Goal: Task Accomplishment & Management: Manage account settings

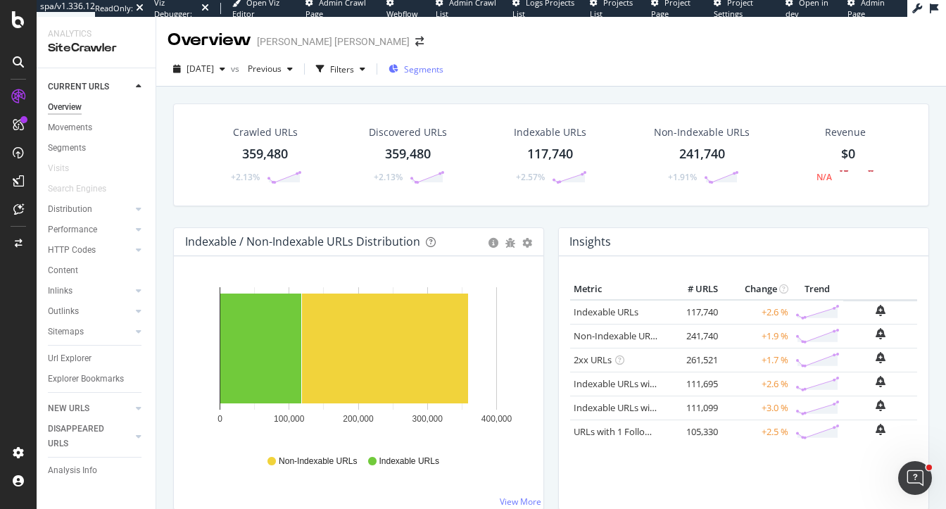
click at [425, 77] on div "Segments" at bounding box center [416, 68] width 55 height 21
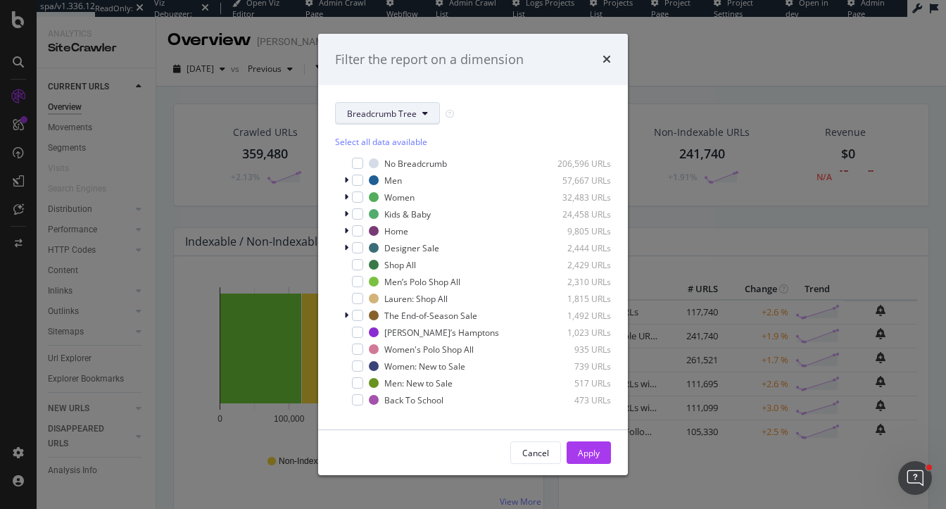
click at [379, 120] on button "Breadcrumb Tree" at bounding box center [387, 113] width 105 height 23
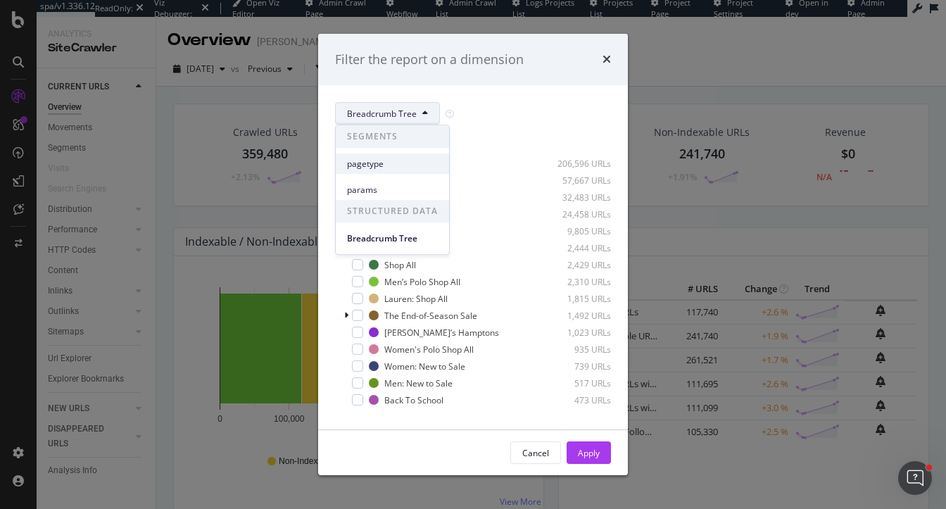
click at [377, 168] on span "pagetype" at bounding box center [392, 164] width 91 height 13
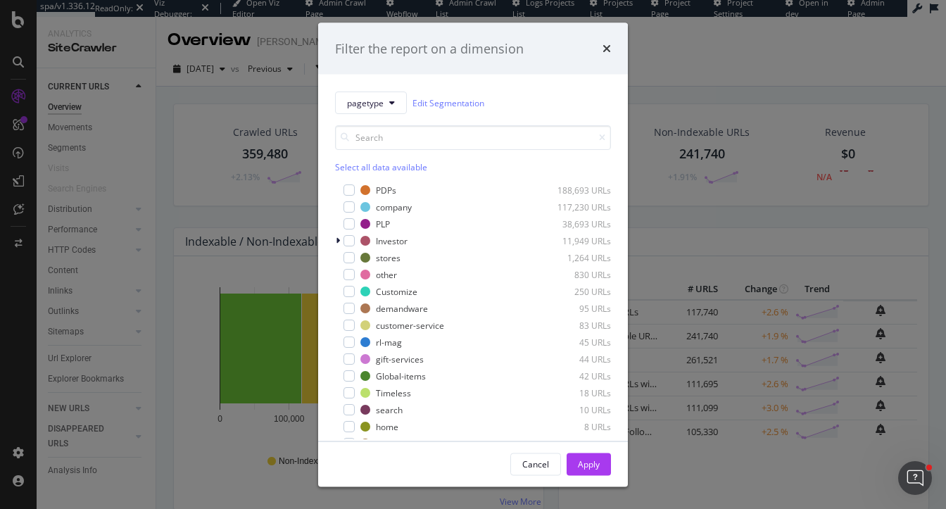
click at [218, 98] on div "Filter the report on a dimension pagetype Edit Segmentation Select all data ava…" at bounding box center [473, 254] width 946 height 509
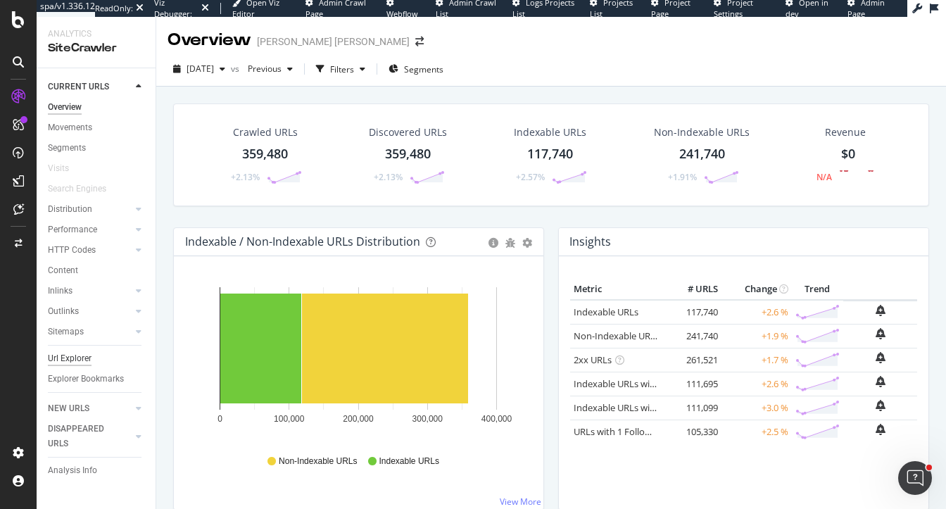
click at [70, 356] on div "Url Explorer" at bounding box center [70, 358] width 44 height 15
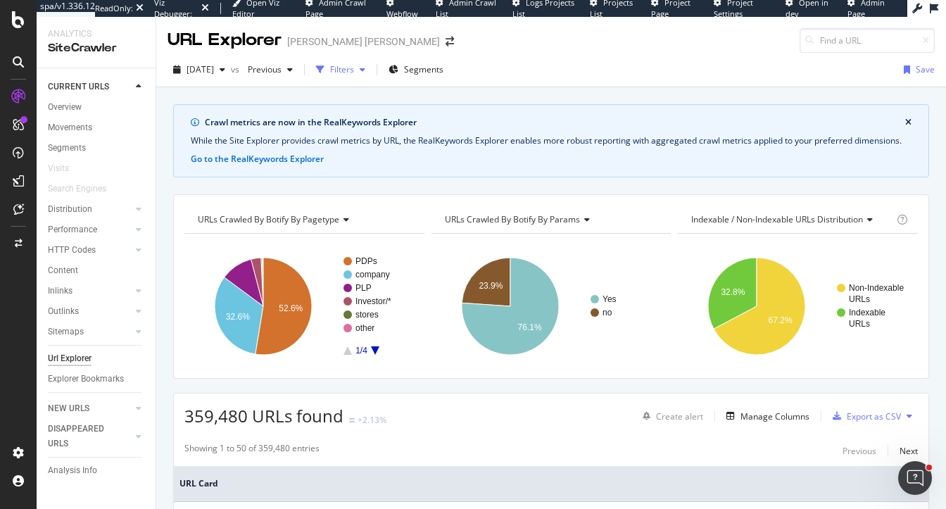
click at [354, 65] on div "Filters" at bounding box center [342, 69] width 24 height 12
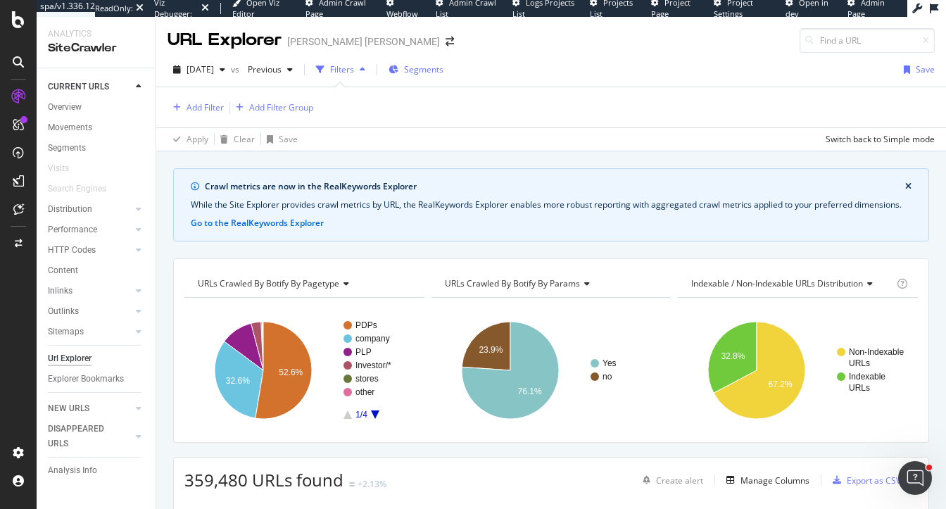
click at [440, 72] on span "Segments" at bounding box center [423, 69] width 39 height 12
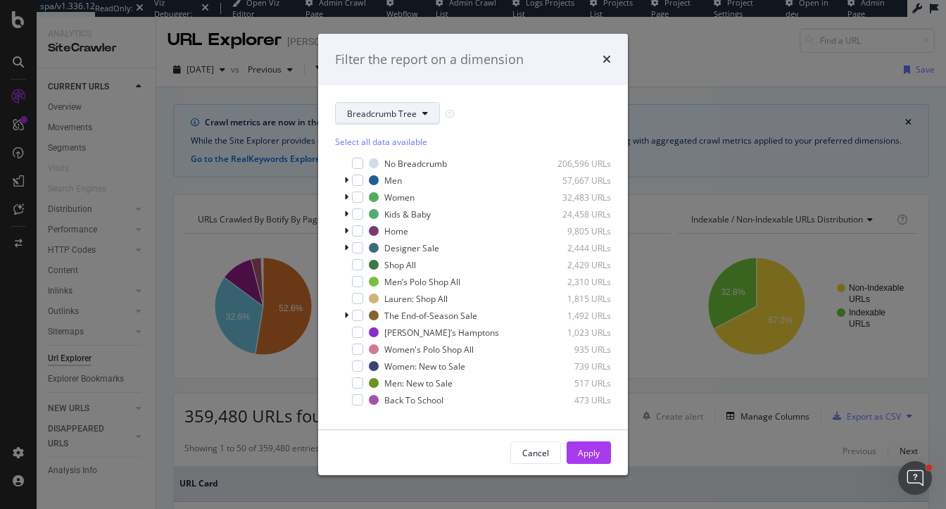
click at [376, 114] on span "Breadcrumb Tree" at bounding box center [382, 114] width 70 height 12
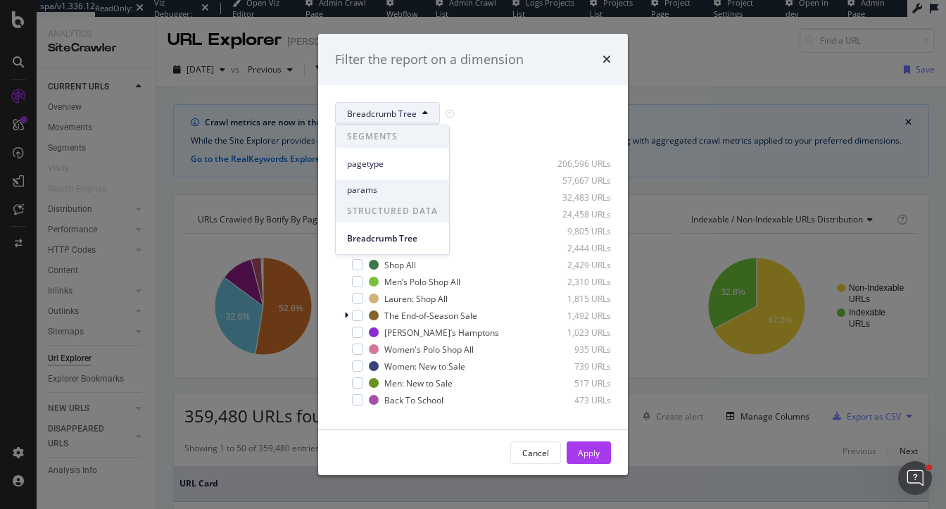
click at [377, 180] on div "params" at bounding box center [392, 189] width 113 height 20
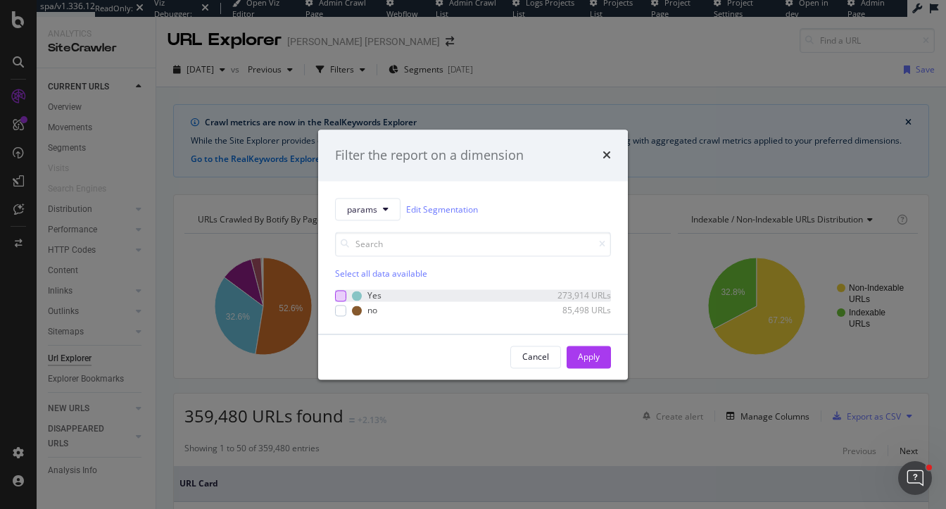
click at [338, 295] on div "modal" at bounding box center [340, 295] width 11 height 11
click at [339, 313] on div "modal" at bounding box center [340, 310] width 11 height 11
click at [339, 296] on icon "modal" at bounding box center [341, 295] width 6 height 7
click at [593, 354] on div "Apply" at bounding box center [589, 357] width 22 height 12
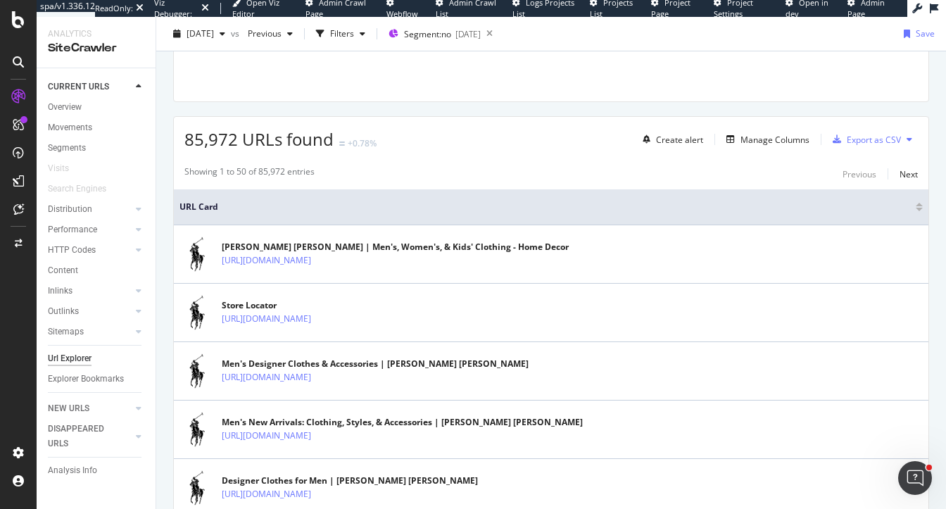
scroll to position [286, 0]
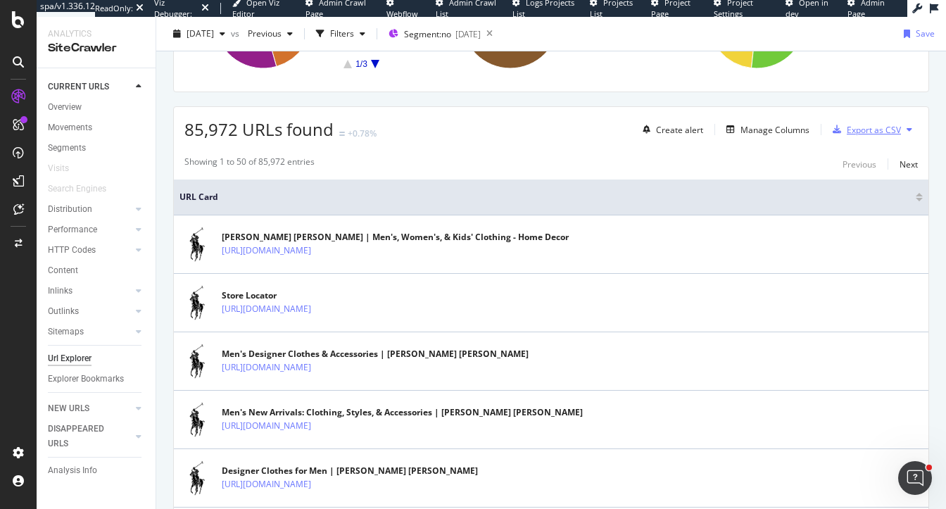
click at [871, 126] on div "Export as CSV" at bounding box center [874, 130] width 54 height 12
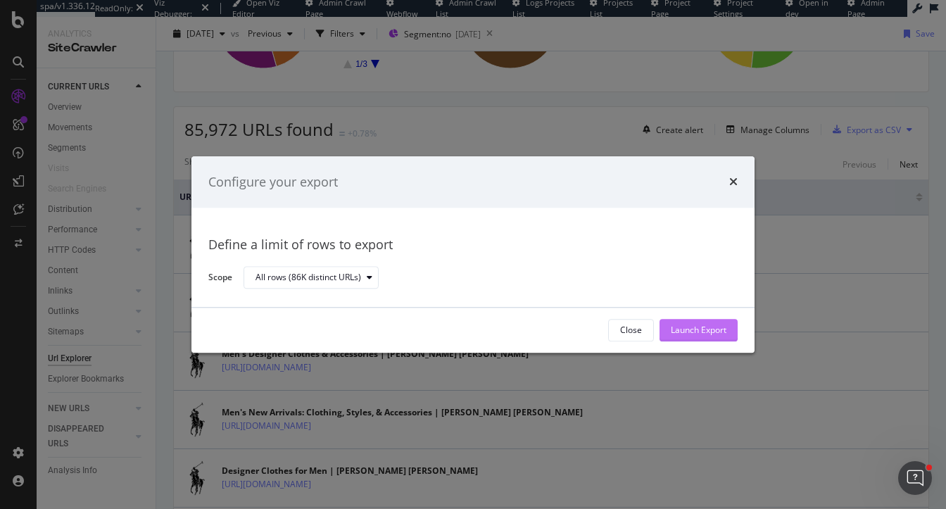
click at [719, 330] on div "Launch Export" at bounding box center [699, 330] width 56 height 12
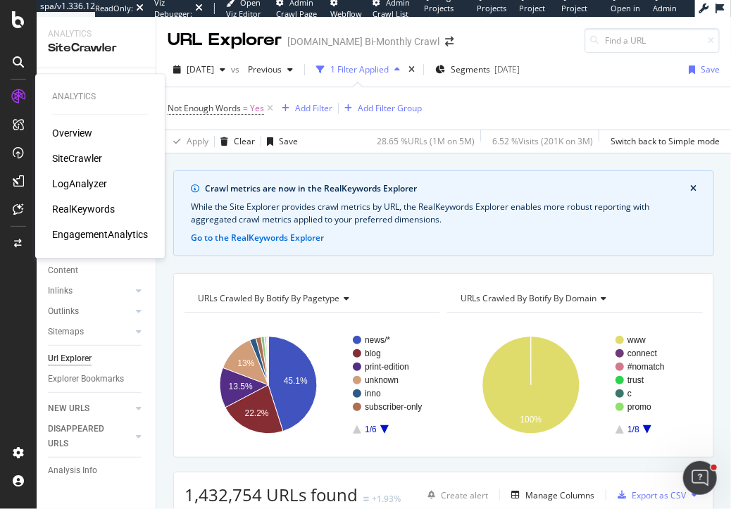
click at [82, 211] on div "RealKeywords" at bounding box center [83, 209] width 63 height 14
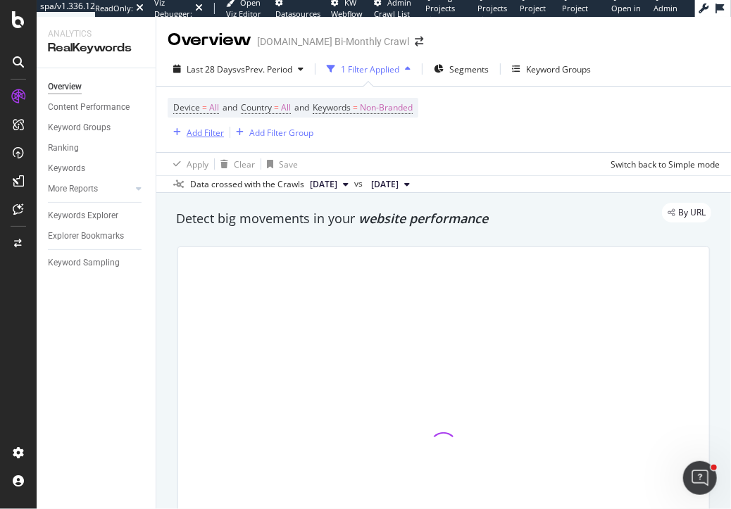
click at [195, 132] on div "Add Filter" at bounding box center [205, 133] width 37 height 12
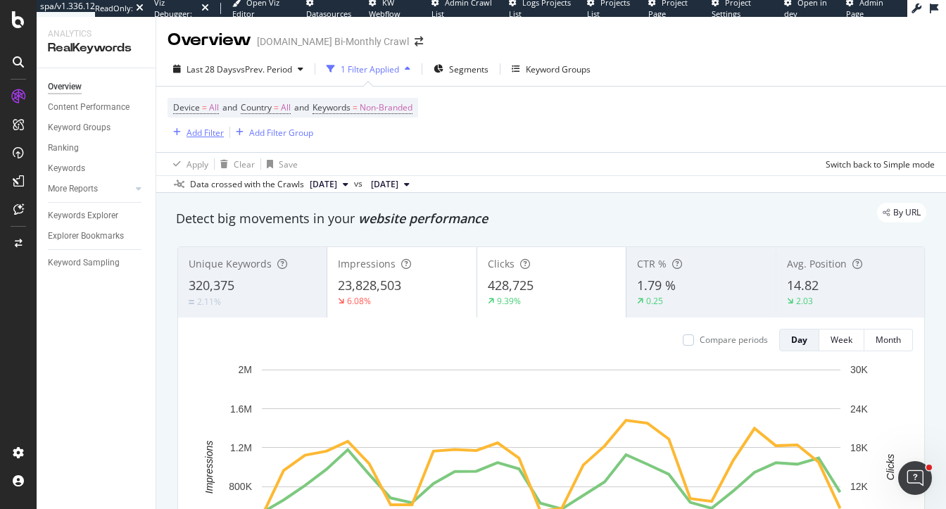
click at [196, 134] on div "Add Filter" at bounding box center [205, 133] width 37 height 12
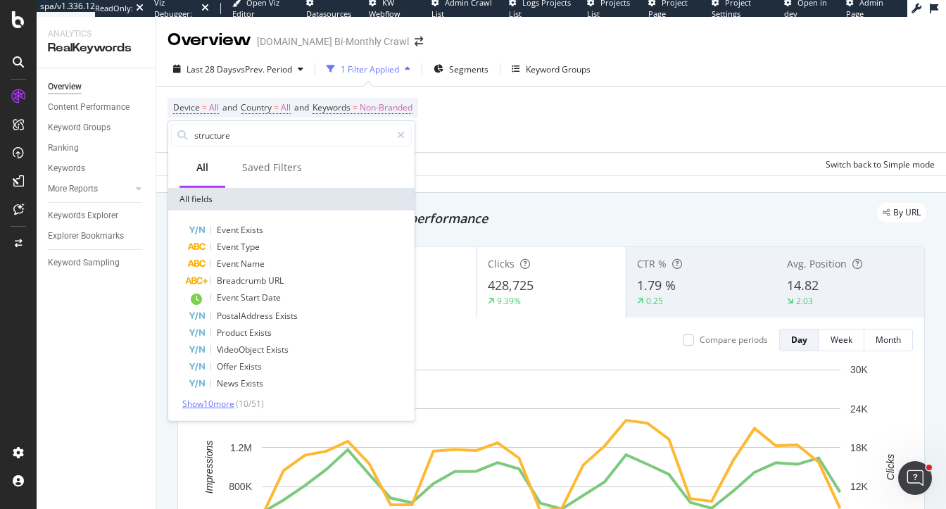
type input "structure"
click at [213, 406] on span "Show 10 more" at bounding box center [208, 404] width 52 height 12
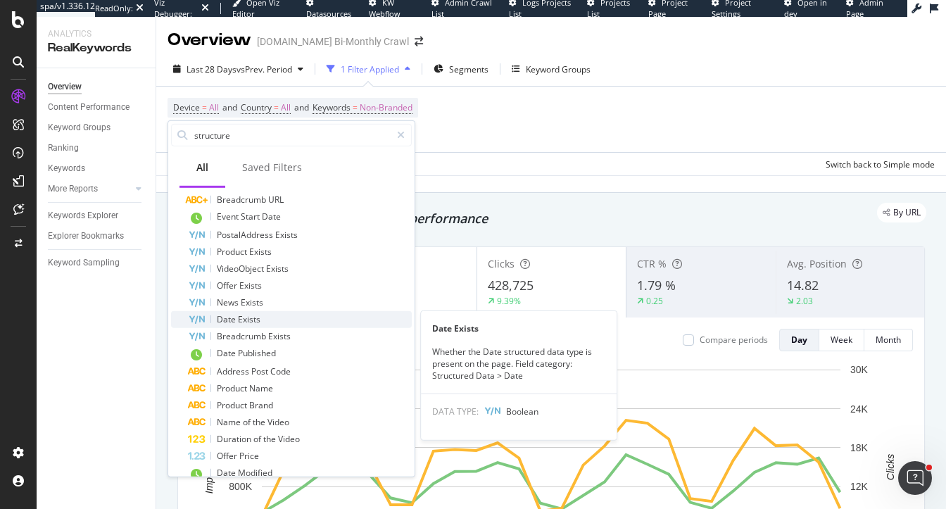
scroll to position [115, 0]
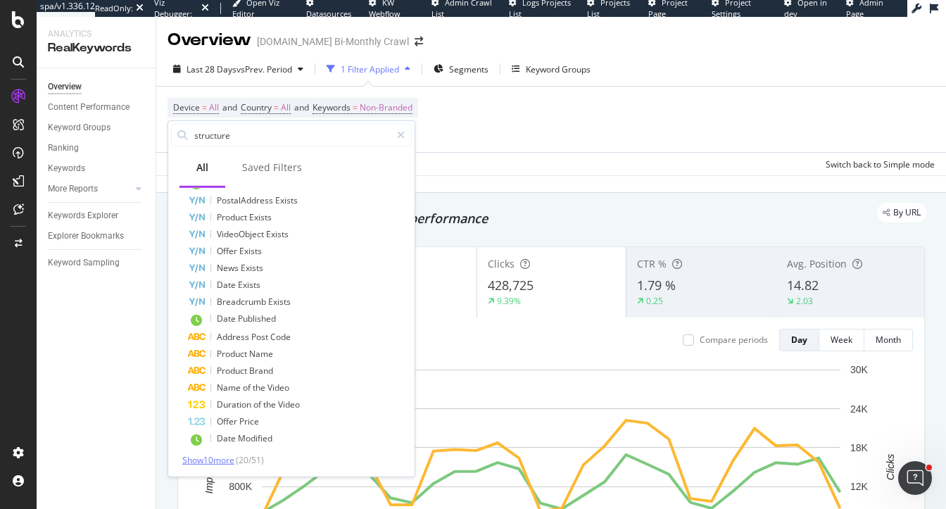
click at [214, 454] on span "Show 10 more" at bounding box center [208, 460] width 52 height 12
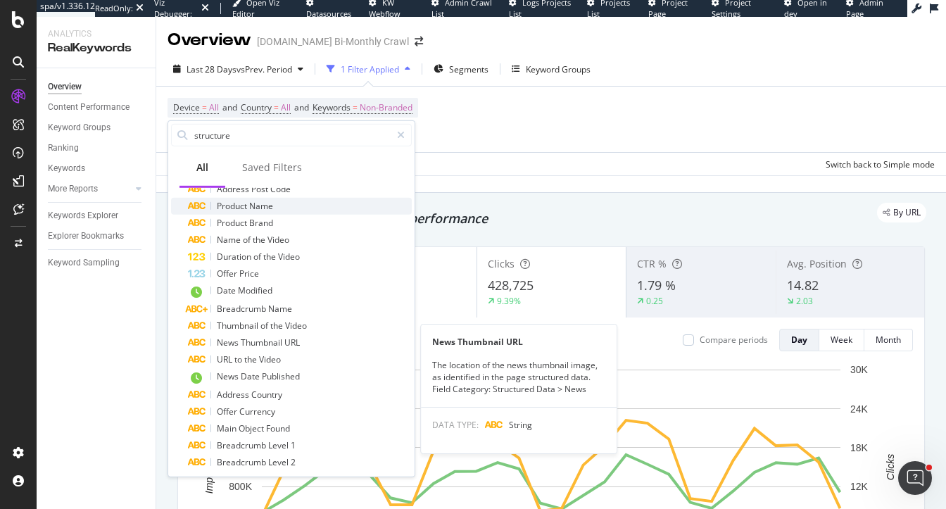
scroll to position [286, 0]
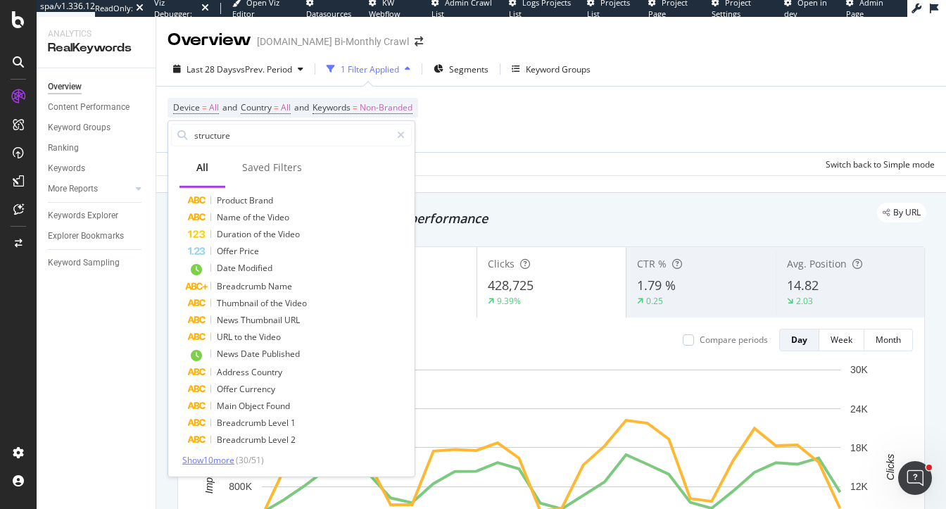
click at [206, 455] on span "Show 10 more" at bounding box center [208, 460] width 52 height 12
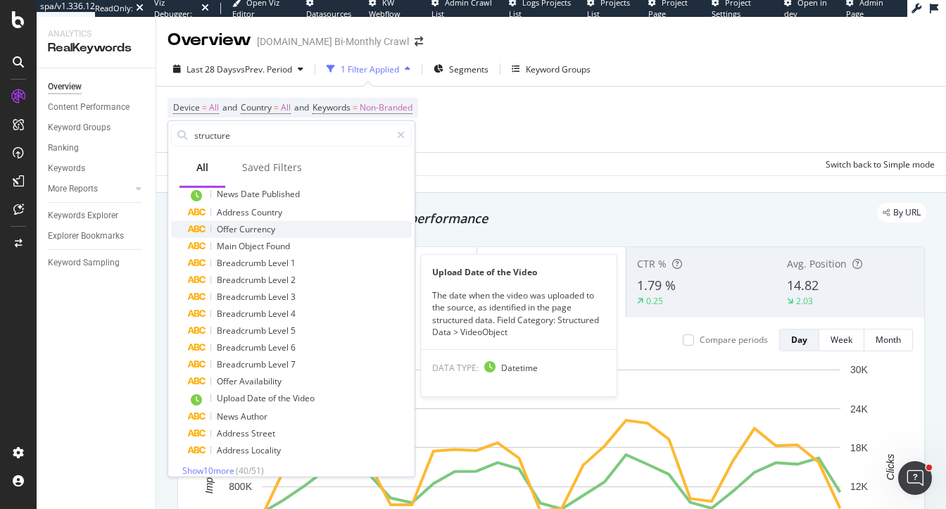
scroll to position [456, 0]
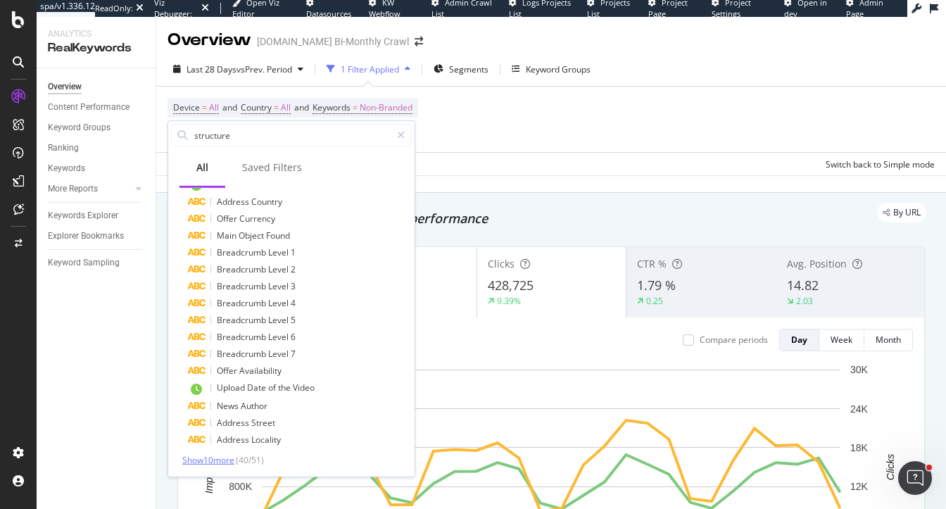
click at [223, 455] on span "Show 10 more" at bounding box center [208, 460] width 52 height 12
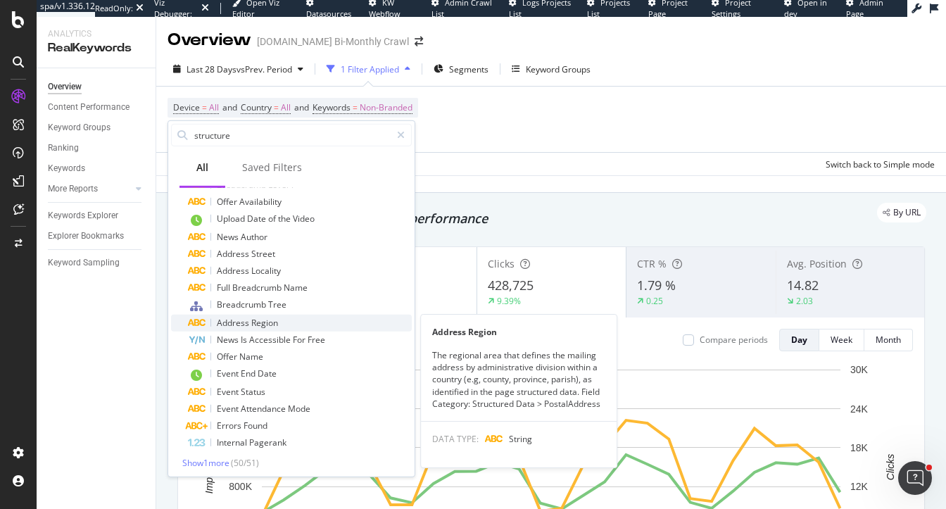
scroll to position [628, 0]
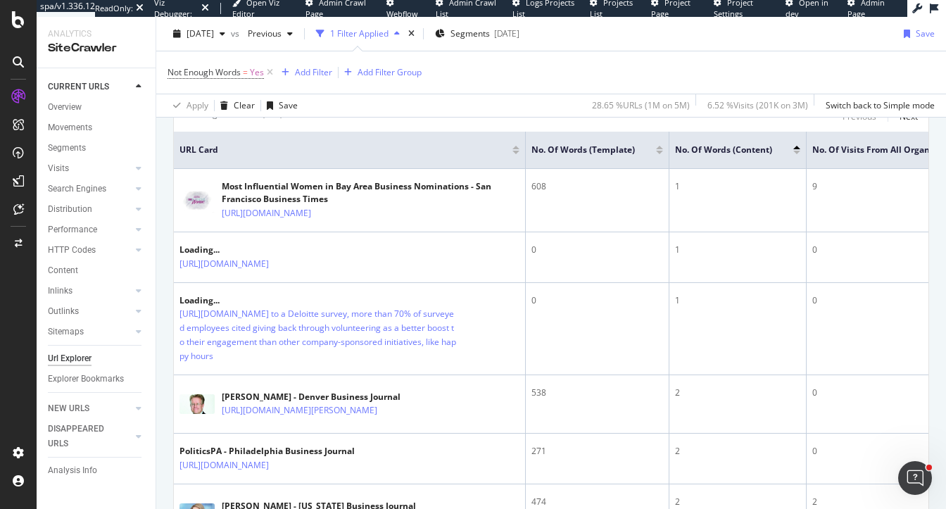
scroll to position [411, 0]
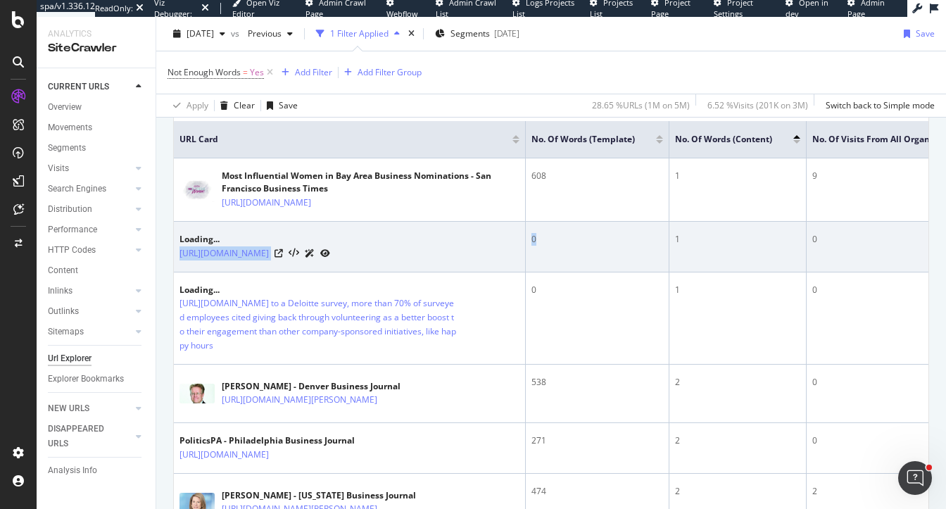
drag, startPoint x: 544, startPoint y: 254, endPoint x: 514, endPoint y: 254, distance: 30.3
click at [514, 254] on tr "Loading... https://trust.bizjournals.com/app/admin/members/9afa2c2b-4c4f-4320-8…" at bounding box center [613, 247] width 878 height 51
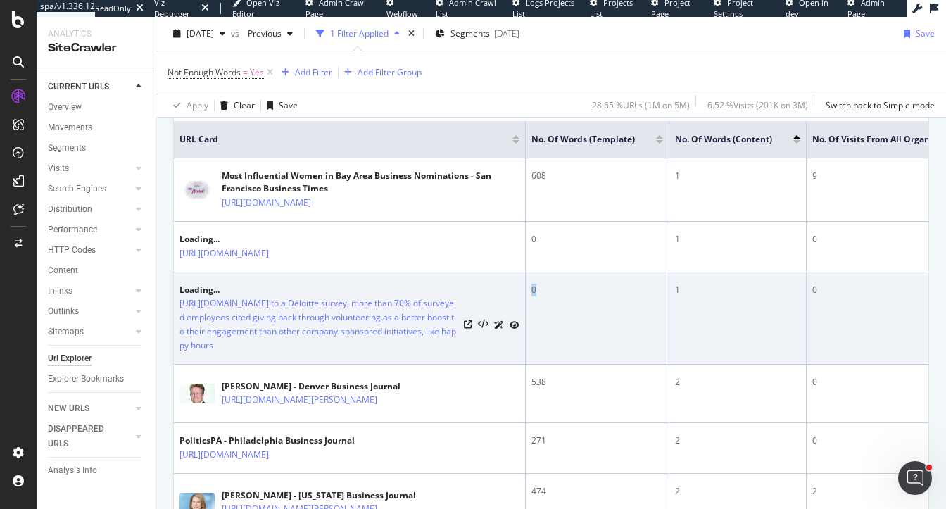
drag, startPoint x: 553, startPoint y: 314, endPoint x: 526, endPoint y: 314, distance: 26.7
click at [526, 314] on td "0" at bounding box center [598, 318] width 144 height 92
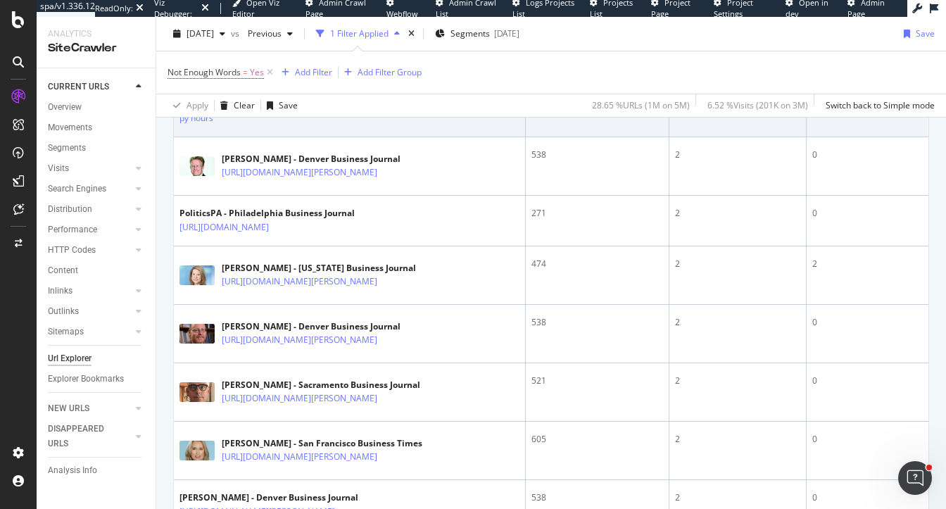
scroll to position [643, 0]
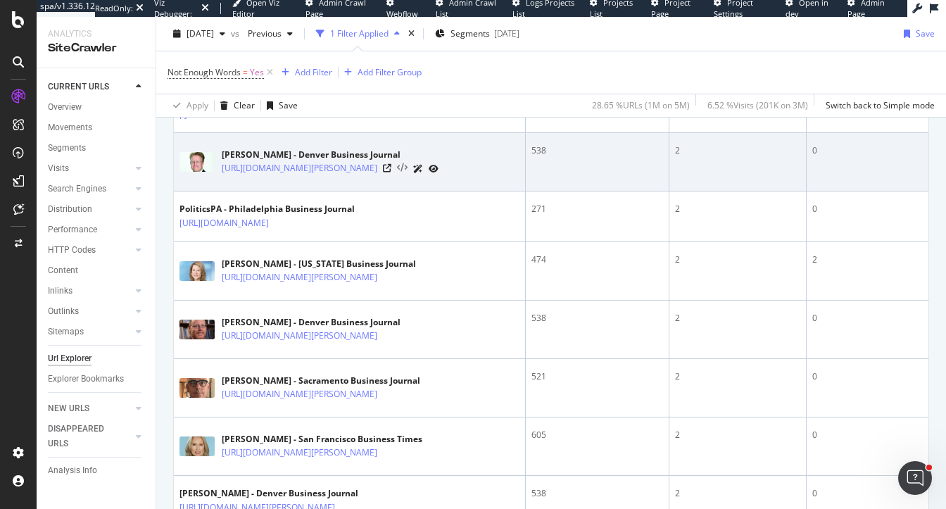
click at [408, 173] on icon at bounding box center [402, 168] width 11 height 10
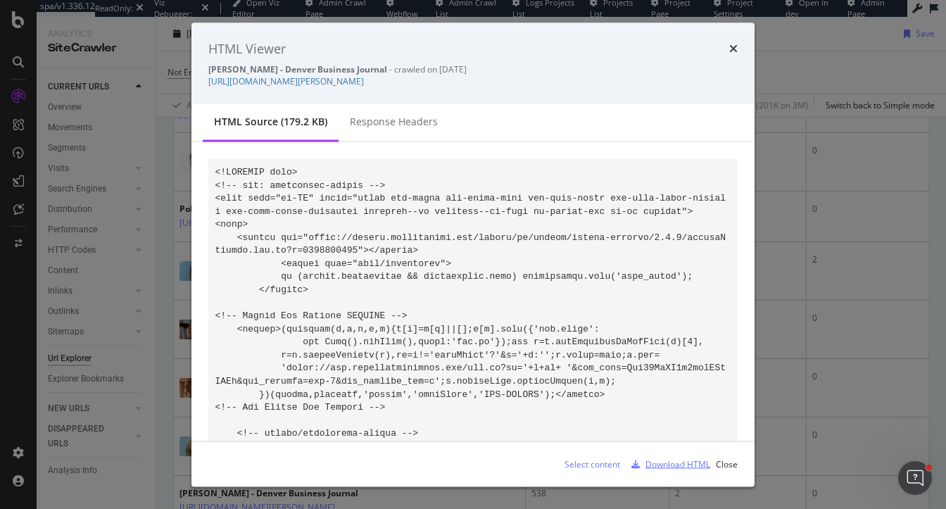
click at [679, 462] on div "Download HTML" at bounding box center [677, 463] width 65 height 12
click at [364, 79] on link "https://www.bizjournals.com/denver/c/whos-who-energy-2/8081/graham-reid.html" at bounding box center [286, 81] width 156 height 12
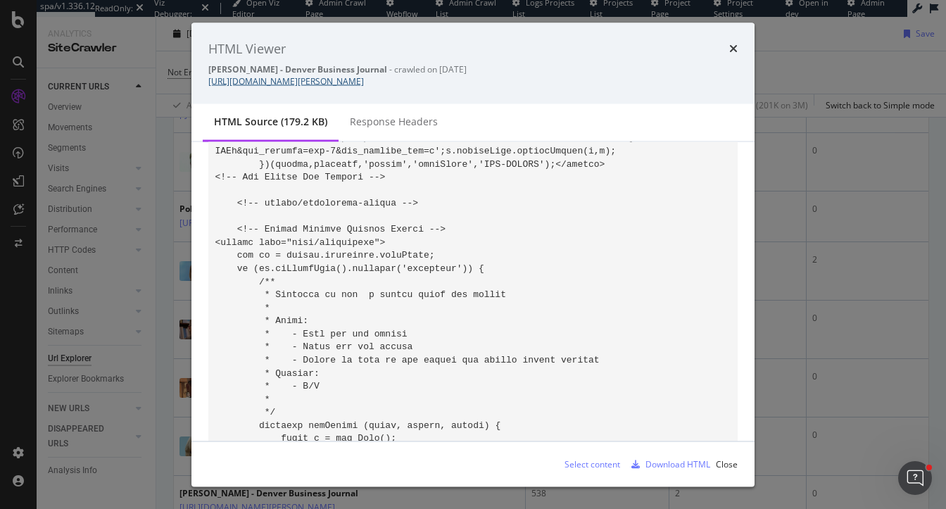
scroll to position [237, 0]
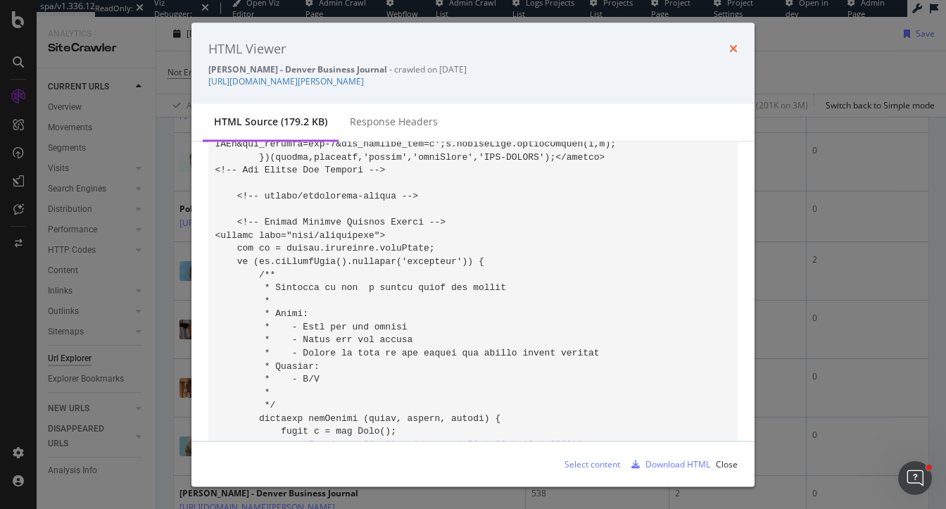
click at [734, 49] on icon "times" at bounding box center [733, 48] width 8 height 11
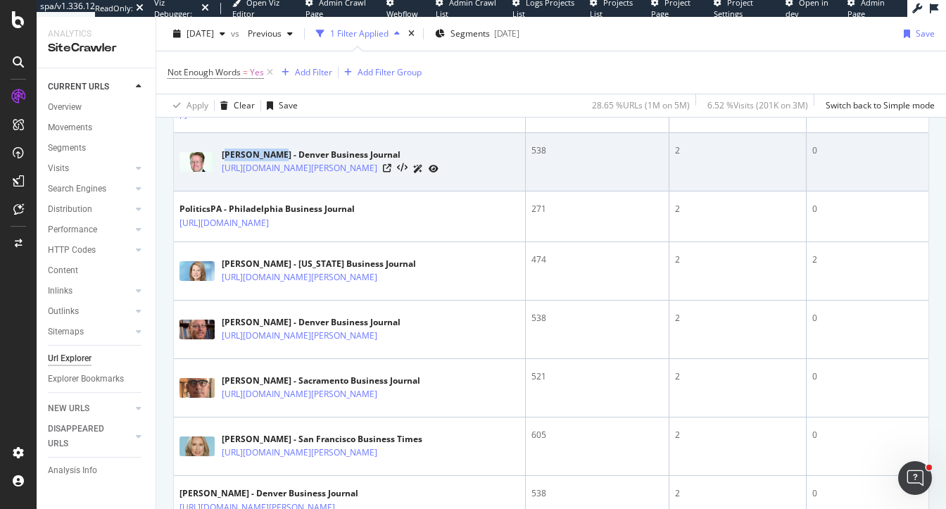
drag, startPoint x: 278, startPoint y: 179, endPoint x: 227, endPoint y: 177, distance: 50.7
click at [227, 161] on div "Graham Reid - Denver Business Journal" at bounding box center [330, 155] width 217 height 13
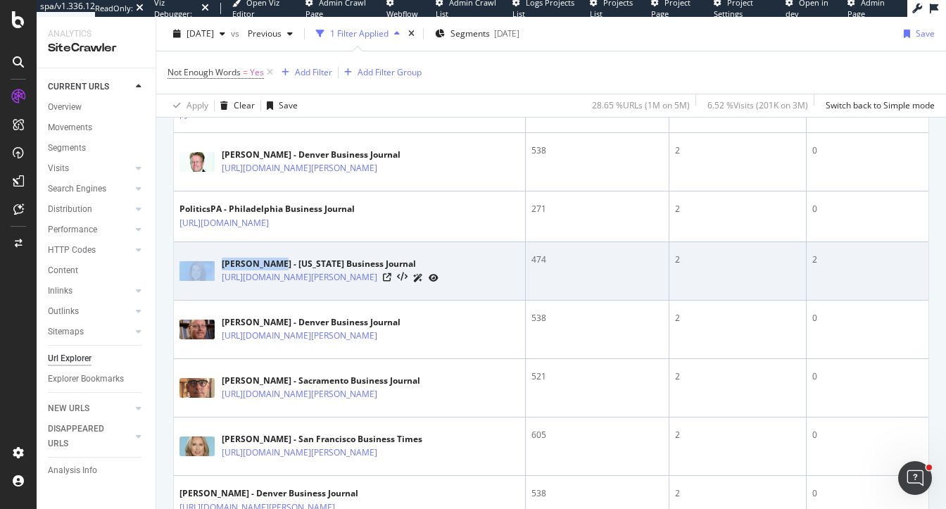
drag, startPoint x: 271, startPoint y: 290, endPoint x: 208, endPoint y: 289, distance: 63.3
click at [208, 289] on div "Ellen Kratzer - New York Business Journal https://www.bizjournals.com/newyork/c…" at bounding box center [349, 270] width 340 height 35
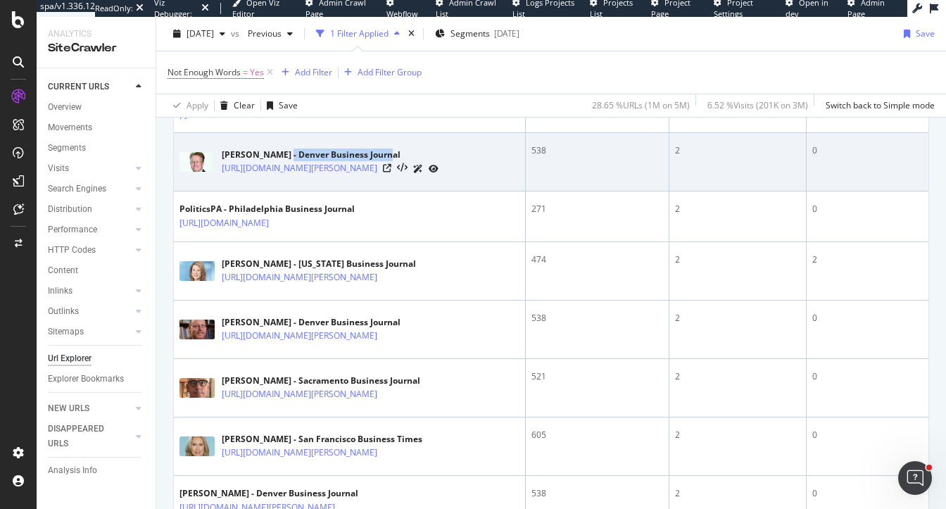
drag, startPoint x: 282, startPoint y: 176, endPoint x: 417, endPoint y: 176, distance: 134.4
click at [417, 161] on div "Graham Reid - Denver Business Journal" at bounding box center [330, 155] width 217 height 13
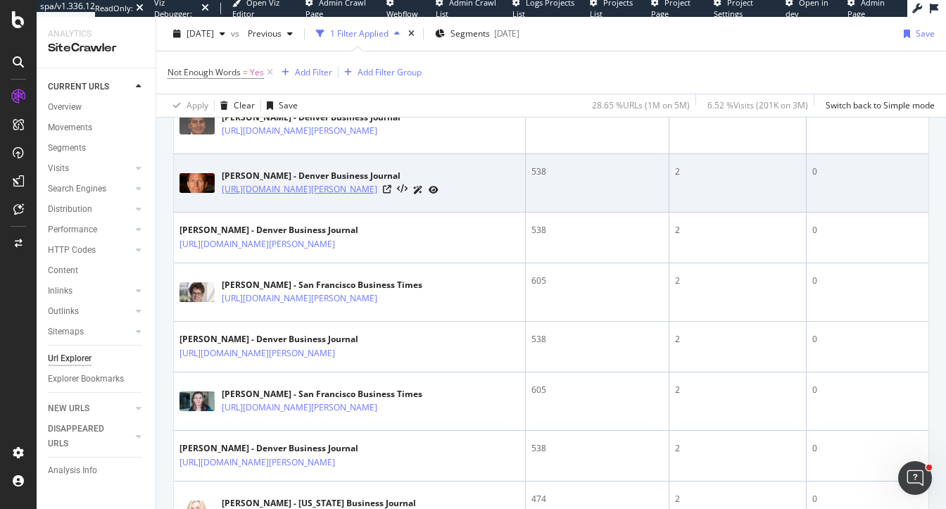
scroll to position [1202, 0]
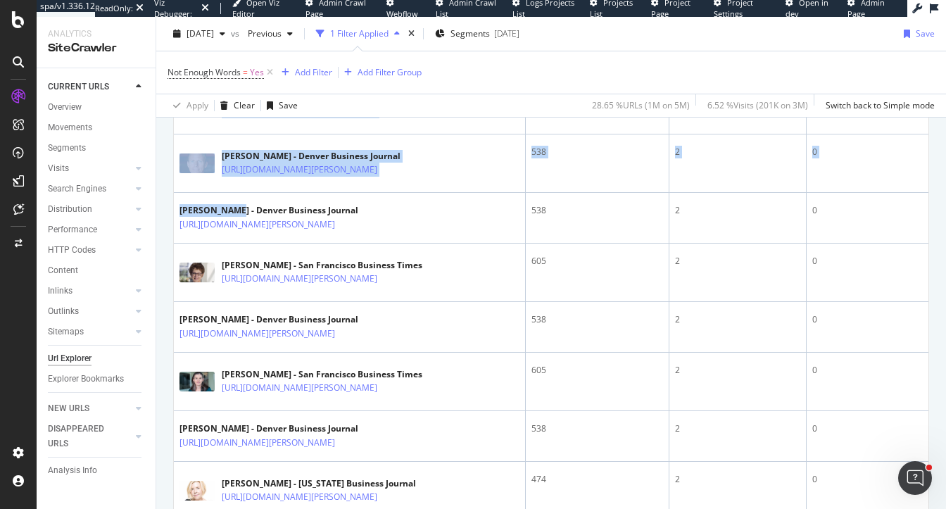
drag, startPoint x: 234, startPoint y: 320, endPoint x: 164, endPoint y: 320, distance: 70.4
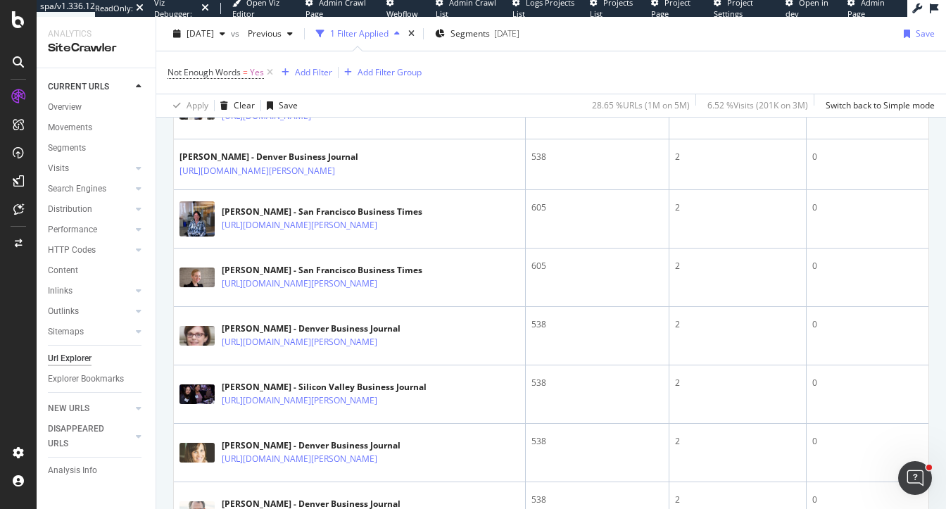
scroll to position [2221, 0]
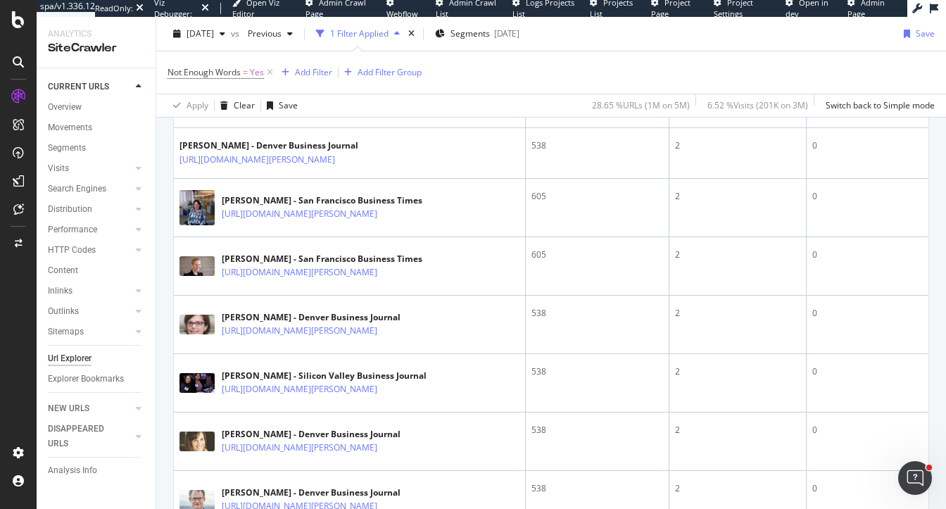
click at [325, 51] on icon at bounding box center [321, 46] width 8 height 8
click at [341, 51] on icon at bounding box center [336, 47] width 11 height 10
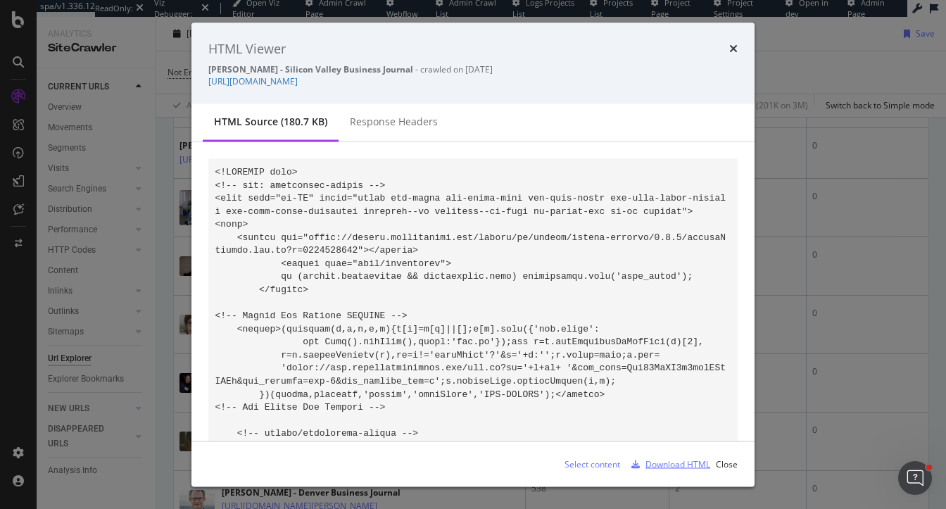
drag, startPoint x: 668, startPoint y: 457, endPoint x: 626, endPoint y: 376, distance: 91.0
click at [668, 453] on div "Download HTML" at bounding box center [668, 463] width 84 height 21
click at [733, 44] on icon "times" at bounding box center [733, 48] width 8 height 11
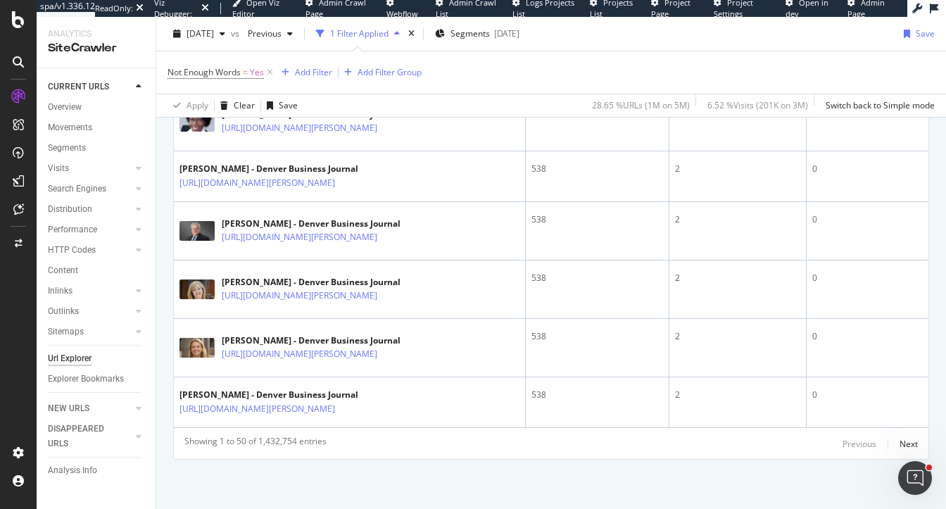
scroll to position [3433, 0]
click at [910, 445] on div "Next" at bounding box center [909, 444] width 18 height 12
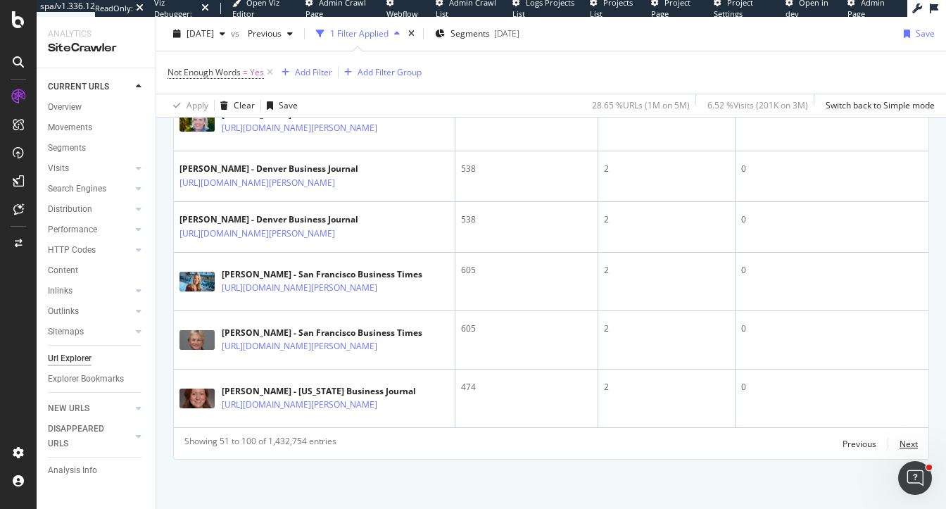
scroll to position [4051, 0]
click at [906, 446] on div "Next" at bounding box center [909, 444] width 18 height 12
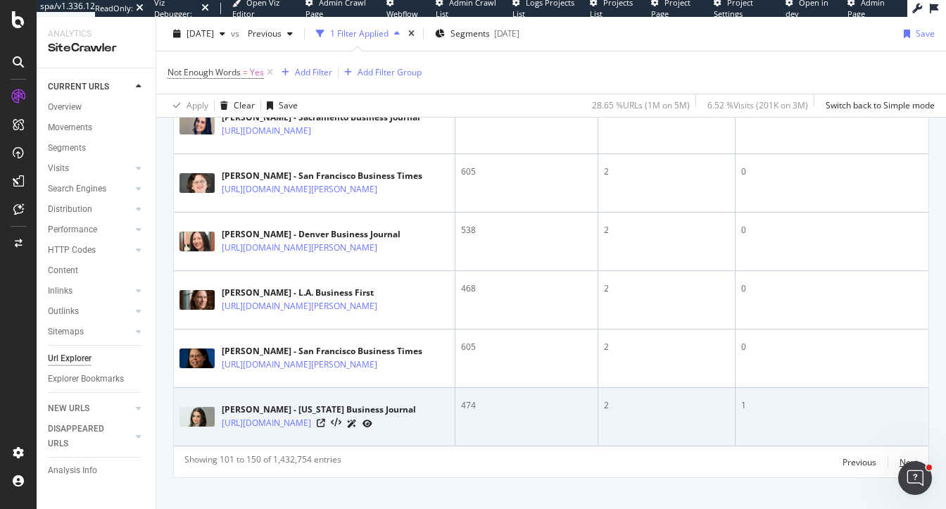
scroll to position [2943, 0]
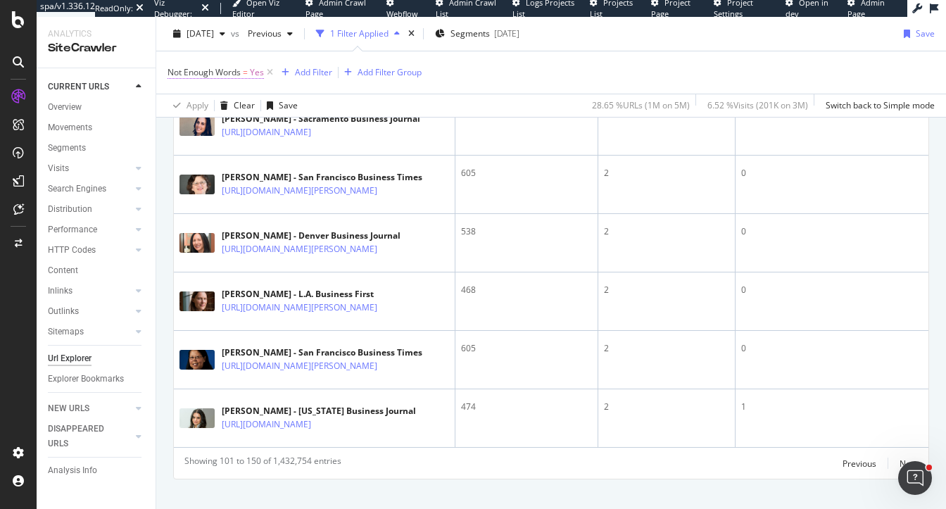
click at [251, 71] on span "Yes" at bounding box center [257, 73] width 14 height 20
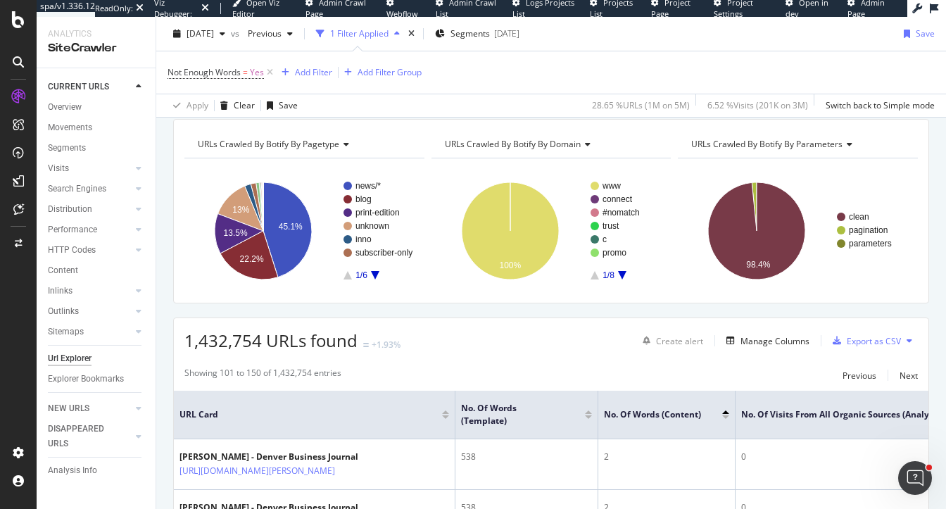
scroll to position [132, 0]
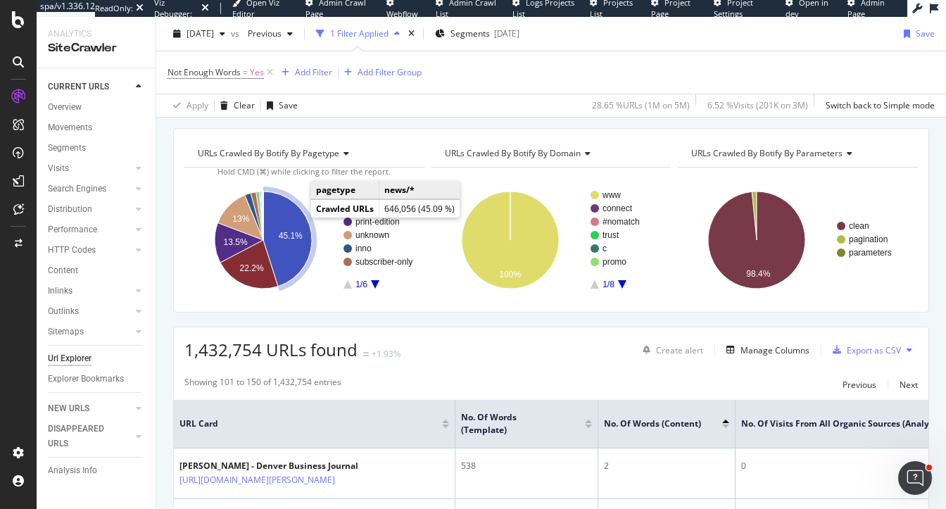
click at [293, 245] on icon "A chart." at bounding box center [287, 238] width 49 height 95
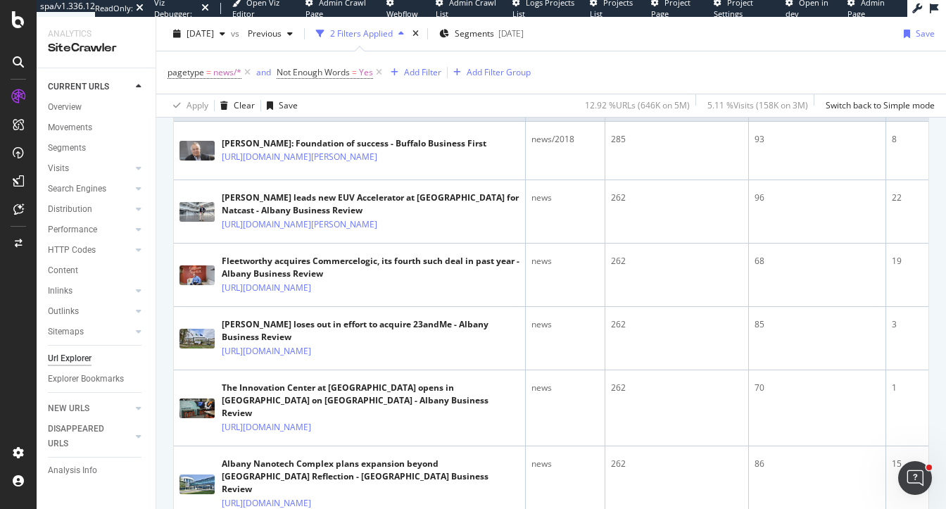
scroll to position [453, 0]
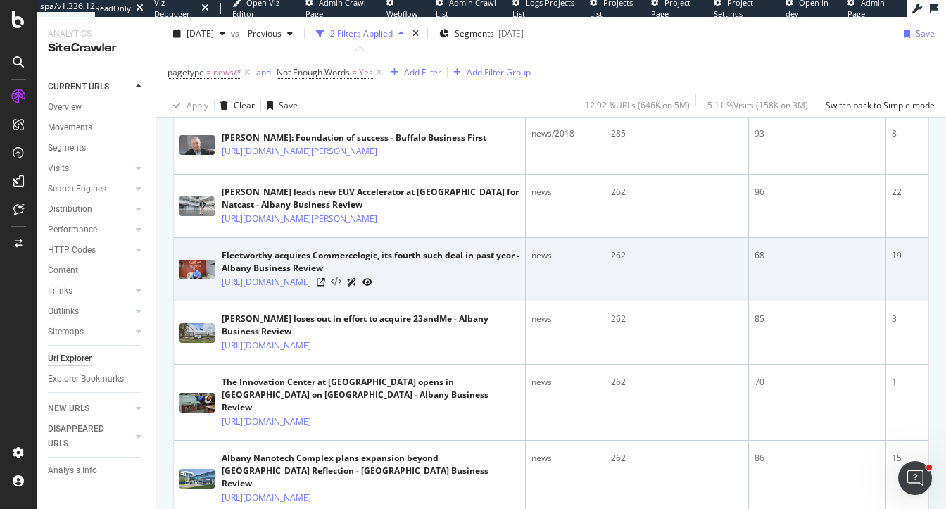
click at [341, 287] on icon at bounding box center [336, 282] width 11 height 10
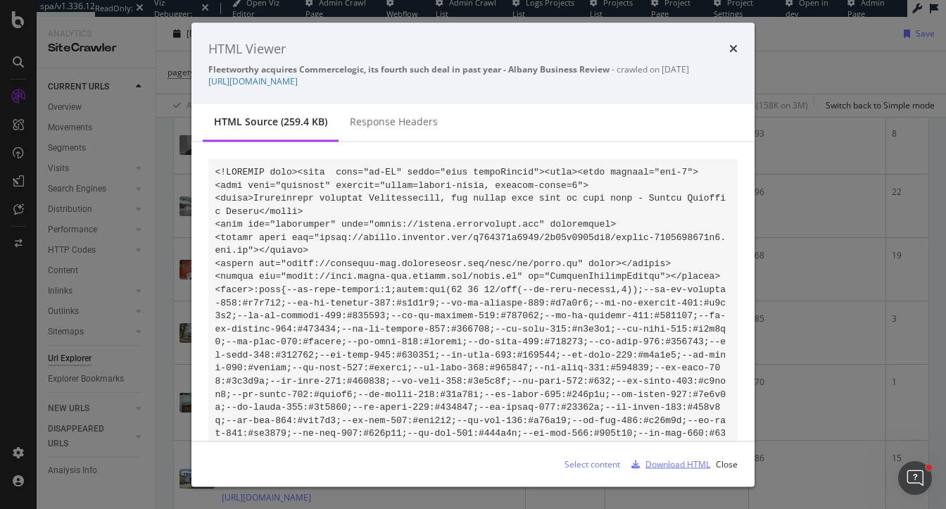
click at [689, 468] on div "Download HTML" at bounding box center [677, 463] width 65 height 12
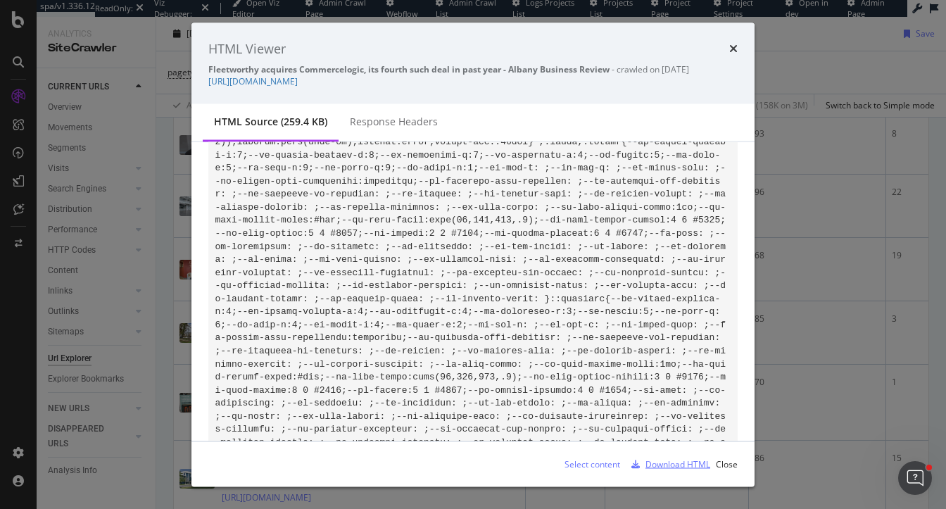
scroll to position [1545, 0]
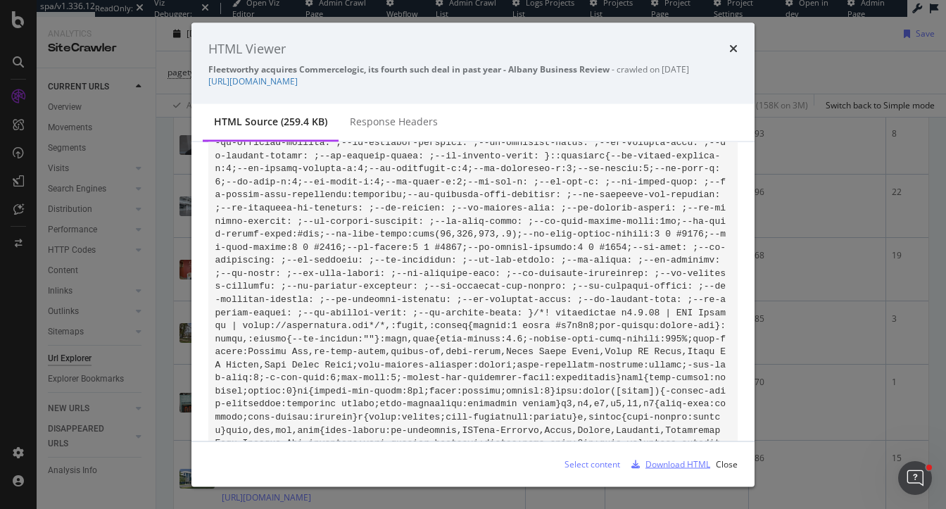
click at [683, 467] on div "Download HTML" at bounding box center [677, 463] width 65 height 12
click at [736, 51] on icon "times" at bounding box center [733, 48] width 8 height 11
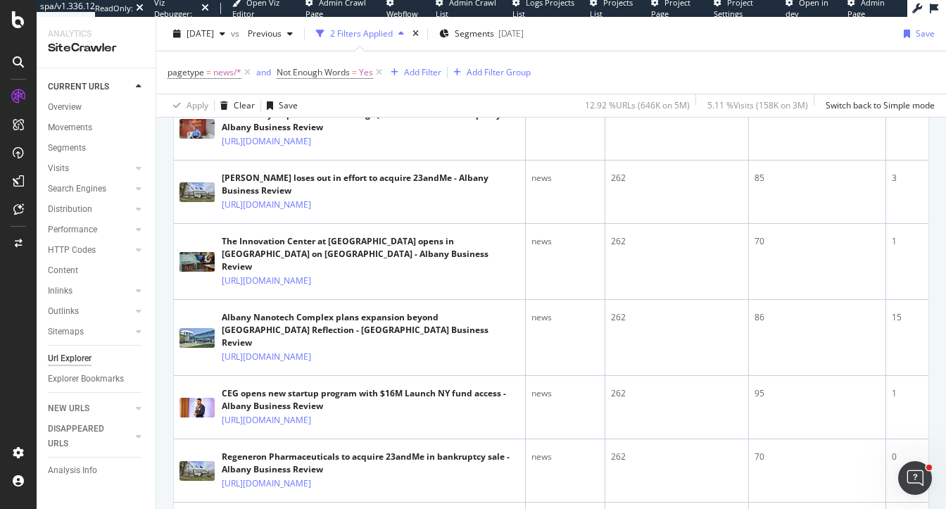
scroll to position [718, 0]
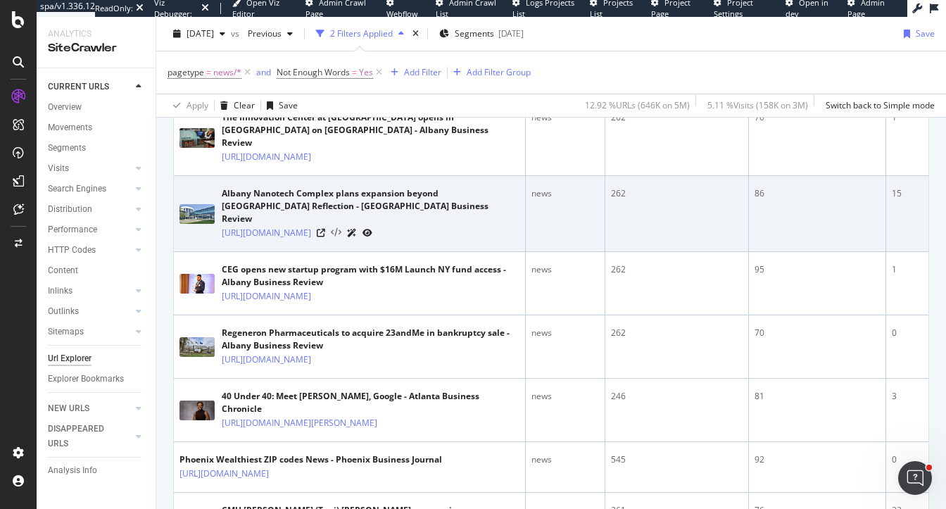
click at [341, 238] on icon at bounding box center [336, 233] width 11 height 10
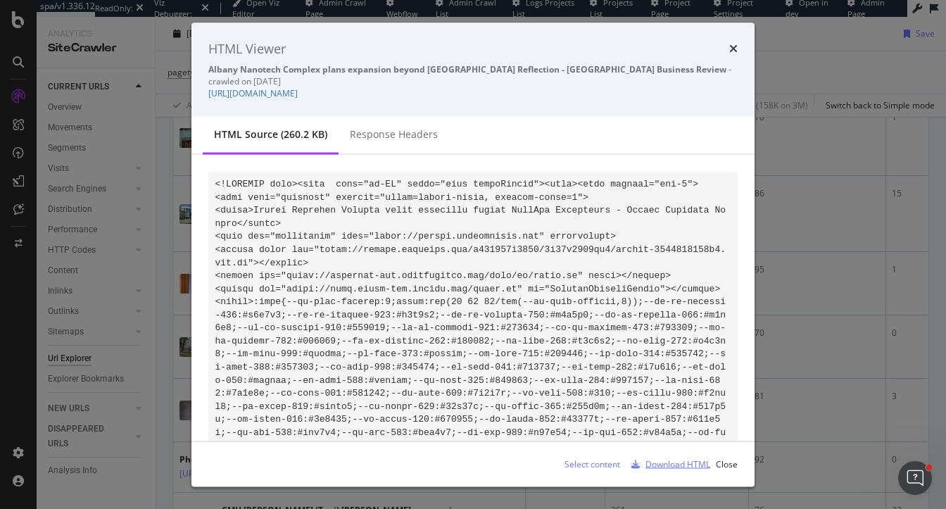
click at [675, 462] on div "Download HTML" at bounding box center [677, 463] width 65 height 12
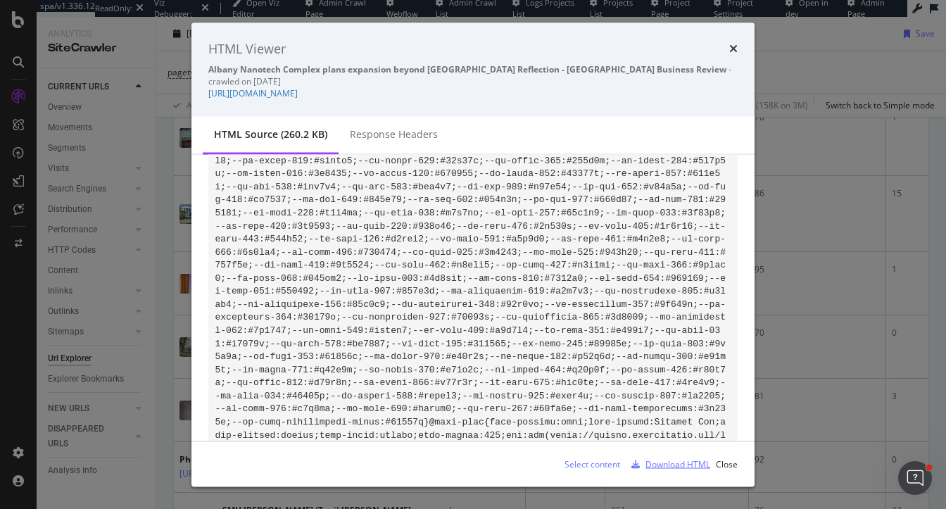
scroll to position [248, 0]
click at [733, 48] on icon "times" at bounding box center [733, 48] width 8 height 11
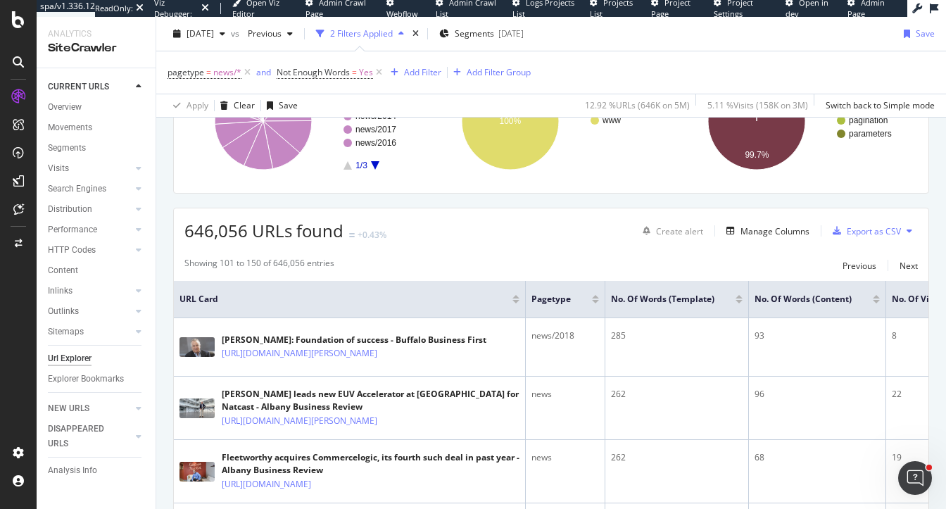
scroll to position [246, 0]
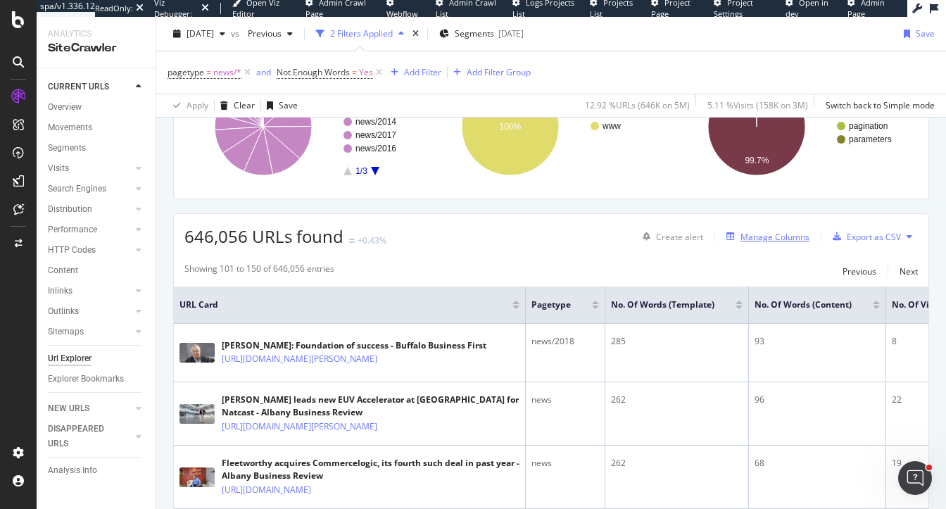
click at [760, 231] on div "Manage Columns" at bounding box center [774, 237] width 69 height 12
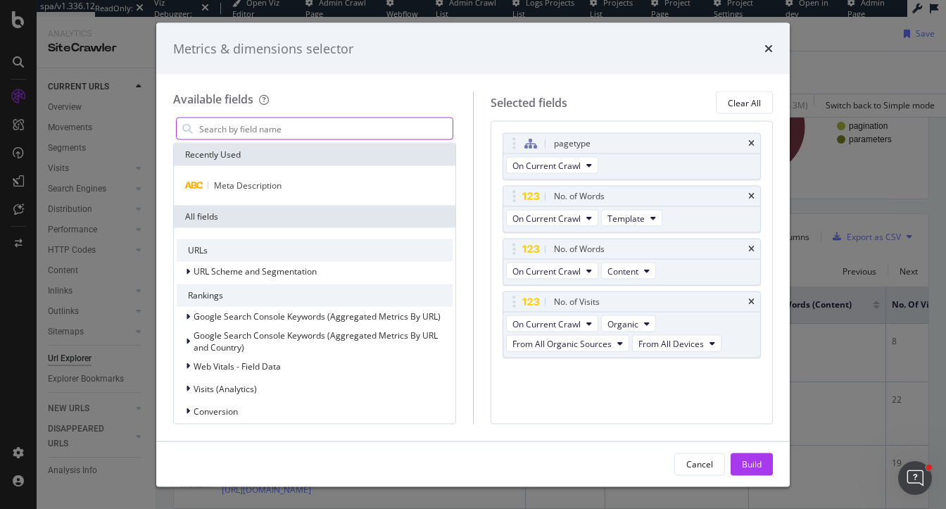
click at [371, 124] on input "modal" at bounding box center [325, 128] width 255 height 21
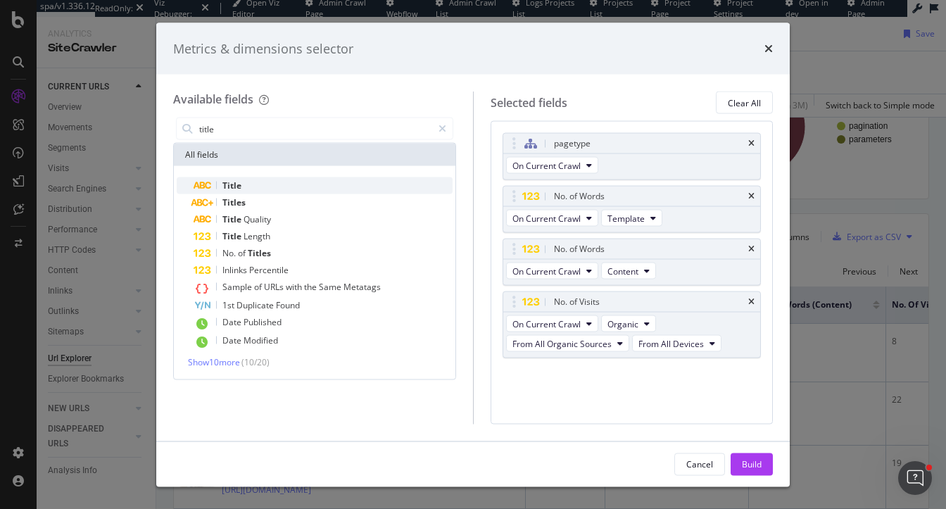
click at [300, 181] on div "Title" at bounding box center [323, 185] width 259 height 17
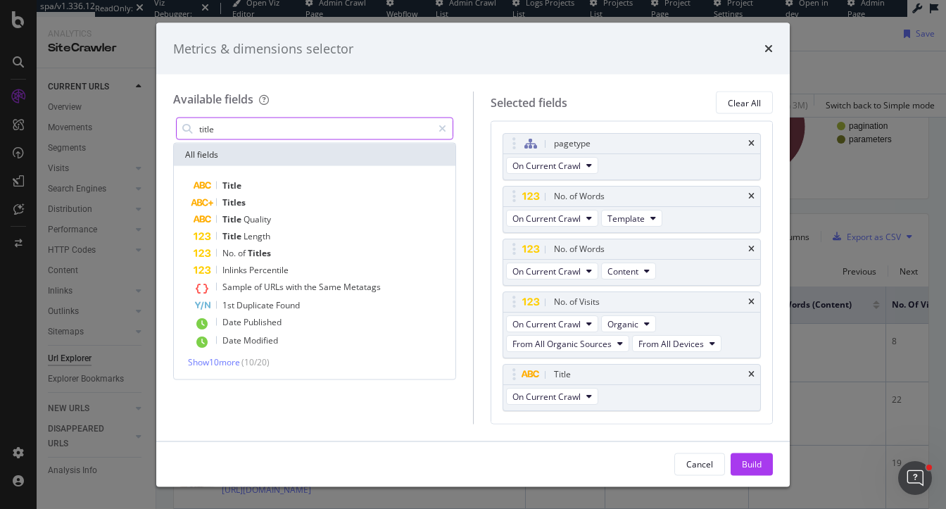
click at [283, 127] on input "title" at bounding box center [315, 128] width 234 height 21
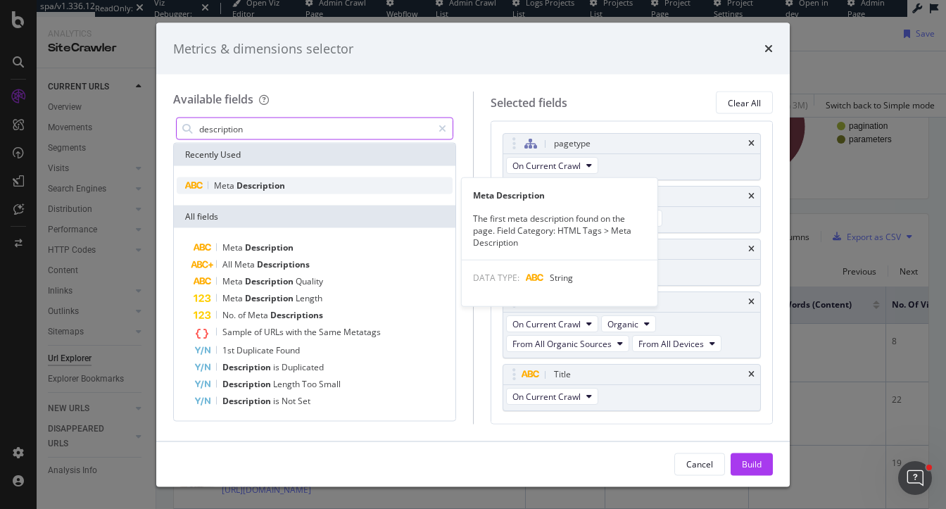
type input "description"
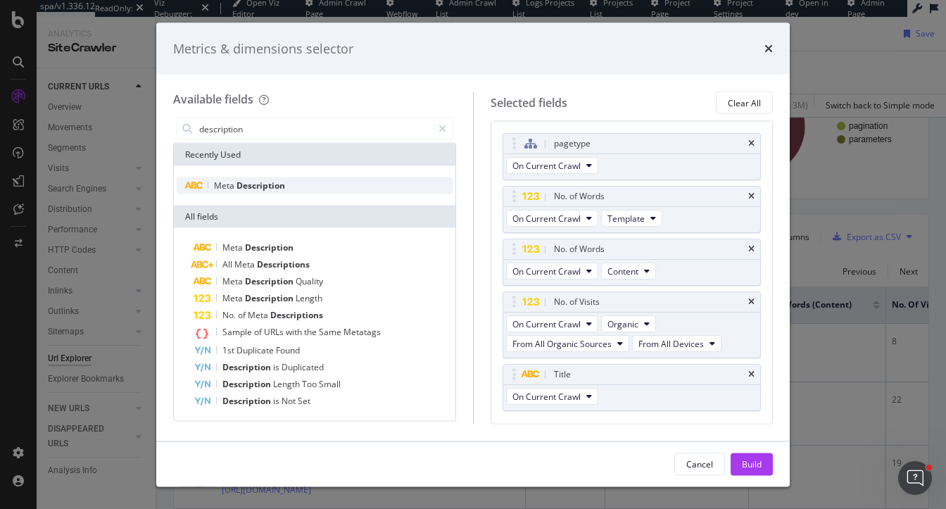
click at [266, 187] on span "Description" at bounding box center [260, 185] width 49 height 12
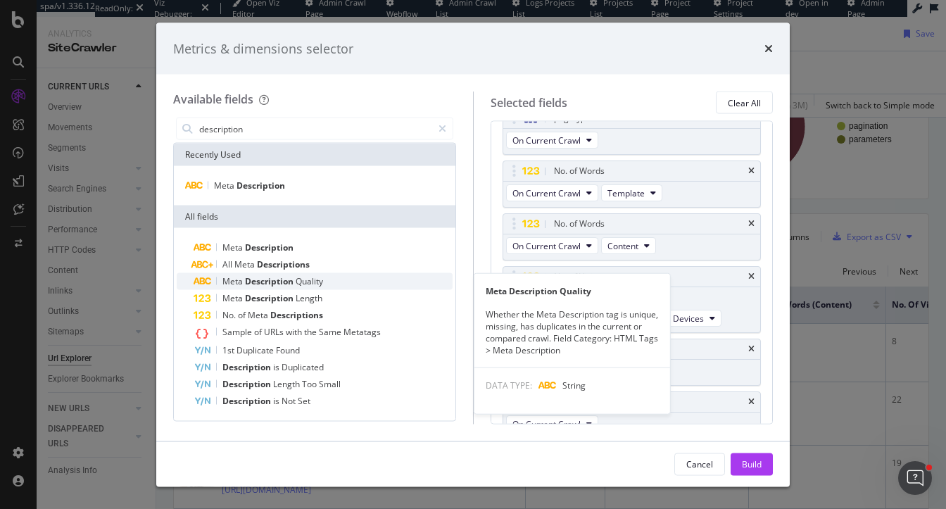
scroll to position [38, 0]
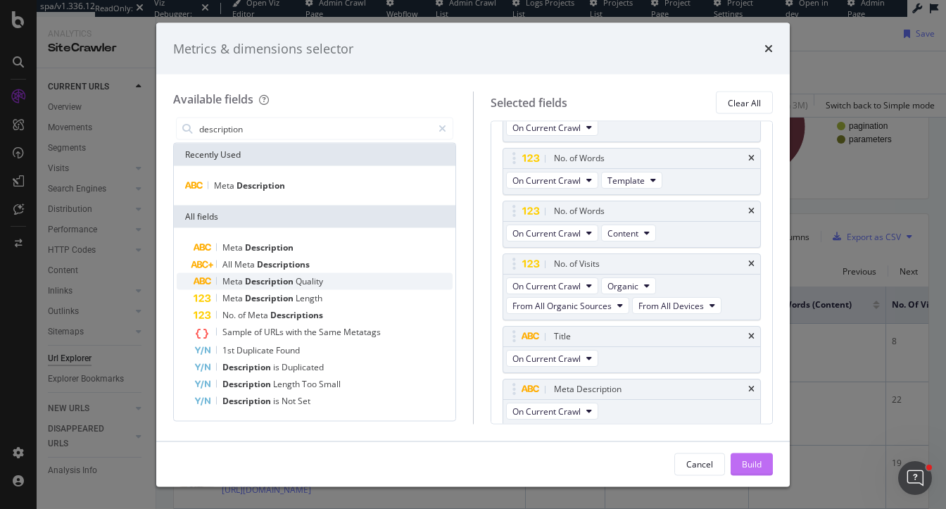
click at [761, 460] on div "Build" at bounding box center [752, 463] width 20 height 12
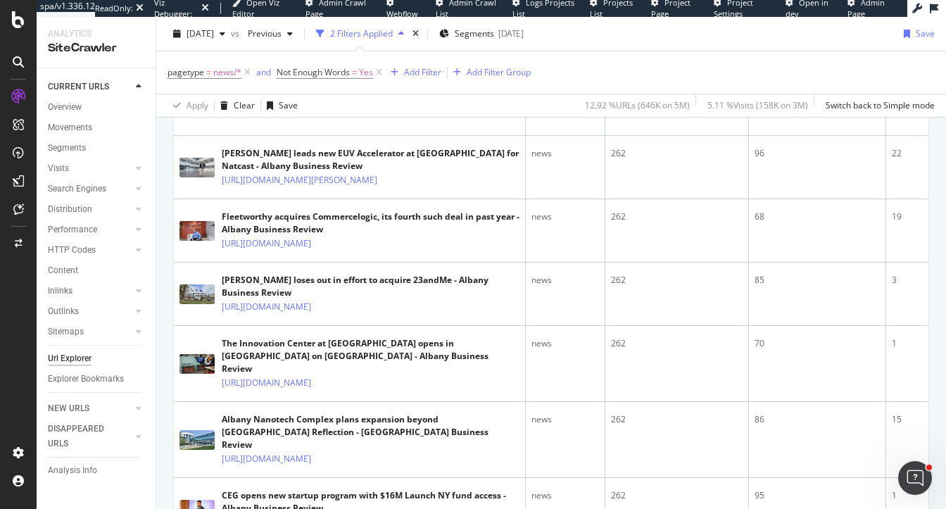
scroll to position [529, 0]
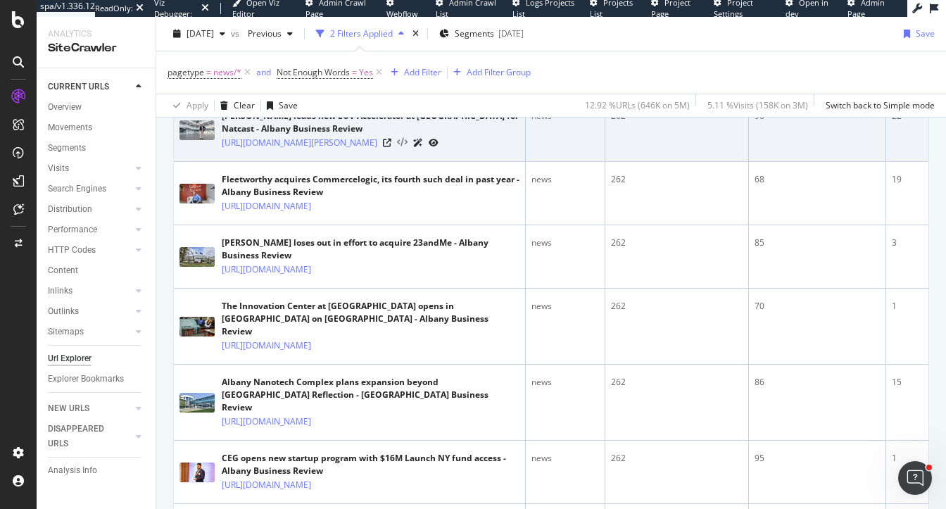
click at [408, 148] on icon at bounding box center [402, 143] width 11 height 10
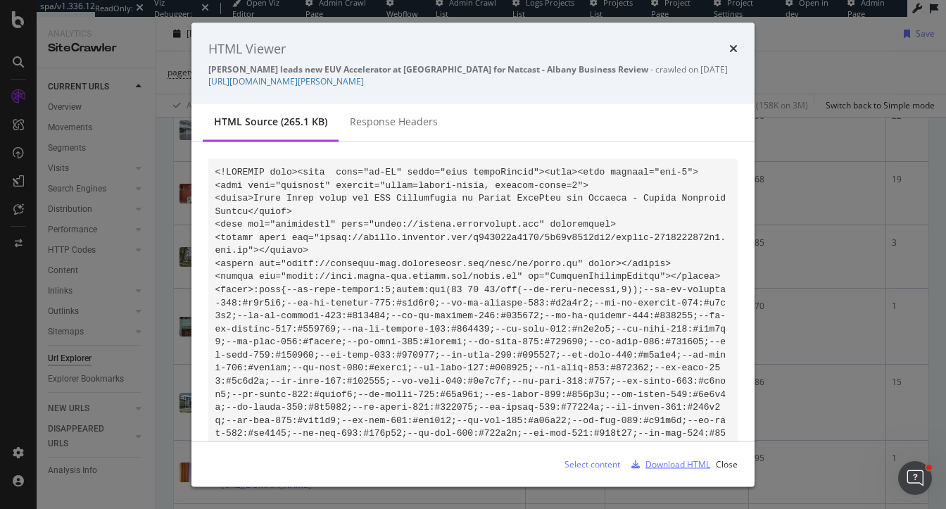
click at [679, 467] on div "Download HTML" at bounding box center [677, 463] width 65 height 12
click at [364, 82] on link "https://www.bizjournals.com/albany/news/2025/07/16/craig-child-euv-accelerator-…" at bounding box center [286, 81] width 156 height 12
click at [735, 50] on icon "times" at bounding box center [733, 48] width 8 height 11
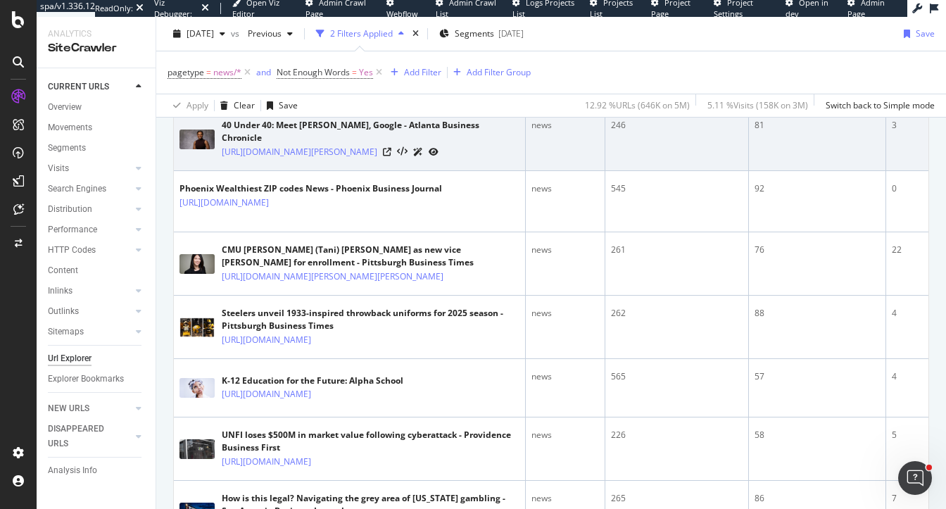
scroll to position [999, 0]
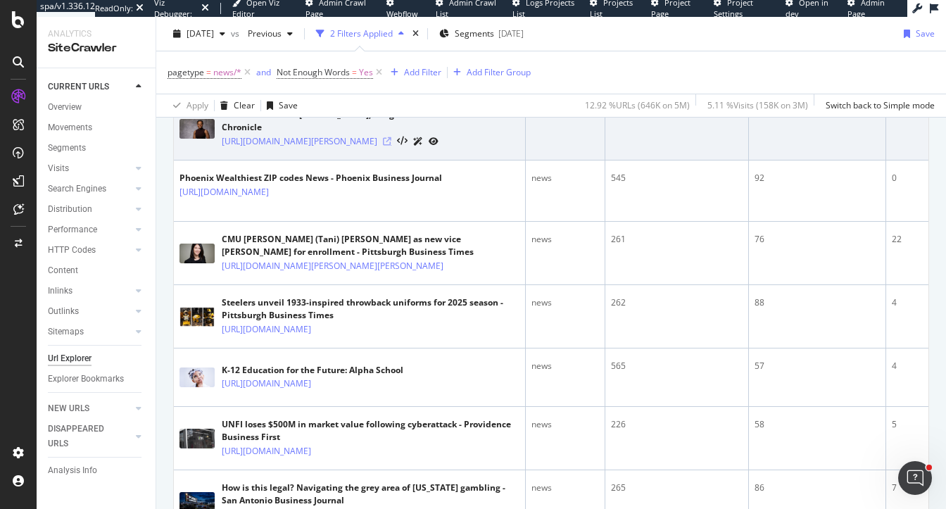
click at [391, 146] on icon at bounding box center [387, 141] width 8 height 8
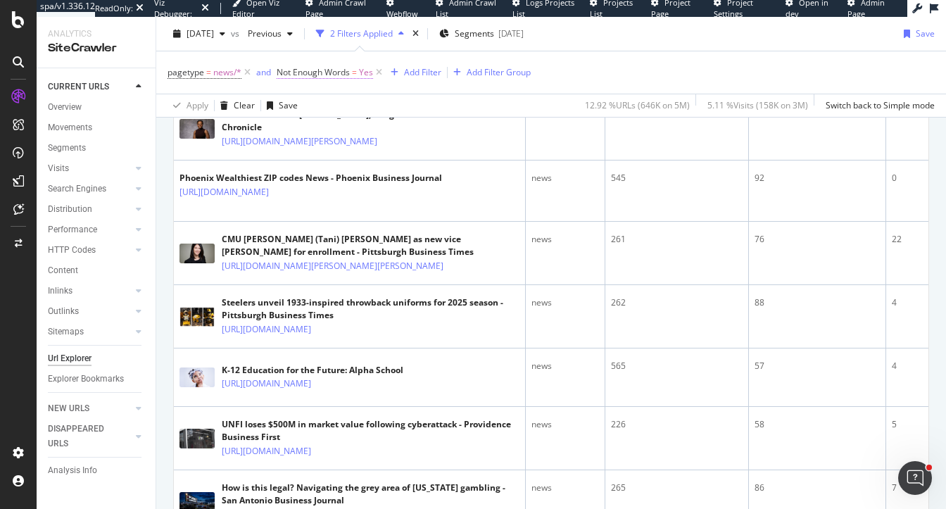
click at [362, 76] on span "Yes" at bounding box center [366, 73] width 14 height 20
click at [294, 137] on div "Yes" at bounding box center [366, 128] width 155 height 23
click at [325, 177] on div "No" at bounding box center [367, 175] width 151 height 18
click at [436, 153] on div "Apply" at bounding box center [433, 157] width 22 height 12
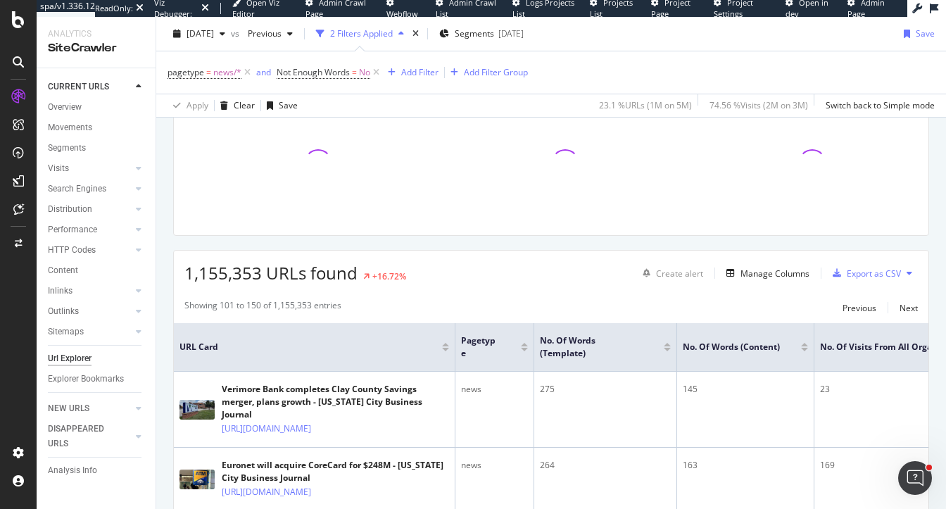
scroll to position [999, 0]
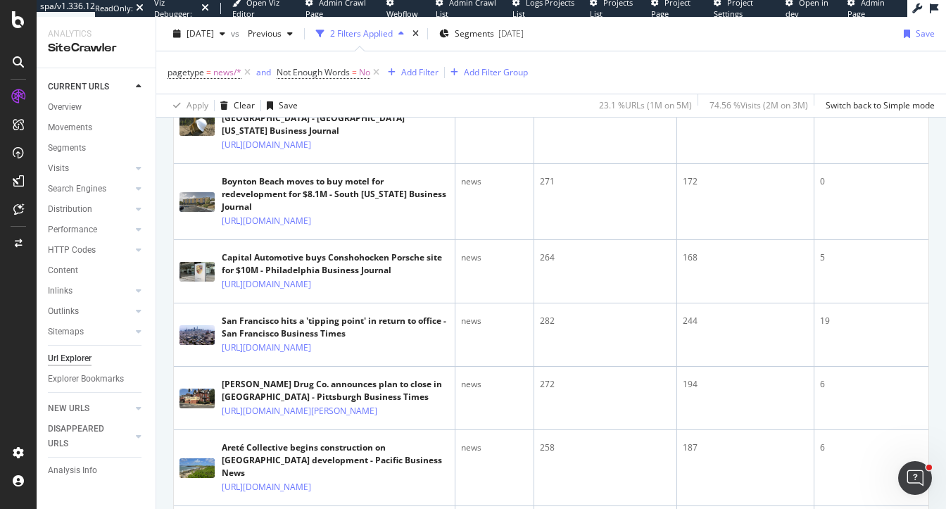
click at [283, 73] on icon at bounding box center [278, 69] width 8 height 8
click at [299, 74] on icon at bounding box center [294, 69] width 11 height 10
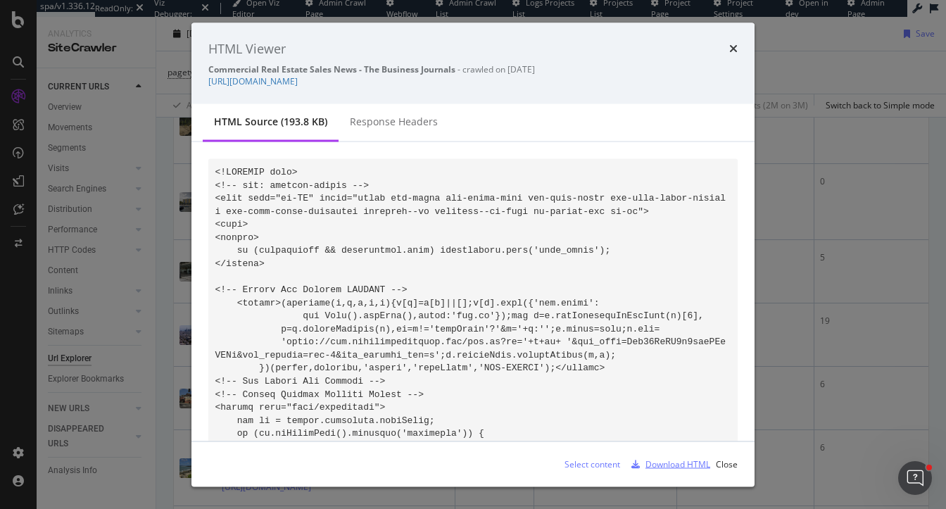
click at [664, 458] on div "Download HTML" at bounding box center [677, 463] width 65 height 12
click at [736, 49] on icon "times" at bounding box center [733, 48] width 8 height 11
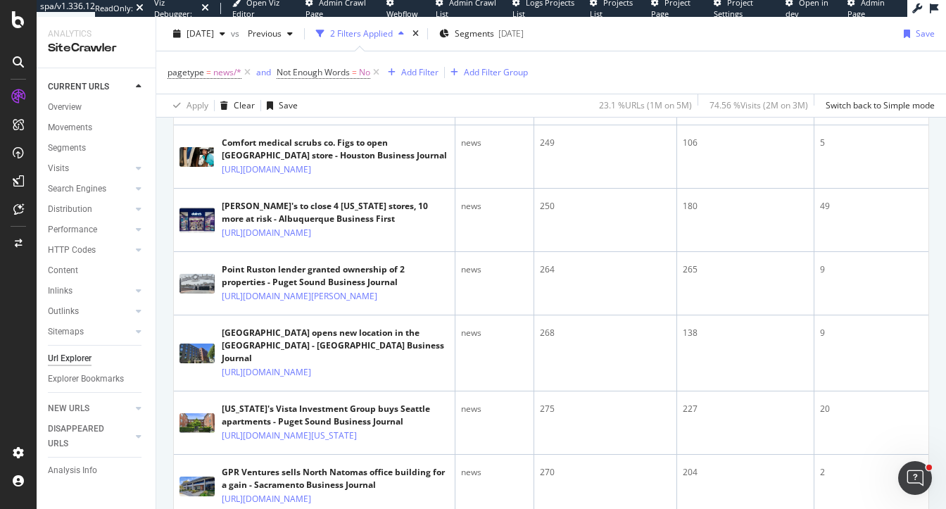
scroll to position [1391, 0]
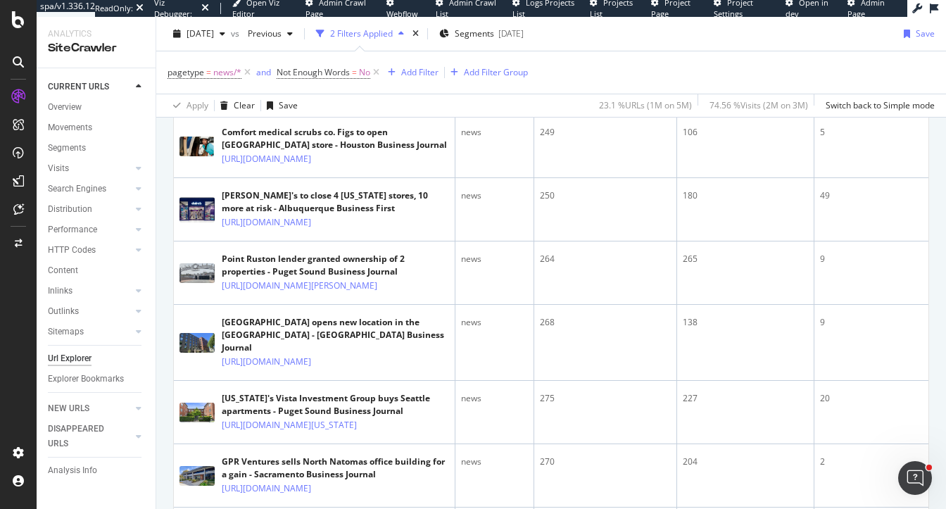
click at [391, 24] on icon at bounding box center [387, 19] width 8 height 8
click at [408, 25] on icon at bounding box center [402, 20] width 11 height 10
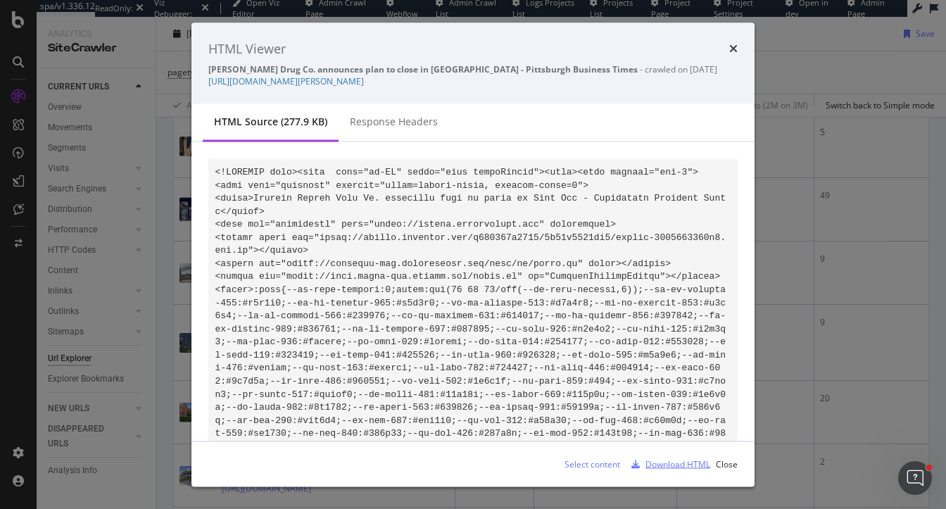
click at [677, 463] on div "Download HTML" at bounding box center [677, 463] width 65 height 12
click at [364, 83] on link "https://www.bizjournals.com/pittsburgh/news/2025/08/12/stanton-negley-drug-co-p…" at bounding box center [286, 81] width 156 height 12
click at [367, 114] on div "Response Headers" at bounding box center [394, 122] width 111 height 39
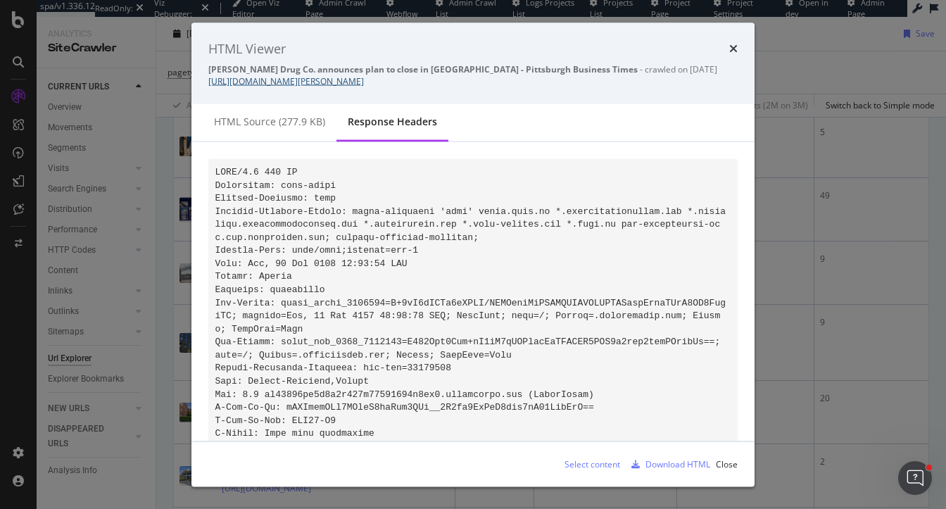
copy link "https://www.bizjournals.com/pittsburgh/news/2025/08/12/stanton-negley-drug-co-p…"
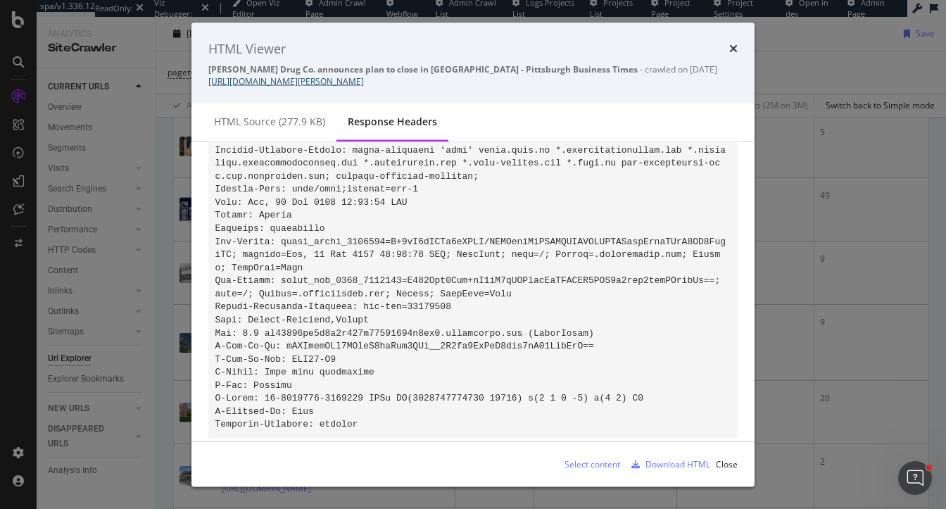
scroll to position [88, 0]
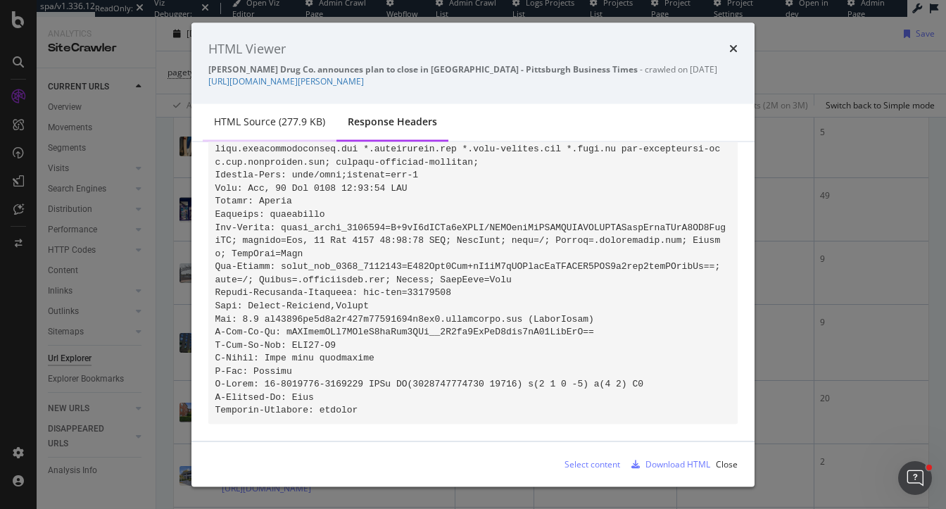
click at [283, 131] on div "HTML source (277.9 KB)" at bounding box center [270, 122] width 134 height 39
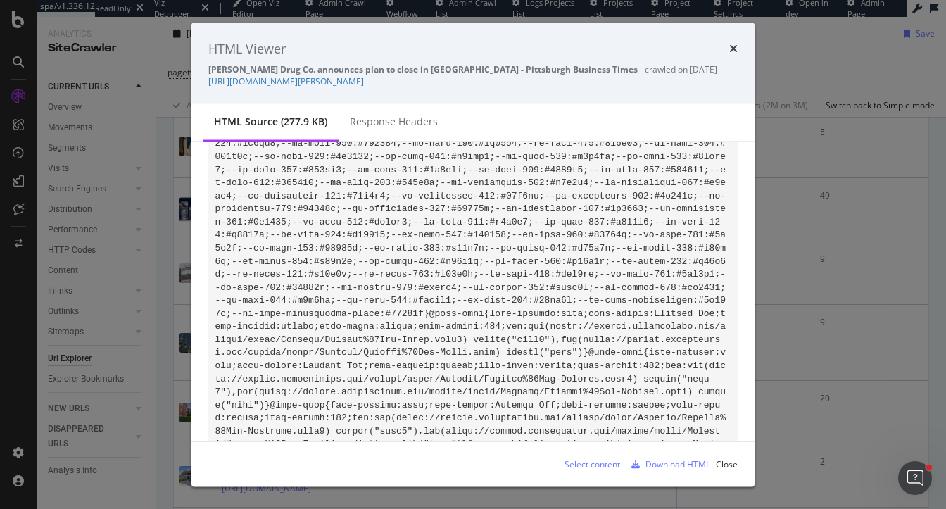
scroll to position [0, 0]
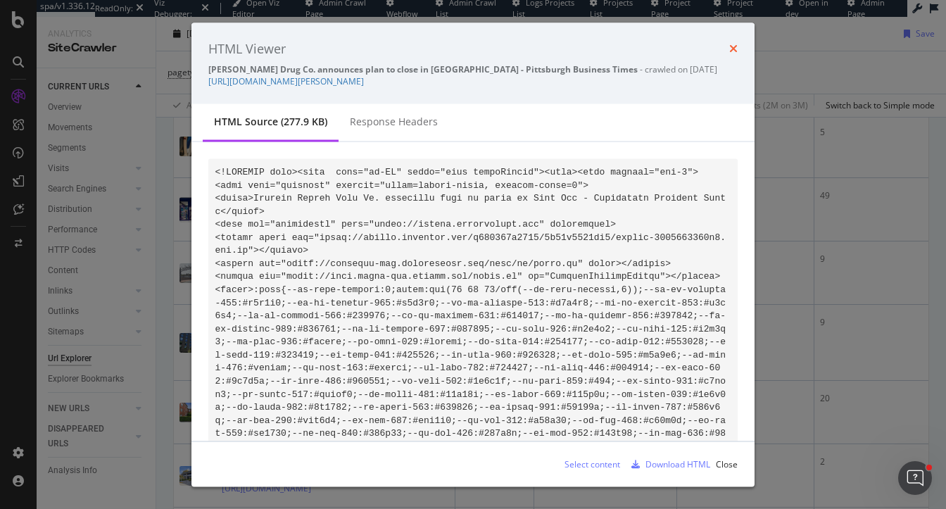
click at [730, 51] on icon "times" at bounding box center [733, 48] width 8 height 11
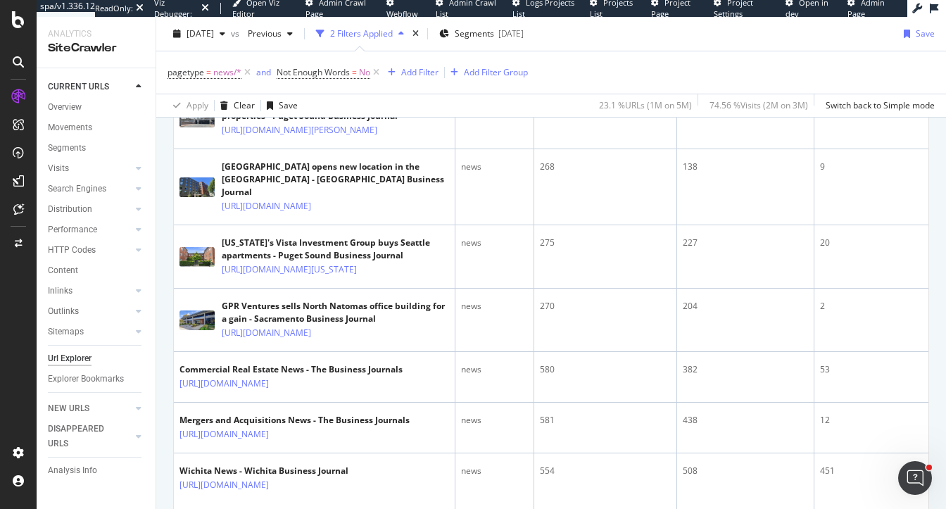
scroll to position [1555, 0]
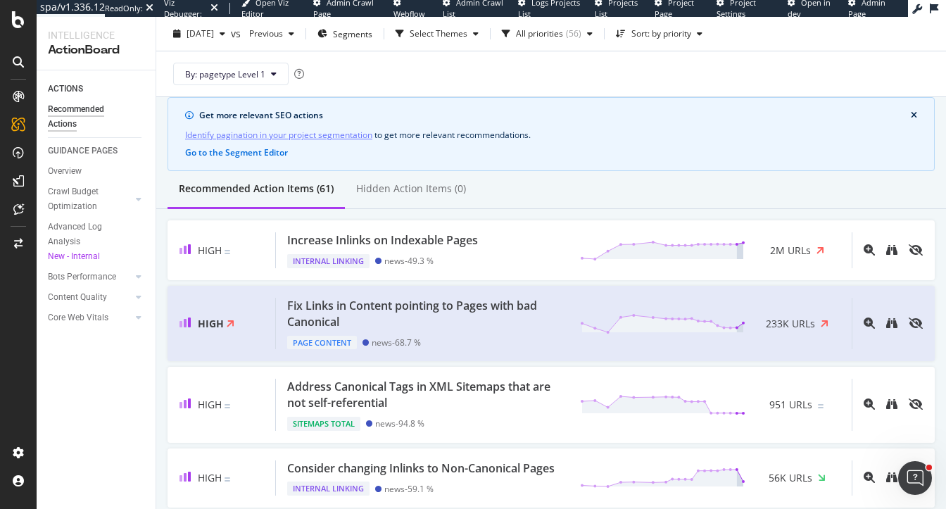
scroll to position [50, 0]
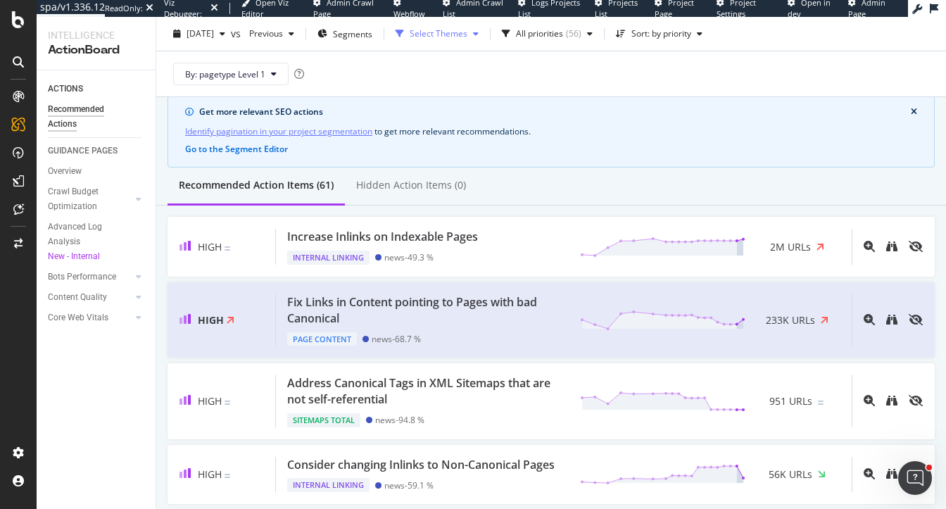
click at [467, 34] on div "Select Themes" at bounding box center [439, 34] width 58 height 8
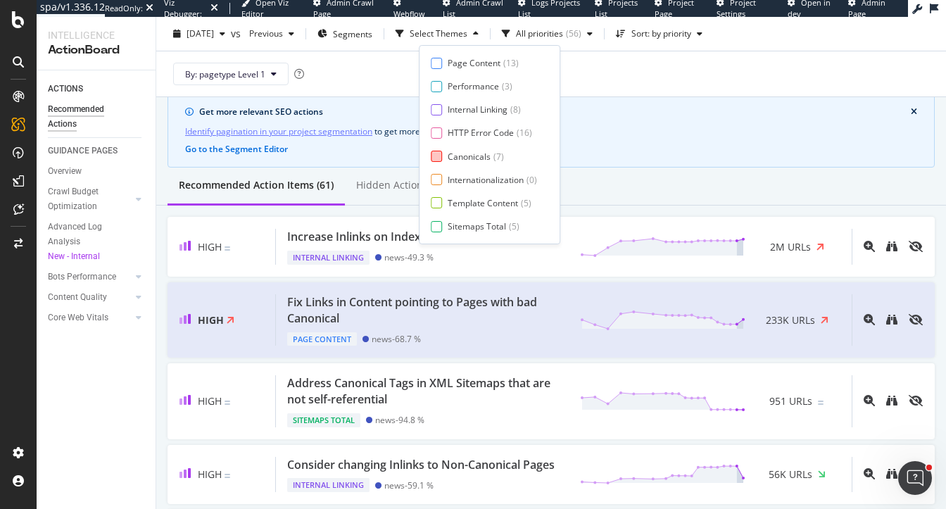
click at [439, 159] on div at bounding box center [436, 156] width 11 height 11
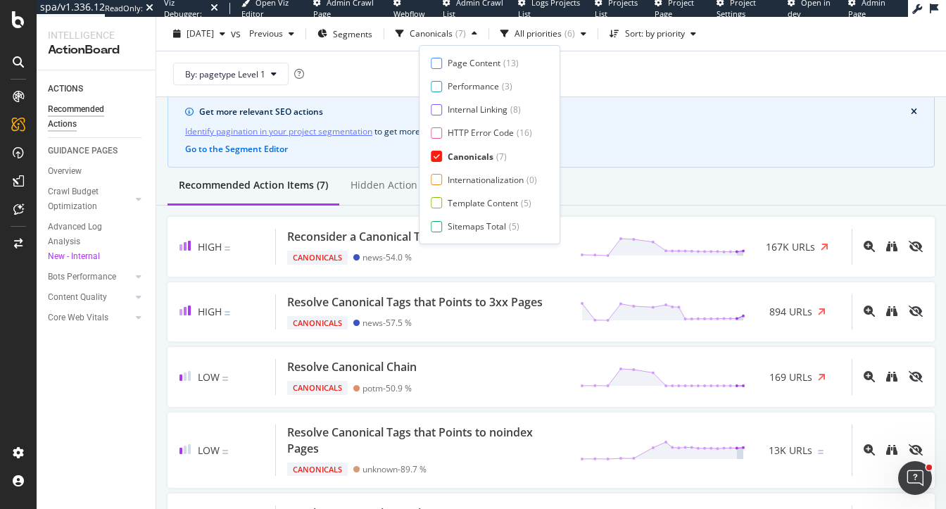
click at [713, 178] on div "Recommended Action Items (7) Hidden Action Items (0)" at bounding box center [551, 187] width 790 height 38
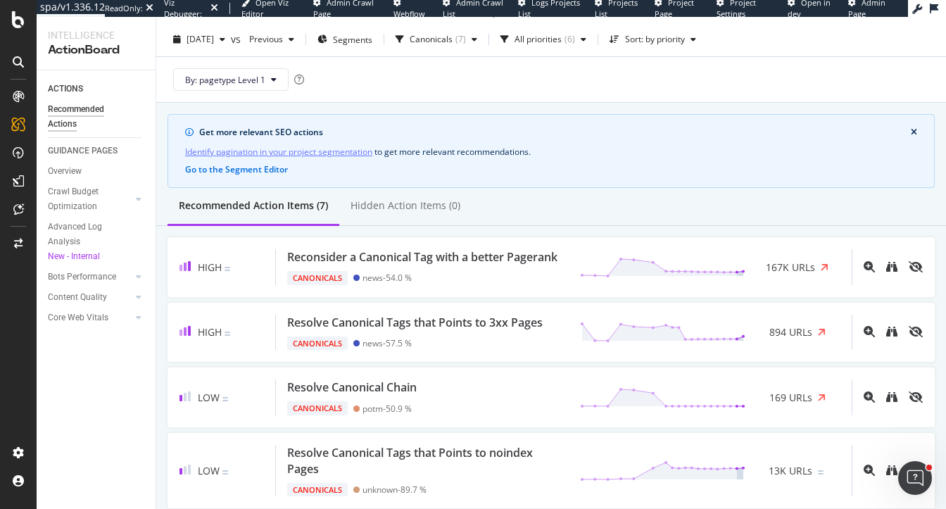
scroll to position [0, 0]
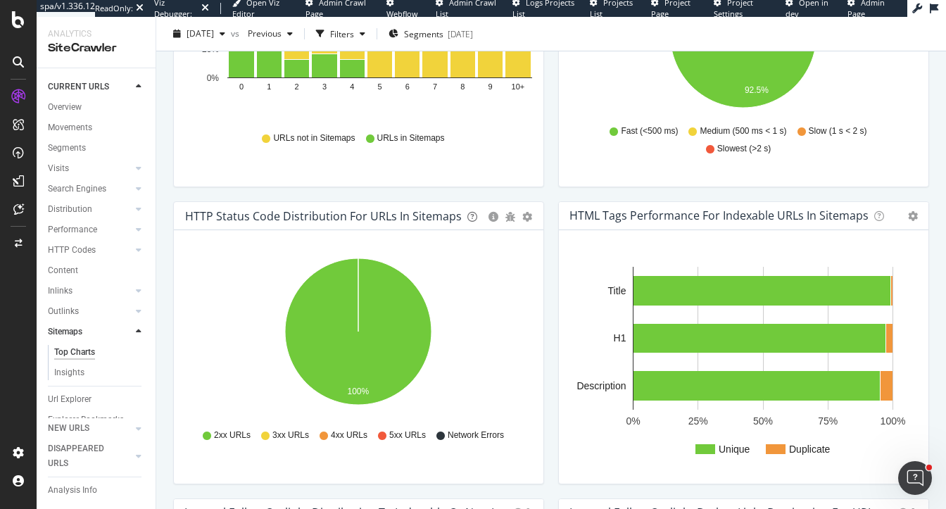
scroll to position [626, 0]
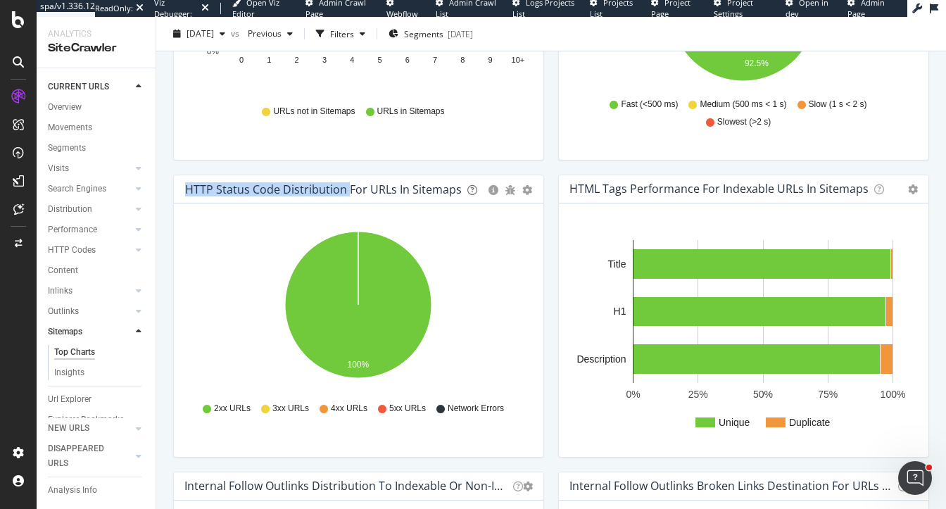
drag, startPoint x: 186, startPoint y: 187, endPoint x: 346, endPoint y: 188, distance: 160.5
click at [346, 188] on div "HTTP Status Code Distribution For URLs in Sitemaps" at bounding box center [323, 189] width 277 height 14
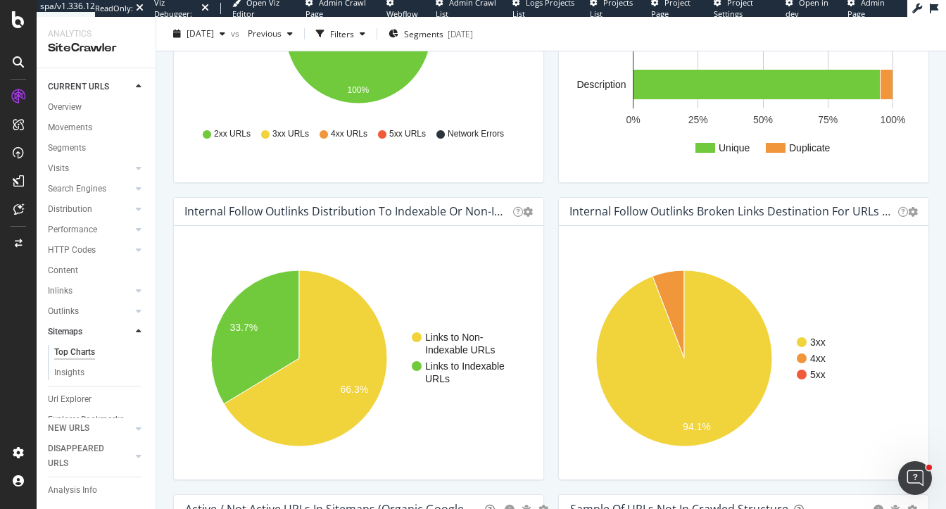
scroll to position [901, 0]
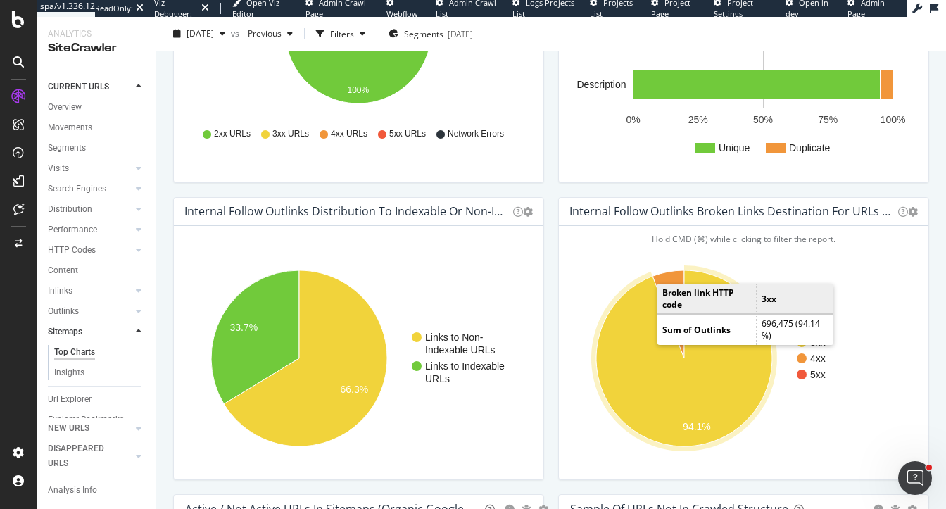
click at [630, 359] on icon "A chart." at bounding box center [684, 358] width 176 height 176
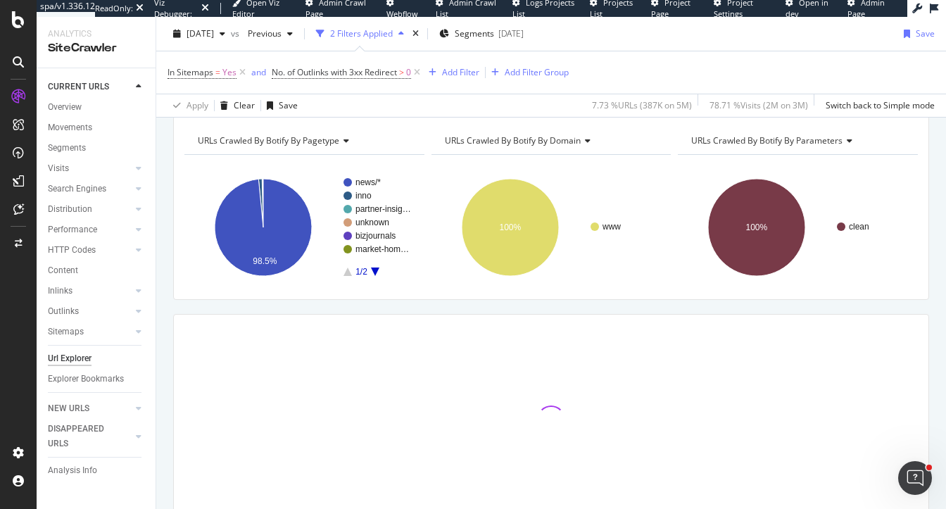
scroll to position [209, 0]
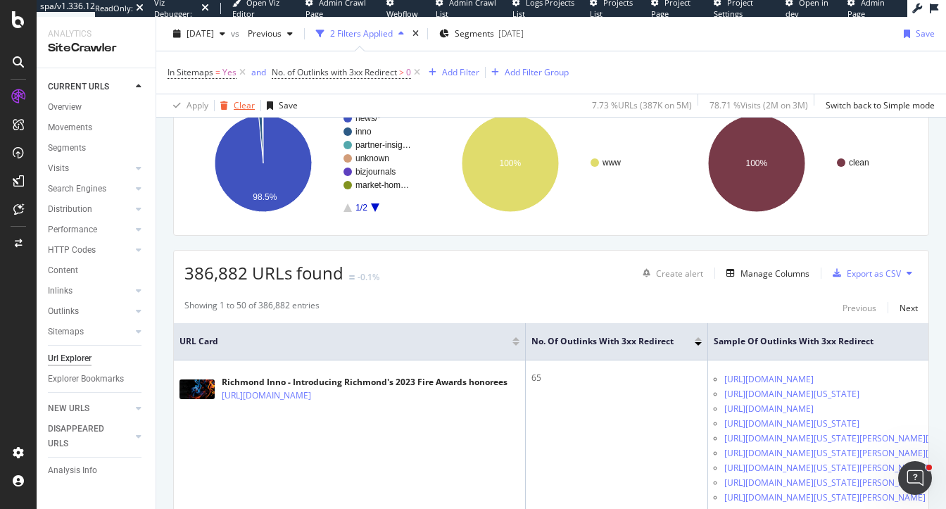
click at [242, 106] on div "Clear" at bounding box center [244, 105] width 21 height 12
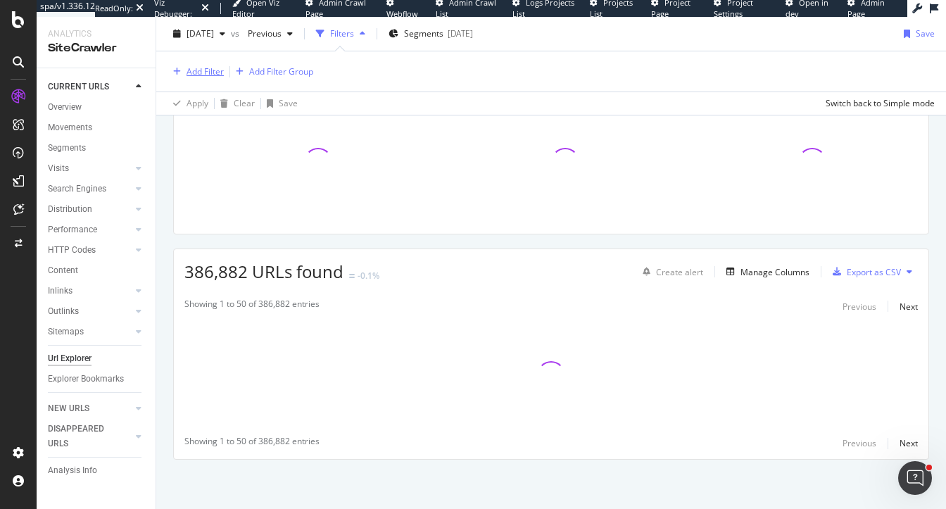
scroll to position [207, 0]
click at [203, 70] on div "Add Filter" at bounding box center [205, 71] width 37 height 12
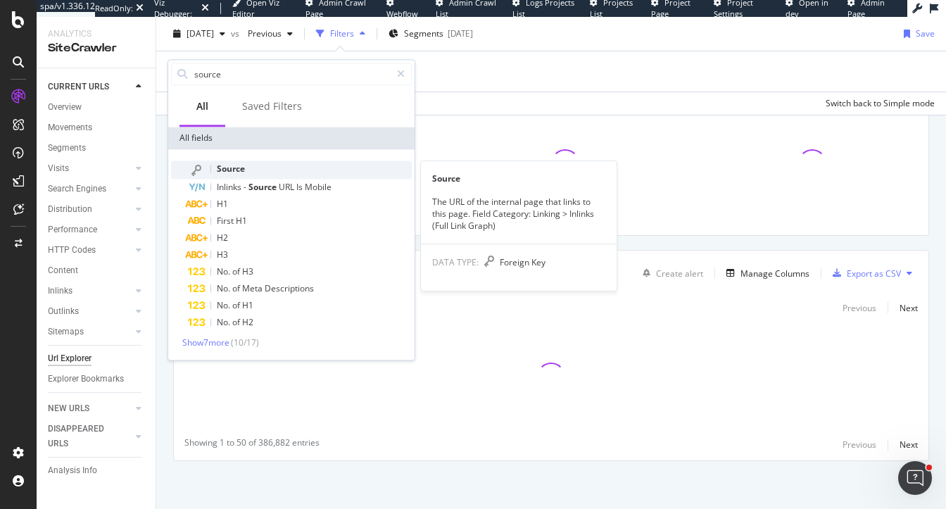
type input "source"
click at [223, 172] on span "Source" at bounding box center [231, 169] width 28 height 12
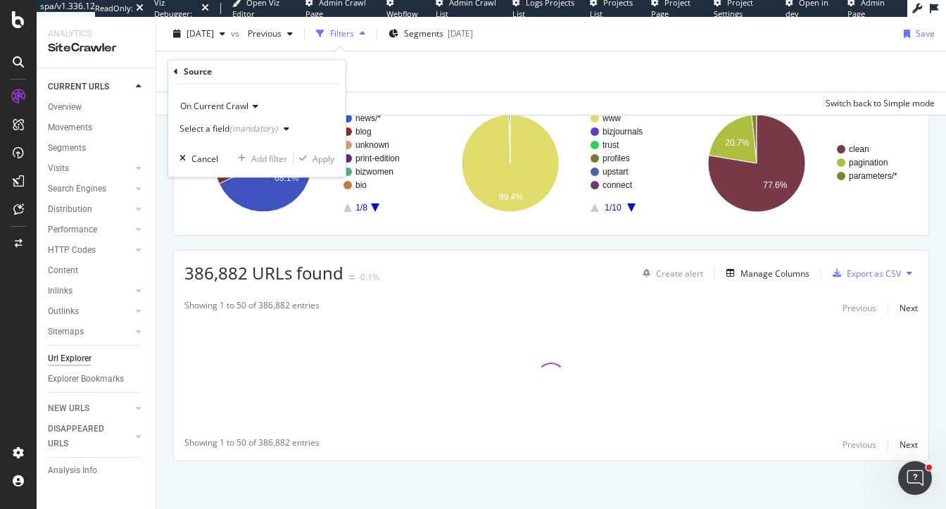
click at [215, 127] on div "Select a field (mandatory)" at bounding box center [228, 129] width 99 height 8
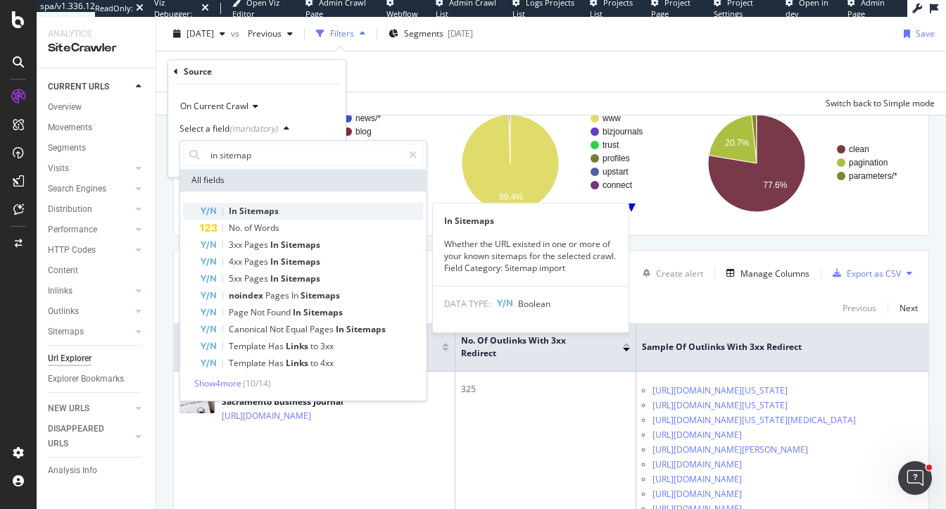
type input "in sitemap"
click at [267, 213] on span "Sitemaps" at bounding box center [258, 211] width 39 height 12
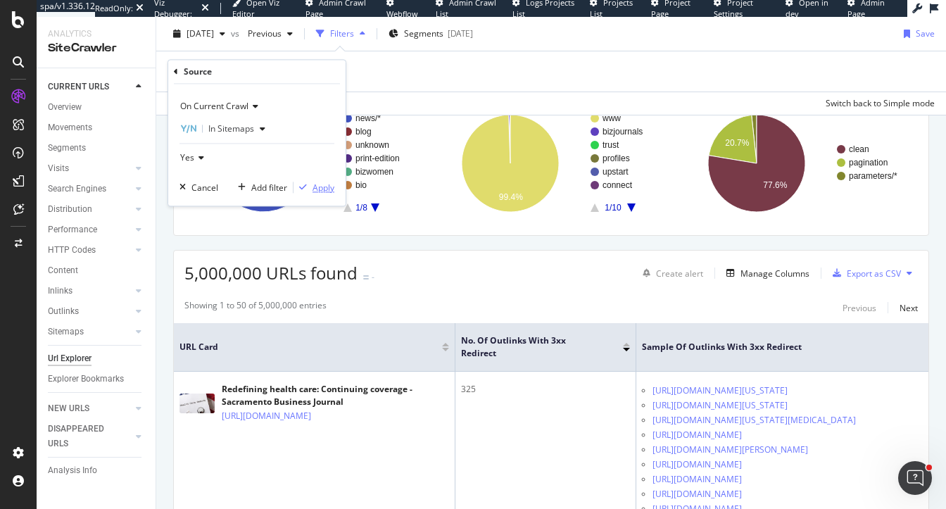
click at [313, 189] on div "Apply" at bounding box center [324, 188] width 22 height 12
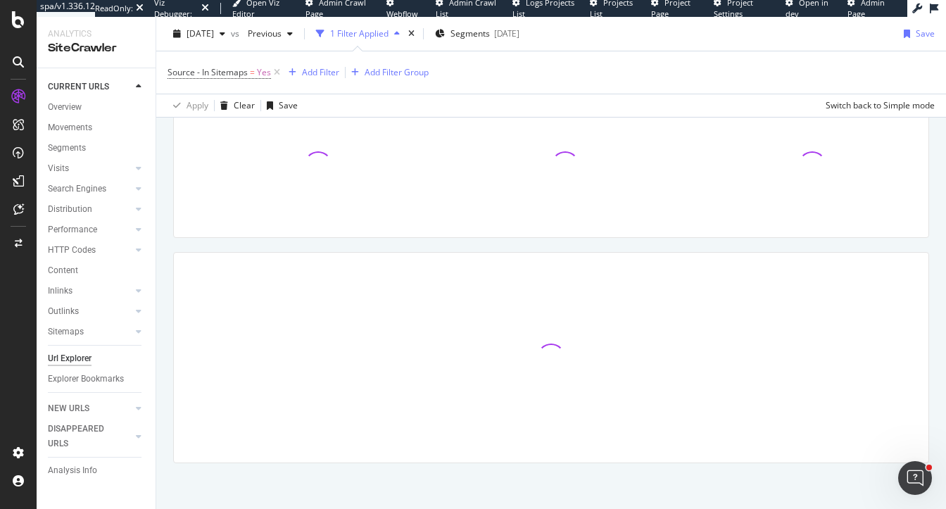
scroll to position [209, 0]
click at [317, 73] on div "Add Filter" at bounding box center [320, 72] width 37 height 12
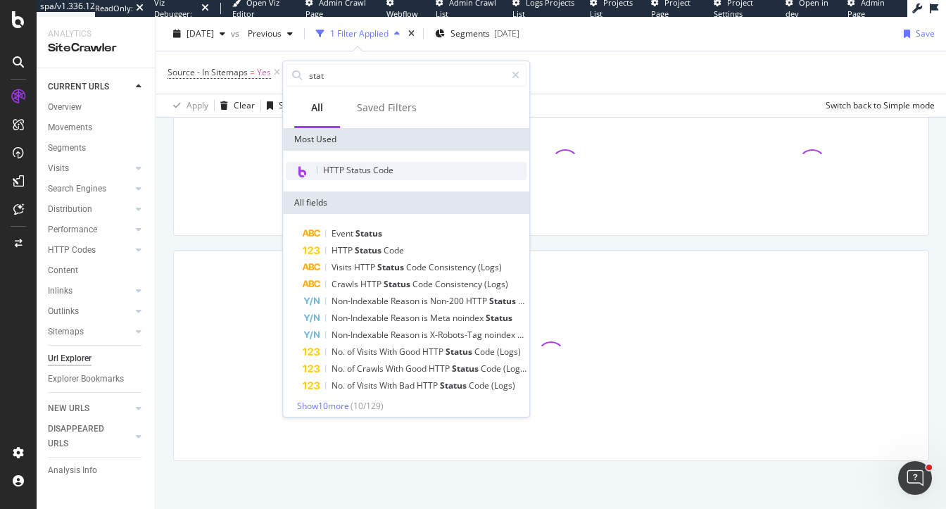
type input "stat"
click at [374, 170] on span "HTTP Status Code" at bounding box center [358, 170] width 70 height 12
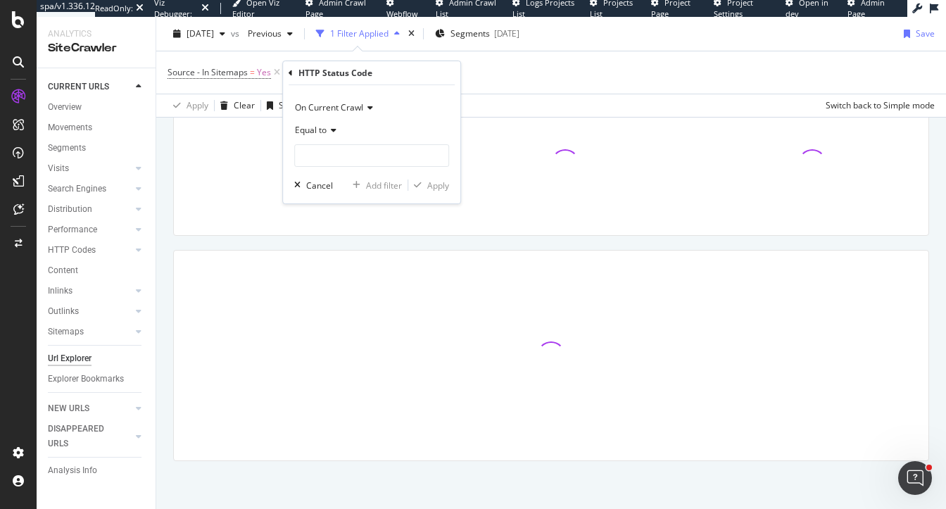
click at [326, 168] on div "On Current Crawl Equal to Cancel Add filter Apply" at bounding box center [371, 144] width 177 height 118
click at [326, 161] on input "number" at bounding box center [371, 155] width 155 height 23
type input "301"
click at [346, 176] on span "301" at bounding box center [345, 174] width 94 height 12
click at [430, 187] on div "Apply" at bounding box center [438, 185] width 22 height 12
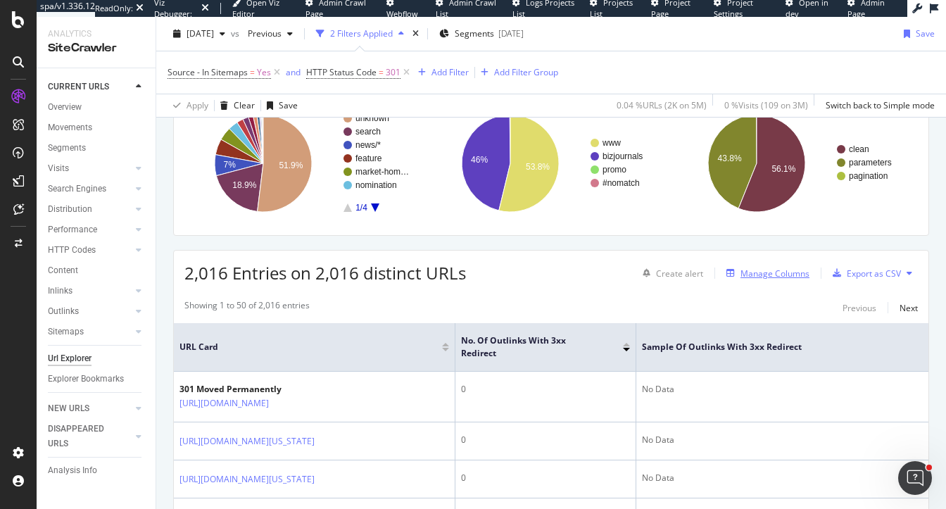
click at [766, 277] on div "Manage Columns" at bounding box center [774, 273] width 69 height 12
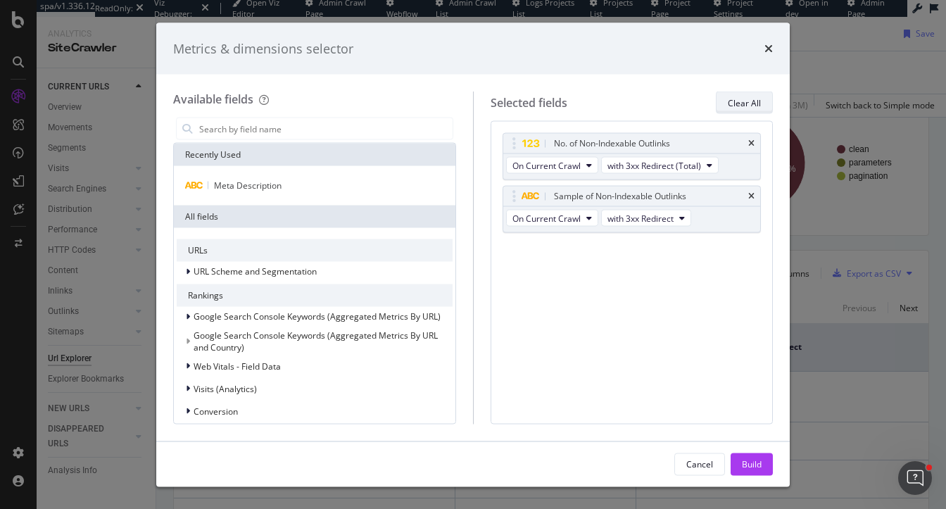
click at [742, 107] on div "Clear All" at bounding box center [744, 102] width 33 height 12
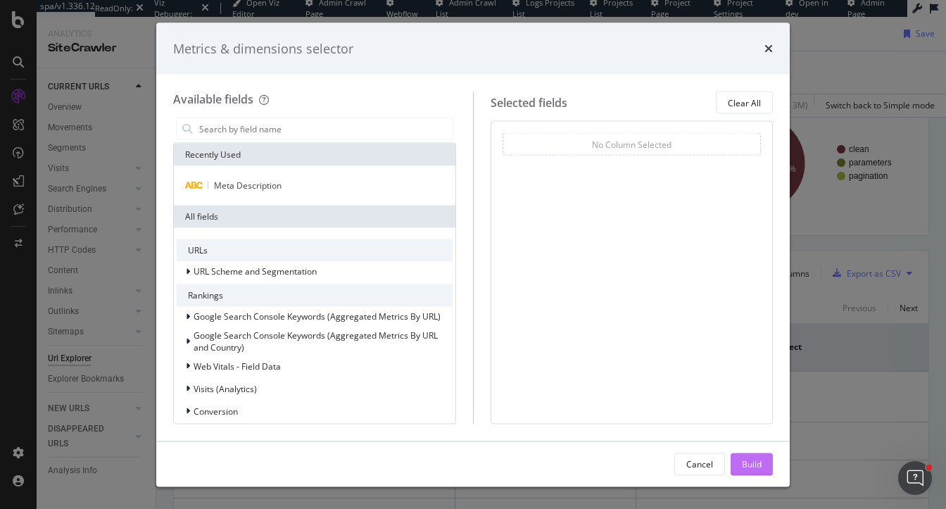
click at [755, 468] on div "Build" at bounding box center [752, 463] width 20 height 12
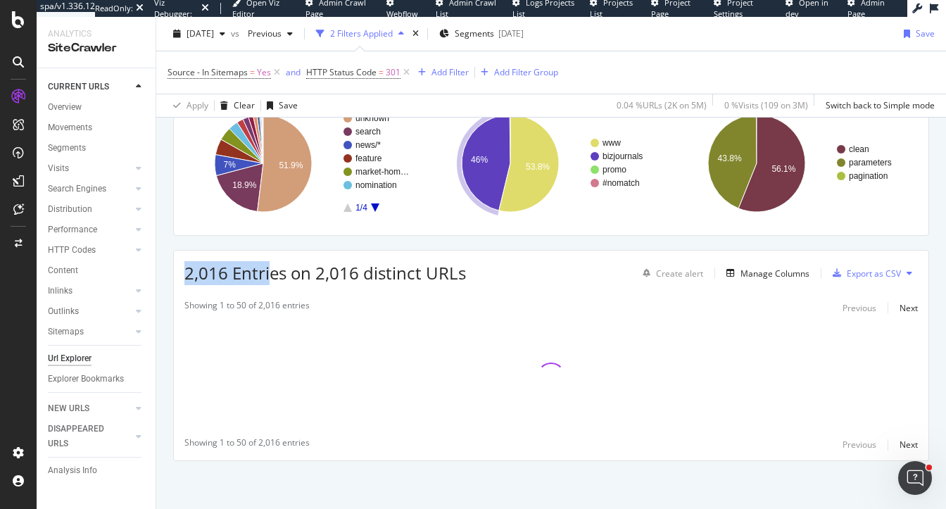
drag, startPoint x: 184, startPoint y: 270, endPoint x: 266, endPoint y: 270, distance: 82.3
click at [267, 270] on span "2,016 Entries on 2,016 distinct URLs" at bounding box center [325, 272] width 282 height 23
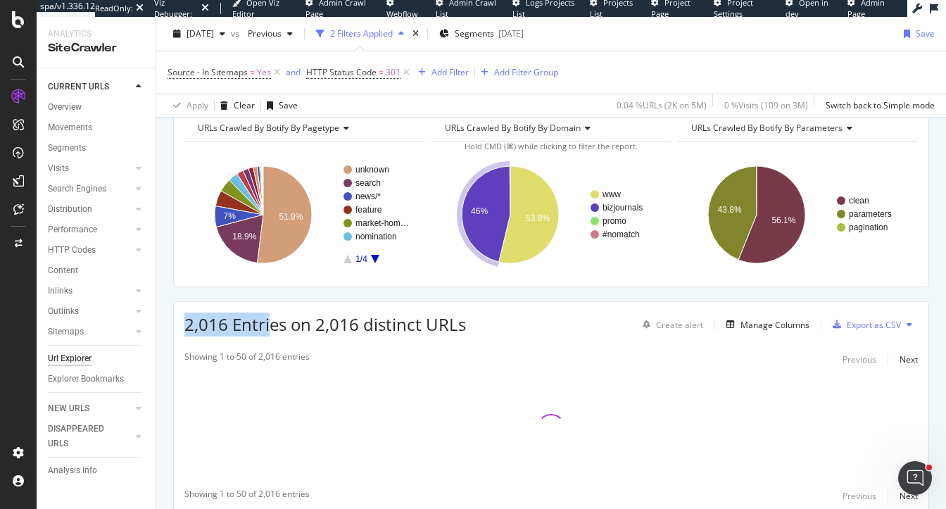
scroll to position [149, 0]
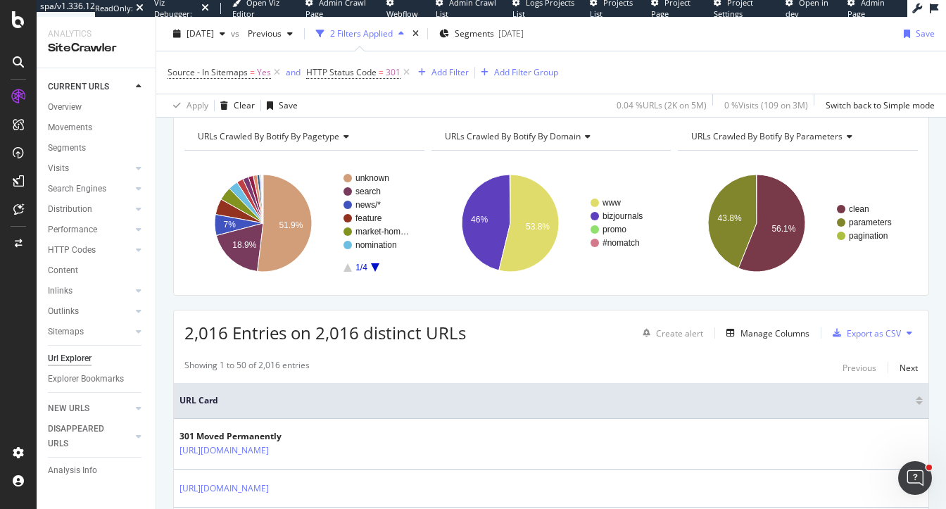
click at [531, 133] on span "URLs Crawled By Botify By domain" at bounding box center [513, 136] width 136 height 12
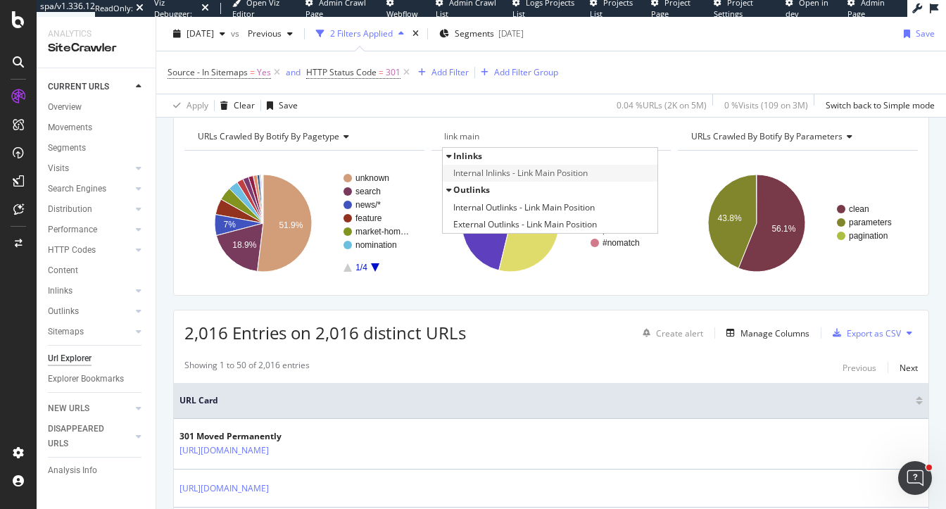
type input "link main"
click at [548, 175] on span "Internal Inlinks - Link Main Position" at bounding box center [520, 173] width 134 height 14
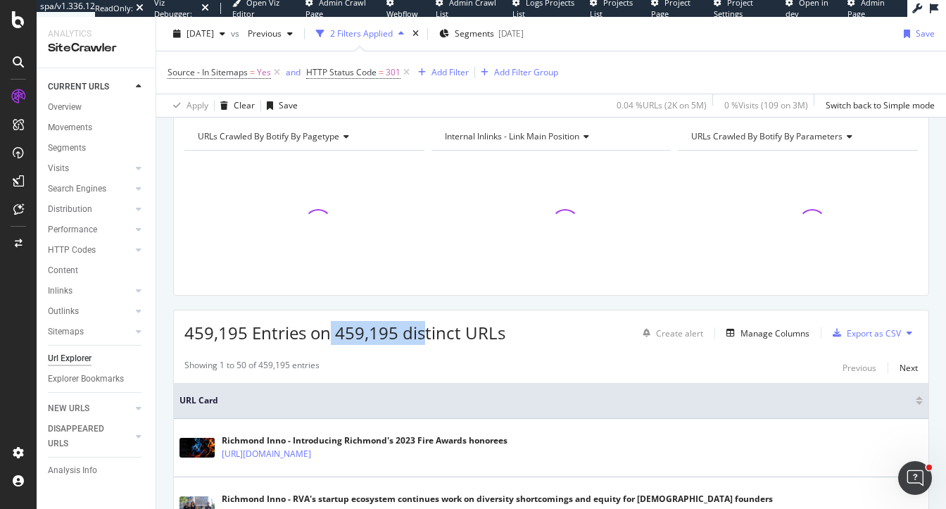
drag, startPoint x: 331, startPoint y: 332, endPoint x: 421, endPoint y: 331, distance: 90.1
click at [420, 331] on span "459,195 Entries on 459,195 distinct URLs" at bounding box center [344, 332] width 321 height 23
click at [450, 359] on div "Showing 1 to 50 of 459,195 entries Previous Next" at bounding box center [551, 367] width 755 height 17
click at [777, 336] on div "Manage Columns" at bounding box center [774, 333] width 69 height 12
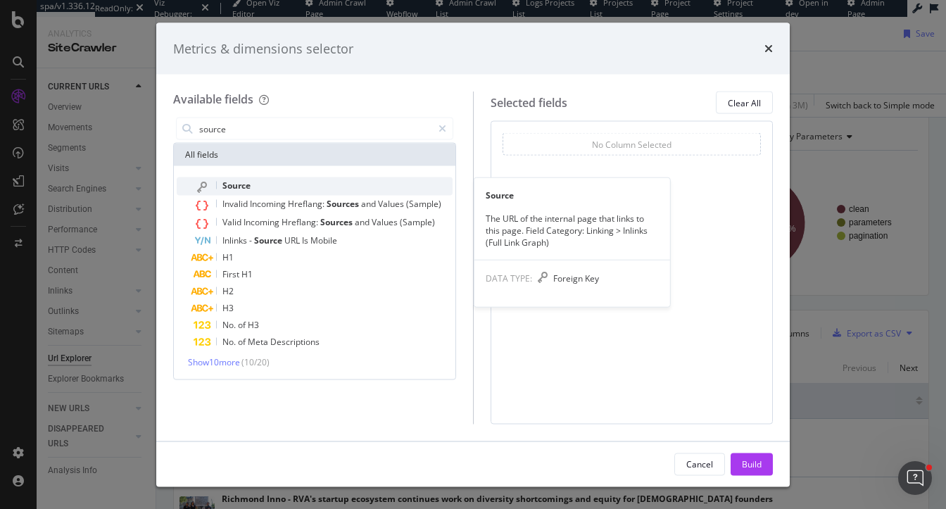
type input "source"
click at [320, 178] on div "Source" at bounding box center [323, 186] width 259 height 18
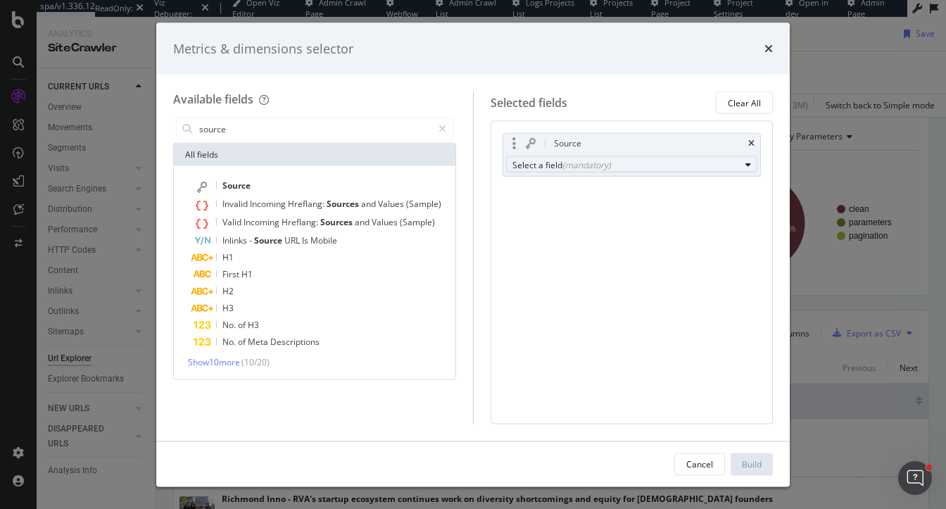
click at [587, 169] on div "(mandatory)" at bounding box center [586, 164] width 49 height 12
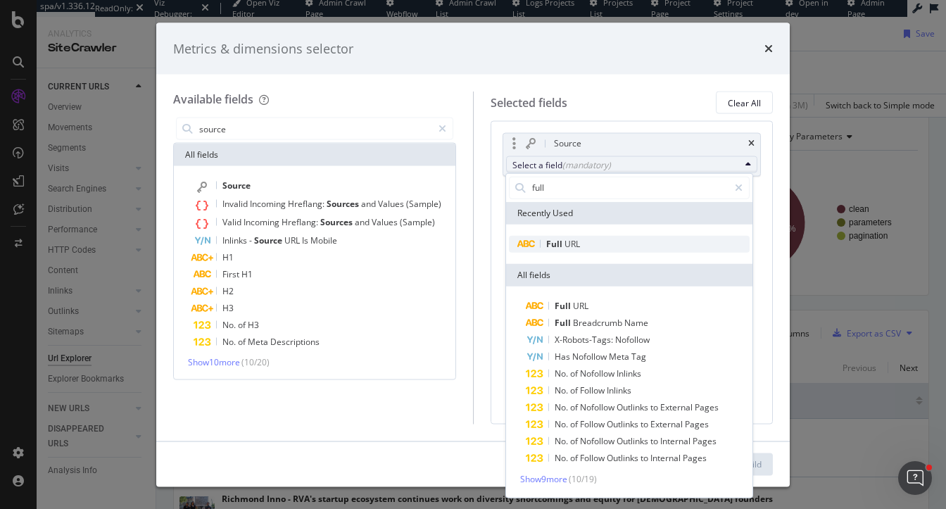
type input "full"
click at [591, 249] on span "Full URL" at bounding box center [629, 243] width 241 height 17
click at [557, 236] on div "Full URL" at bounding box center [544, 243] width 71 height 17
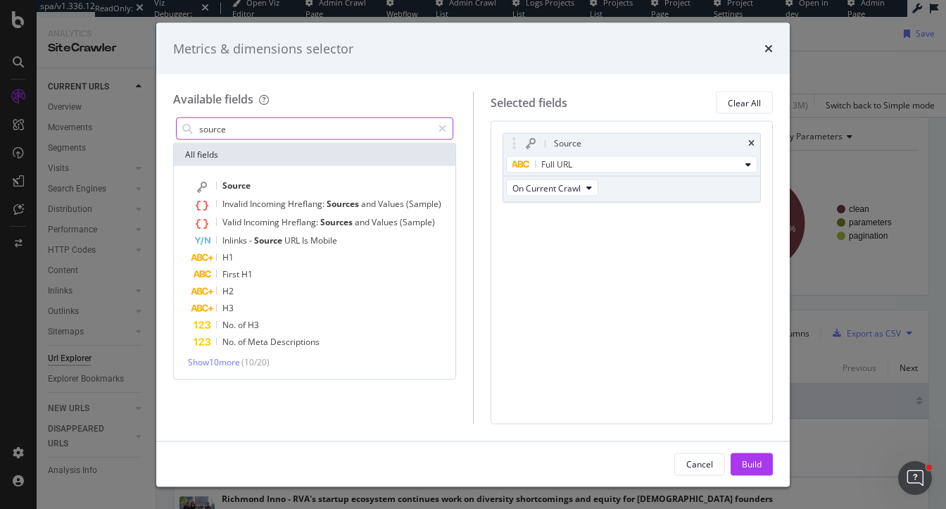
click at [217, 126] on input "source" at bounding box center [315, 128] width 234 height 21
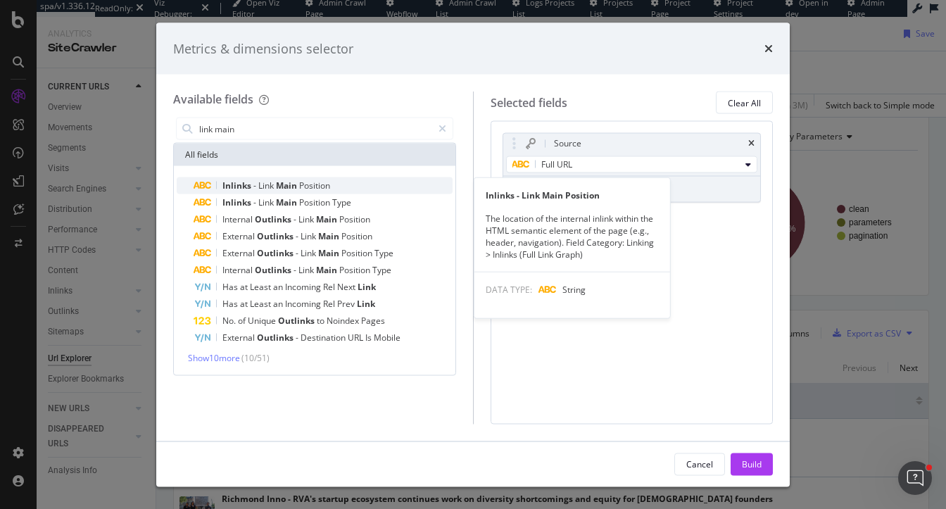
click at [282, 190] on span "Main" at bounding box center [287, 185] width 23 height 12
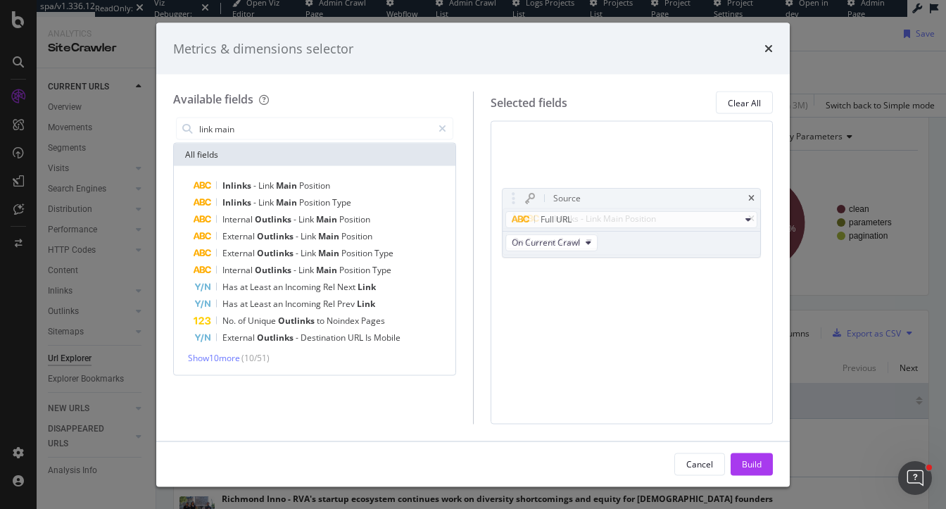
drag, startPoint x: 510, startPoint y: 144, endPoint x: 509, endPoint y: 197, distance: 53.5
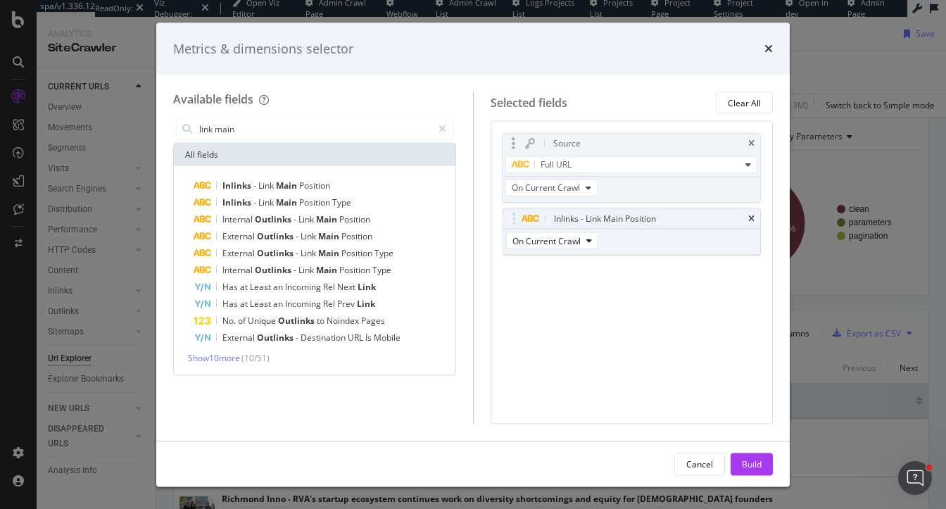
click at [510, 198] on body "spa/v1.336.12 ReadOnly: Viz Debugger: Open Viz Editor Admin Crawl Page Webflow …" at bounding box center [473, 254] width 946 height 509
click at [242, 131] on input "link main" at bounding box center [315, 128] width 234 height 21
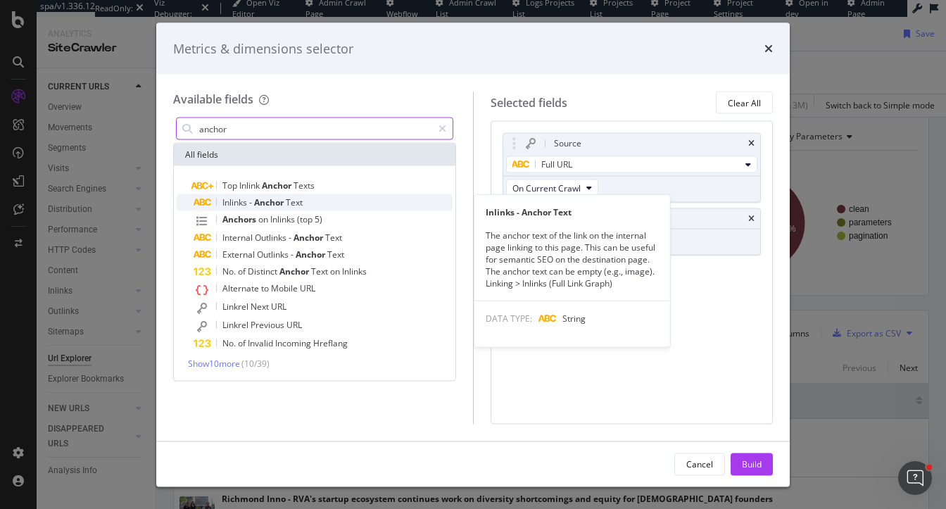
type input "anchor"
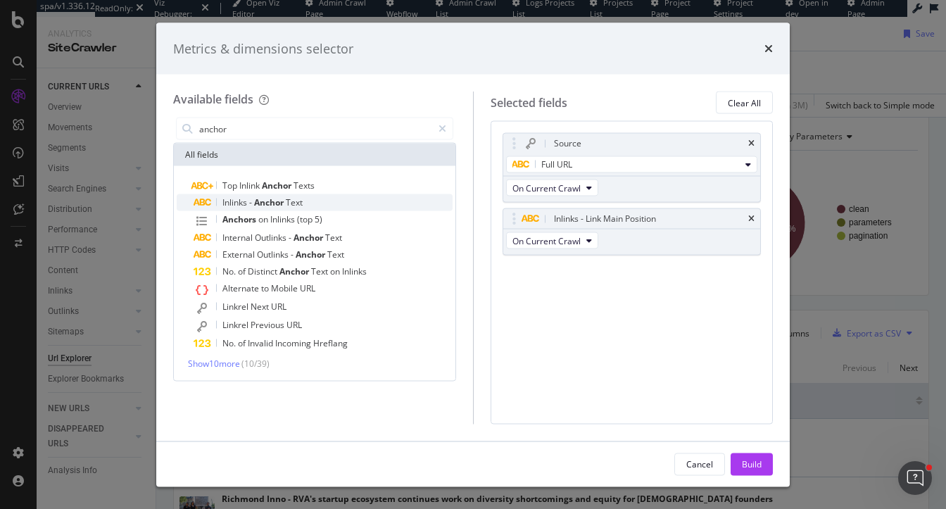
click at [271, 207] on span "Anchor" at bounding box center [270, 202] width 32 height 12
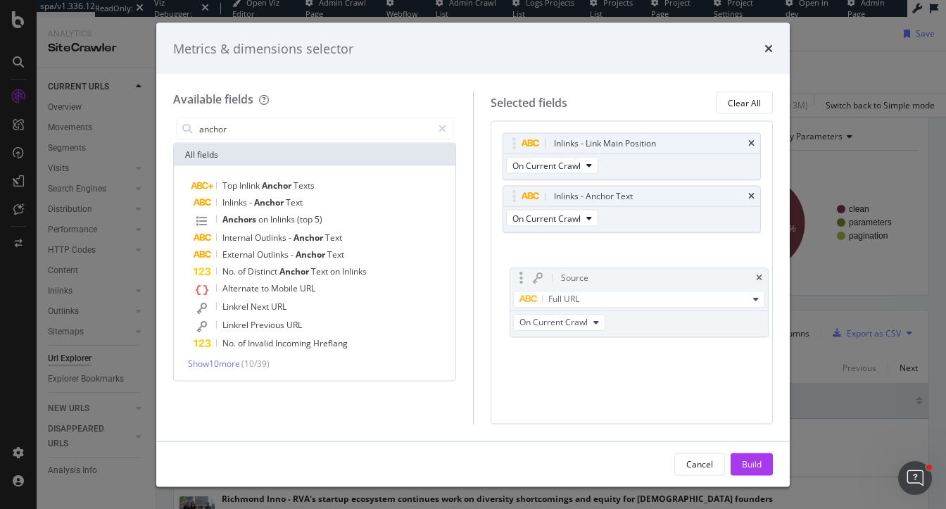
drag, startPoint x: 515, startPoint y: 139, endPoint x: 520, endPoint y: 256, distance: 117.6
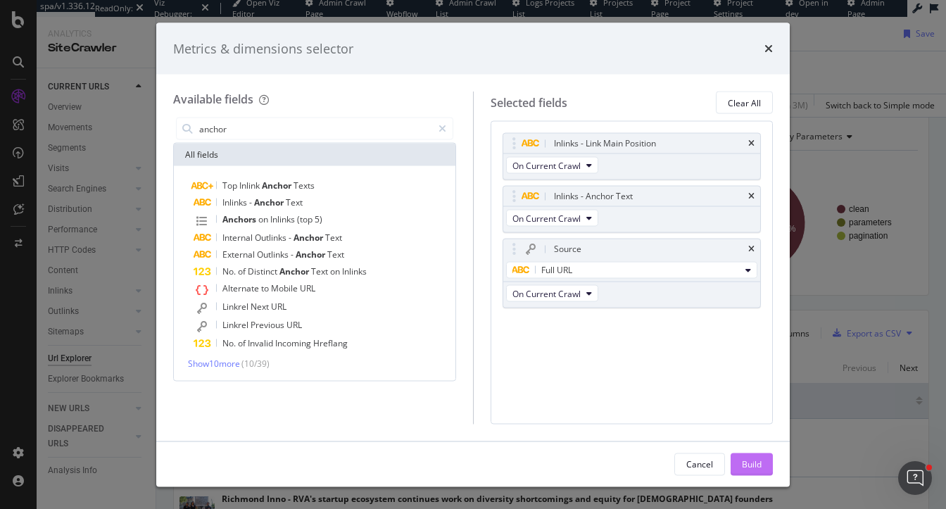
click at [753, 461] on div "Build" at bounding box center [752, 463] width 20 height 12
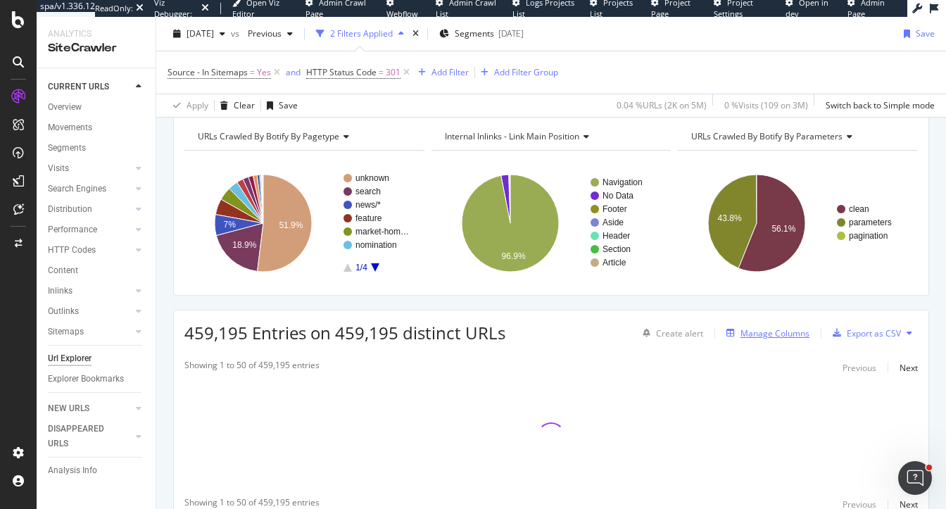
click at [778, 332] on div "Manage Columns" at bounding box center [774, 333] width 69 height 12
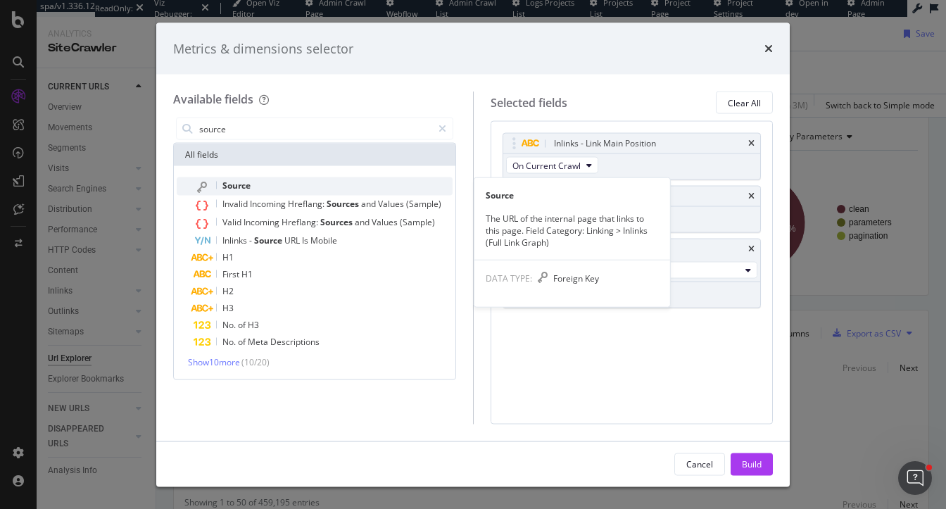
type input "source"
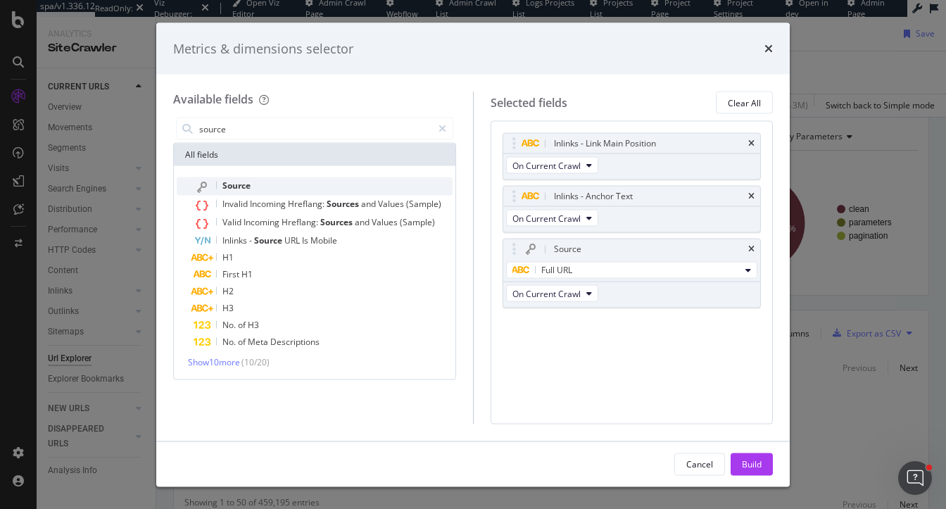
click at [254, 187] on div "Source" at bounding box center [323, 186] width 259 height 18
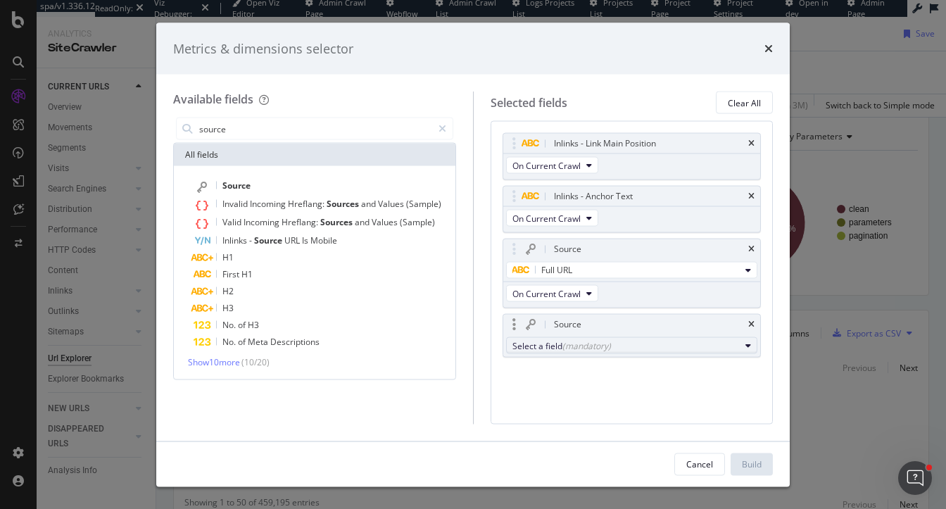
click at [588, 346] on div "(mandatory)" at bounding box center [586, 345] width 49 height 12
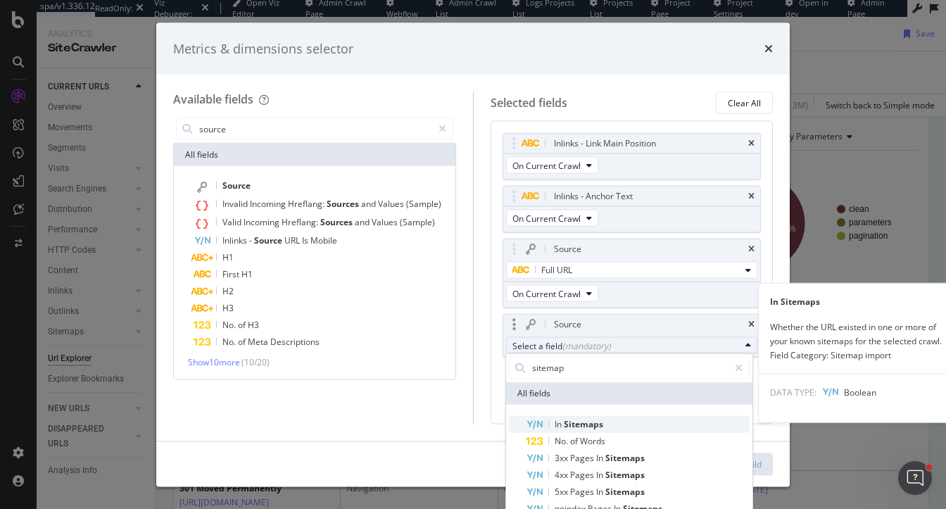
type input "sitemap"
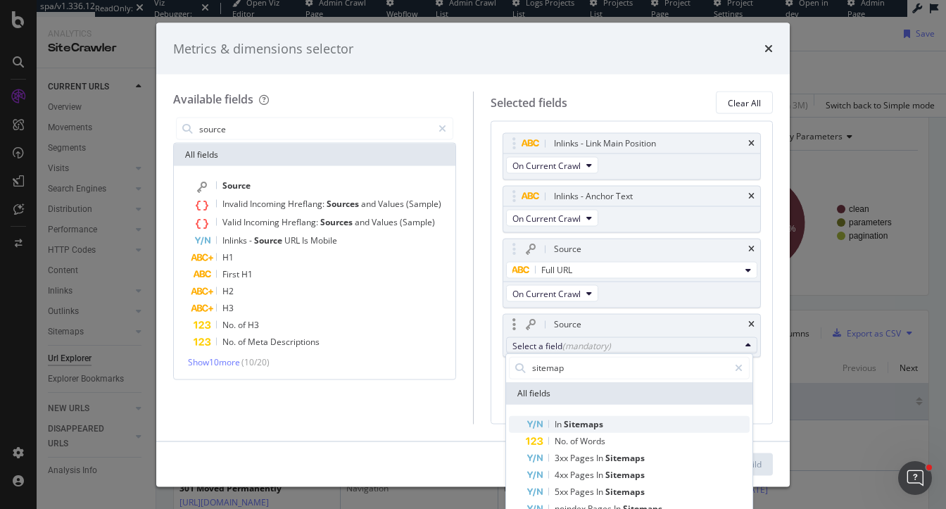
click at [624, 424] on span "In Sitemaps" at bounding box center [638, 423] width 224 height 17
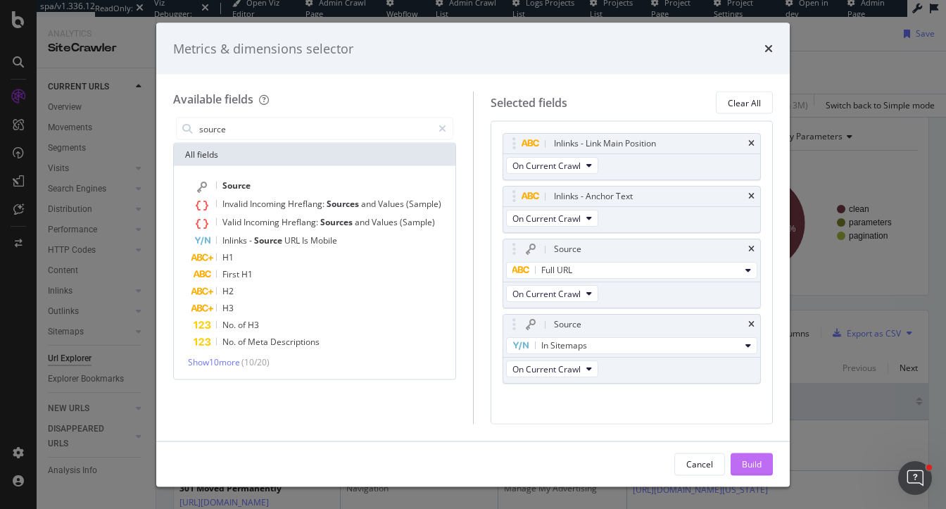
click at [751, 463] on div "Build" at bounding box center [752, 463] width 20 height 12
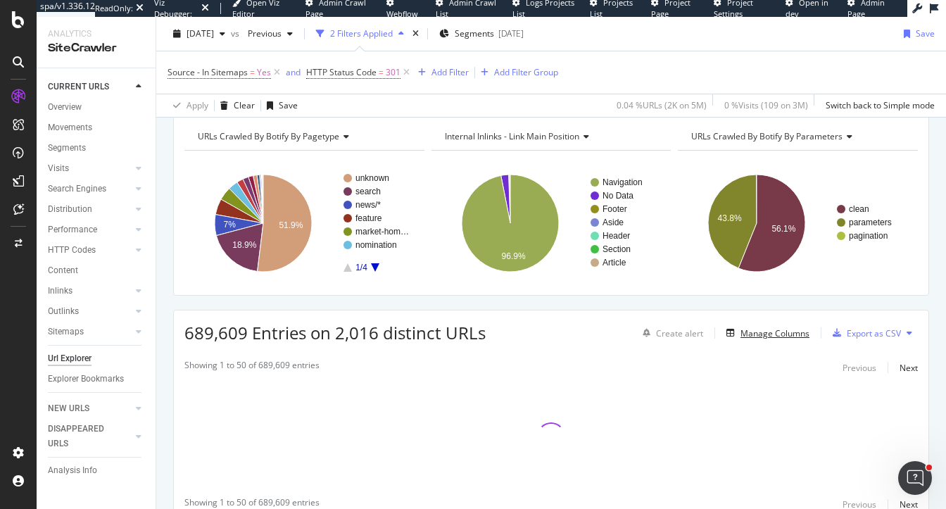
scroll to position [209, 0]
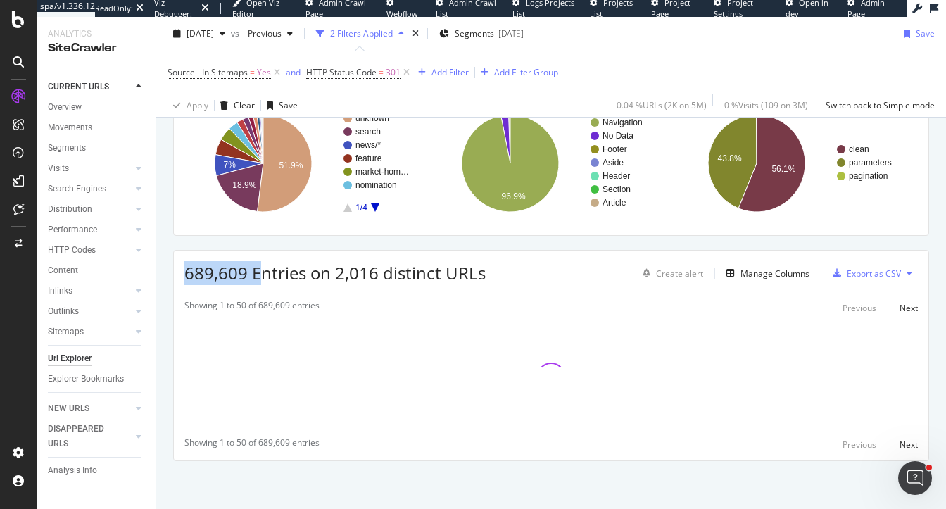
drag, startPoint x: 187, startPoint y: 269, endPoint x: 258, endPoint y: 272, distance: 71.1
click at [258, 272] on span "689,609 Entries on 2,016 distinct URLs" at bounding box center [334, 272] width 301 height 23
click at [160, 280] on div "Crawl metrics are now in the RealKeywords Explorer While the Site Explorer prov…" at bounding box center [551, 235] width 790 height 549
drag, startPoint x: 186, startPoint y: 266, endPoint x: 244, endPoint y: 283, distance: 60.1
click at [244, 283] on div "689,609 Entries on 2,016 distinct URLs" at bounding box center [334, 273] width 301 height 24
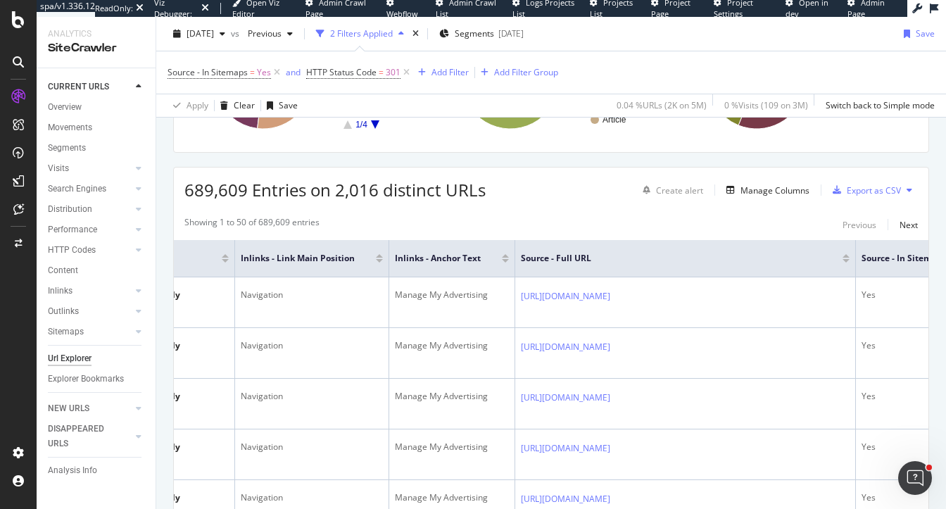
scroll to position [0, 180]
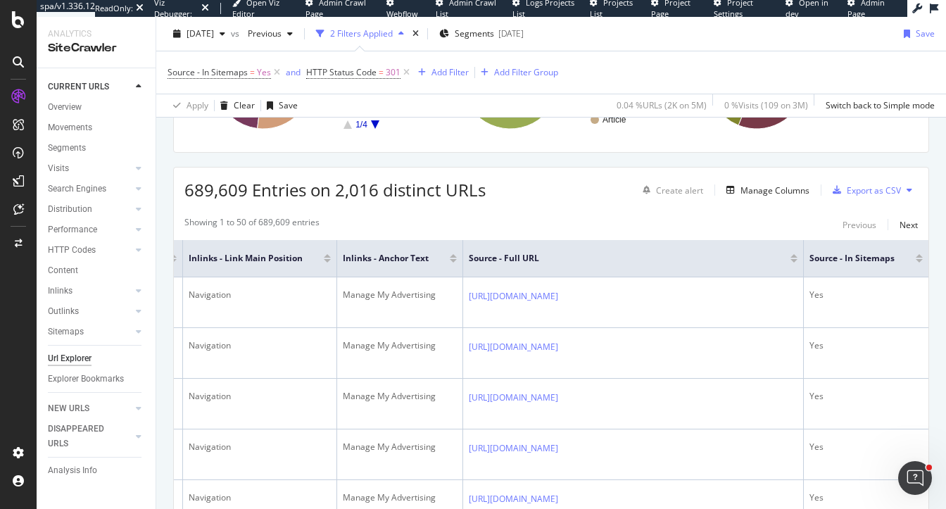
click at [797, 260] on div at bounding box center [793, 261] width 7 height 4
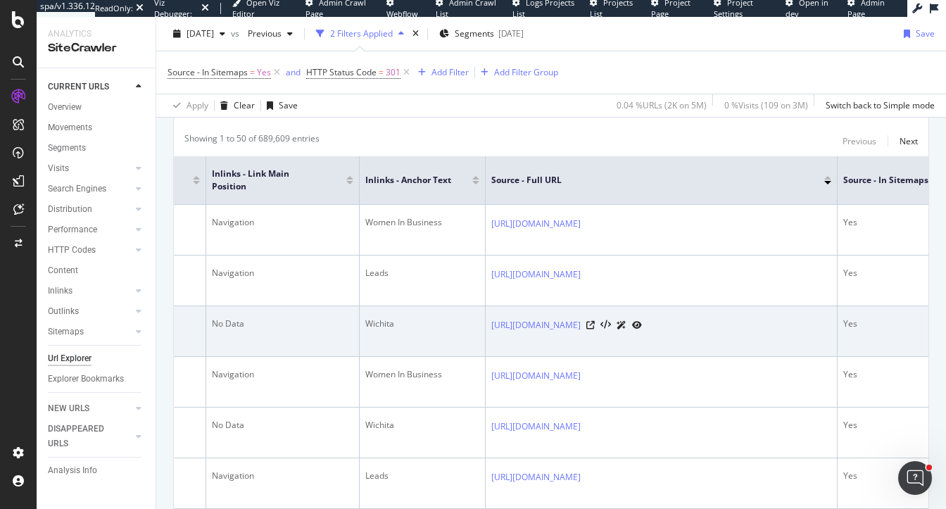
scroll to position [376, 0]
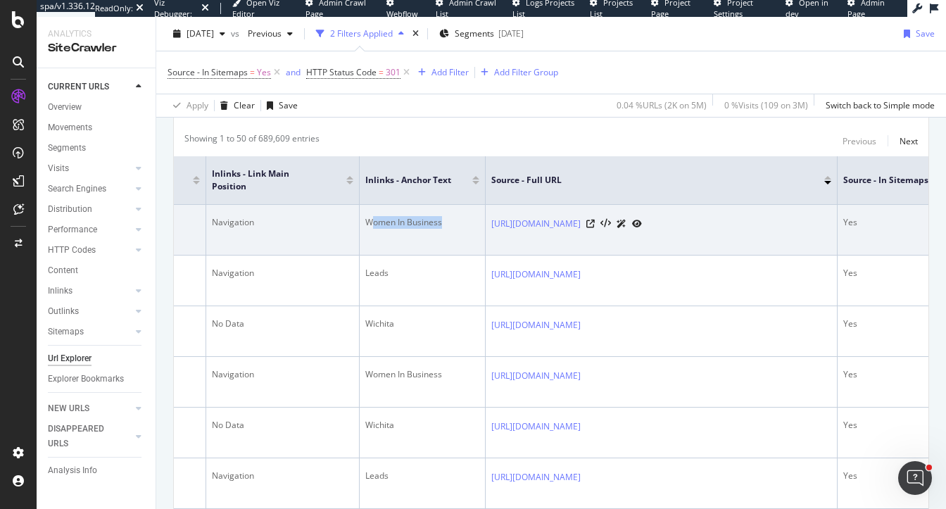
drag, startPoint x: 372, startPoint y: 222, endPoint x: 451, endPoint y: 225, distance: 78.9
click at [451, 225] on div "Women In Business" at bounding box center [422, 222] width 114 height 13
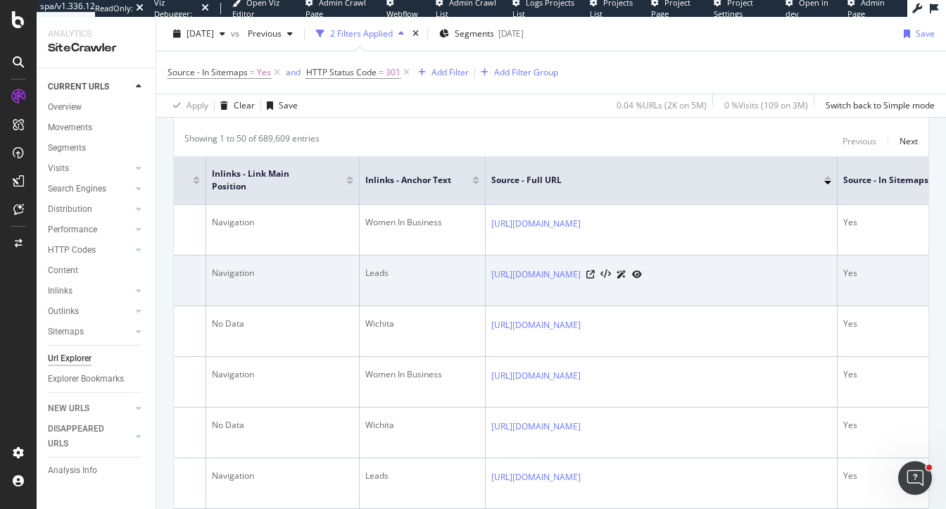
click at [377, 279] on div "Leads" at bounding box center [422, 273] width 114 height 13
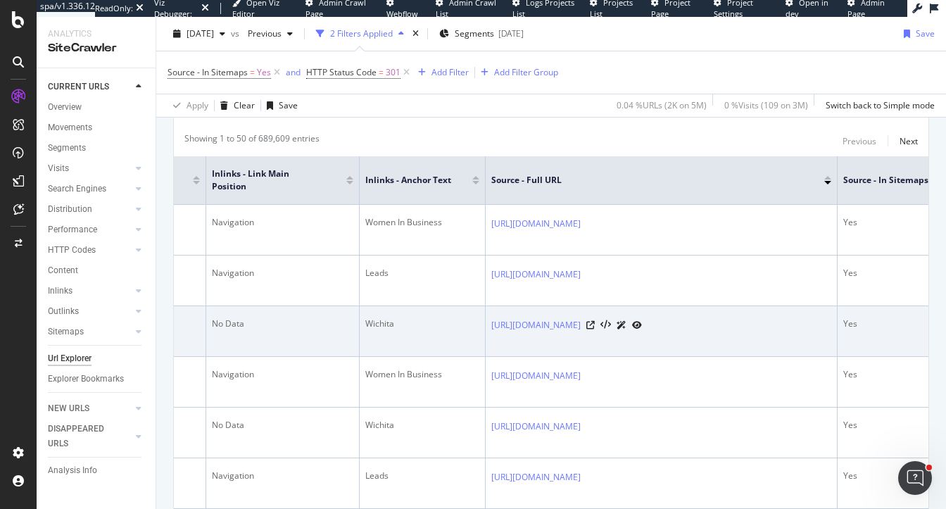
click at [377, 330] on div "Wichita" at bounding box center [422, 323] width 114 height 13
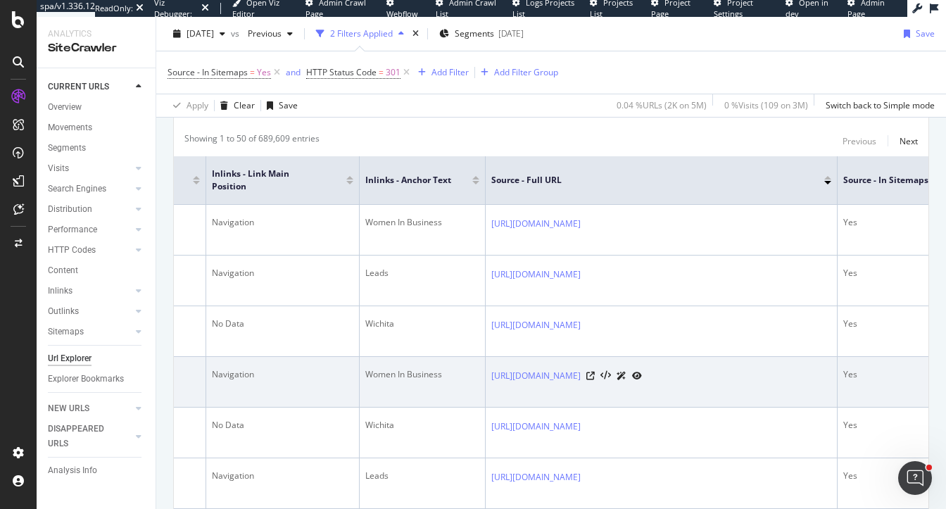
click at [379, 381] on div "Women In Business" at bounding box center [422, 374] width 114 height 13
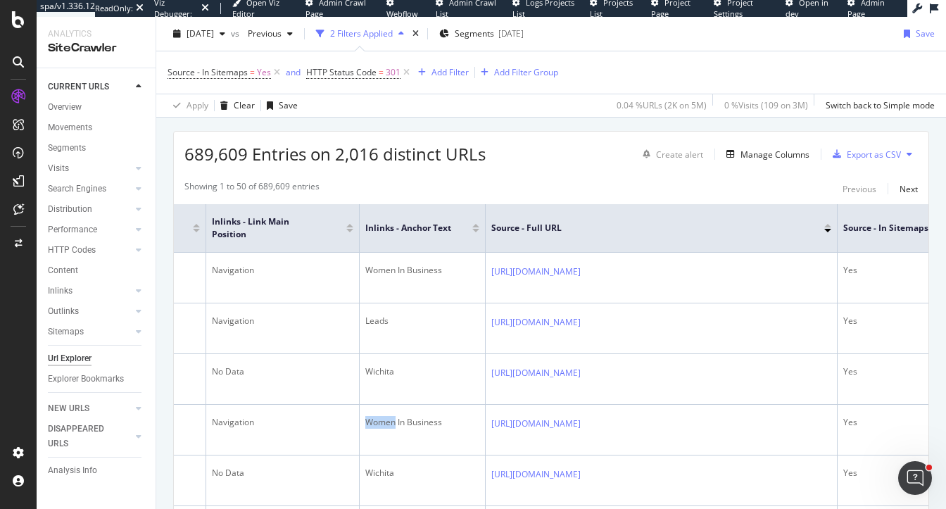
scroll to position [305, 0]
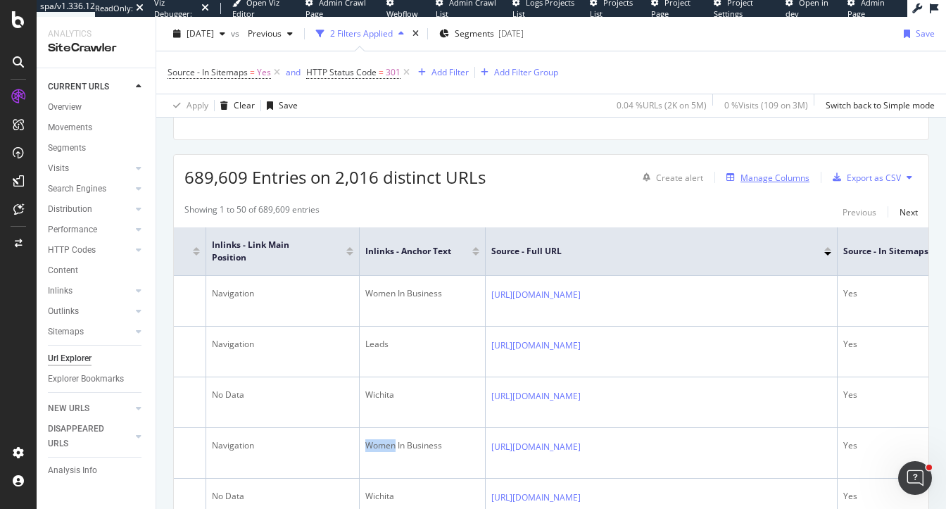
click at [766, 175] on div "Manage Columns" at bounding box center [774, 178] width 69 height 12
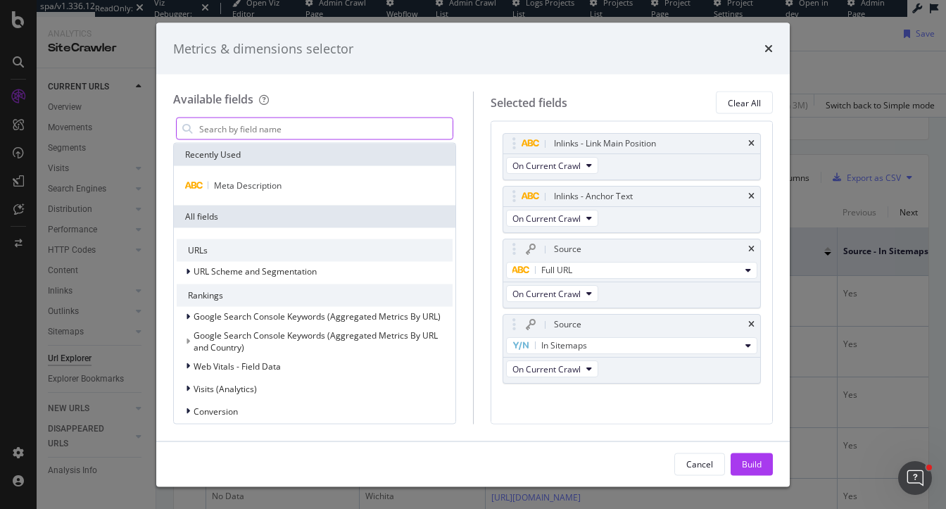
click at [322, 131] on input "modal" at bounding box center [325, 128] width 255 height 21
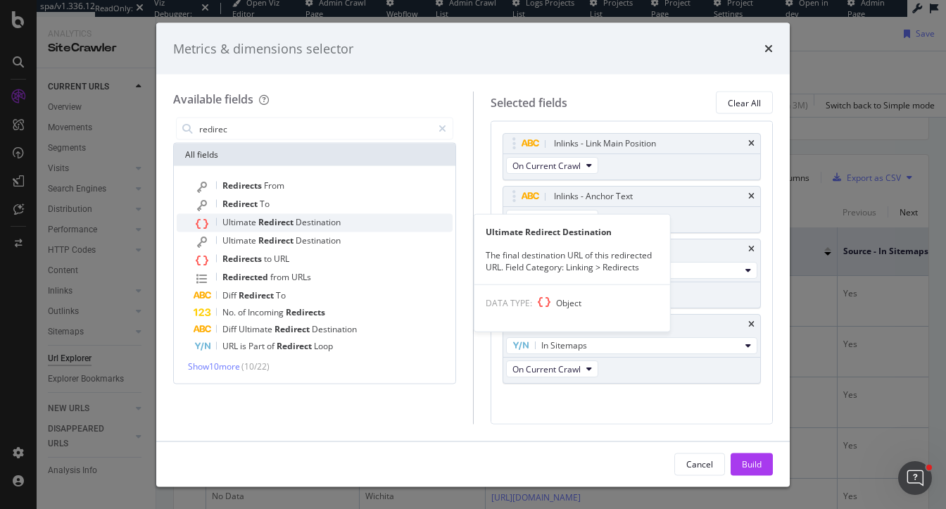
type input "redirec"
click at [258, 225] on span "Redirect" at bounding box center [276, 222] width 37 height 12
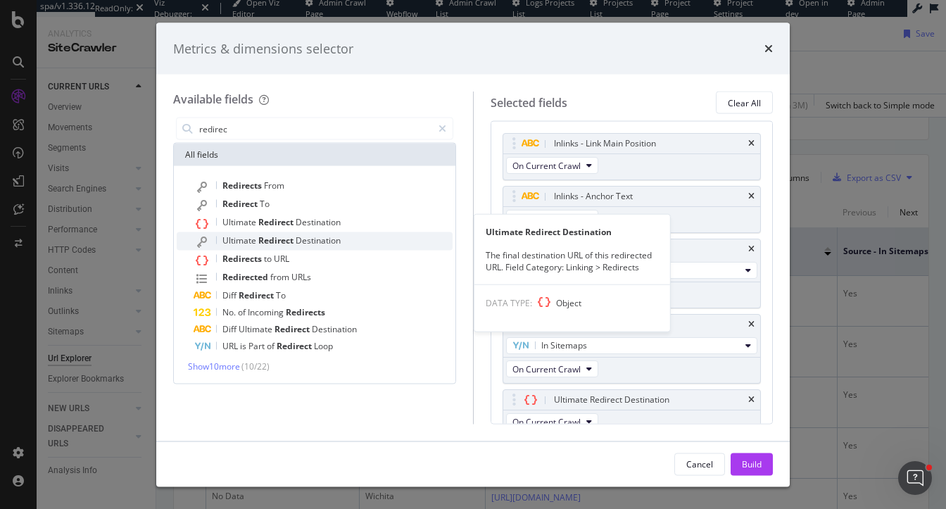
scroll to position [11, 0]
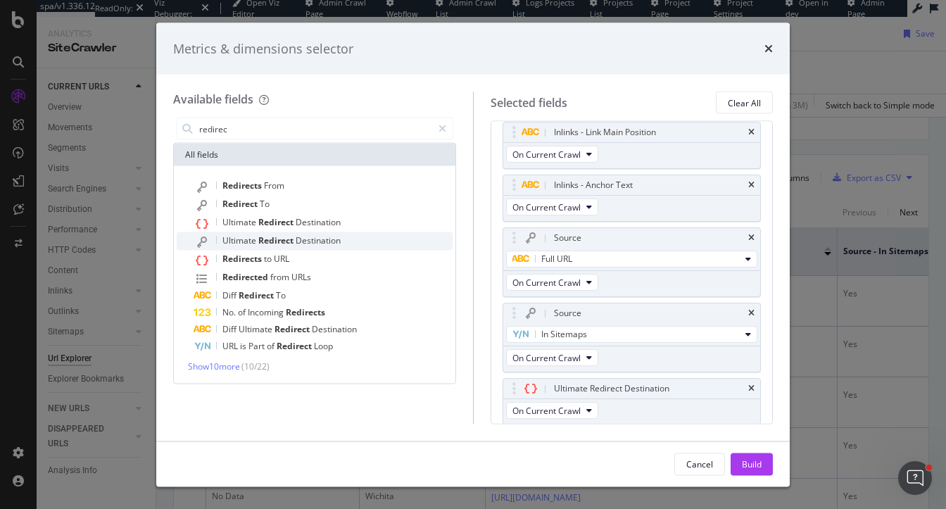
click at [244, 244] on span "Ultimate" at bounding box center [240, 240] width 36 height 12
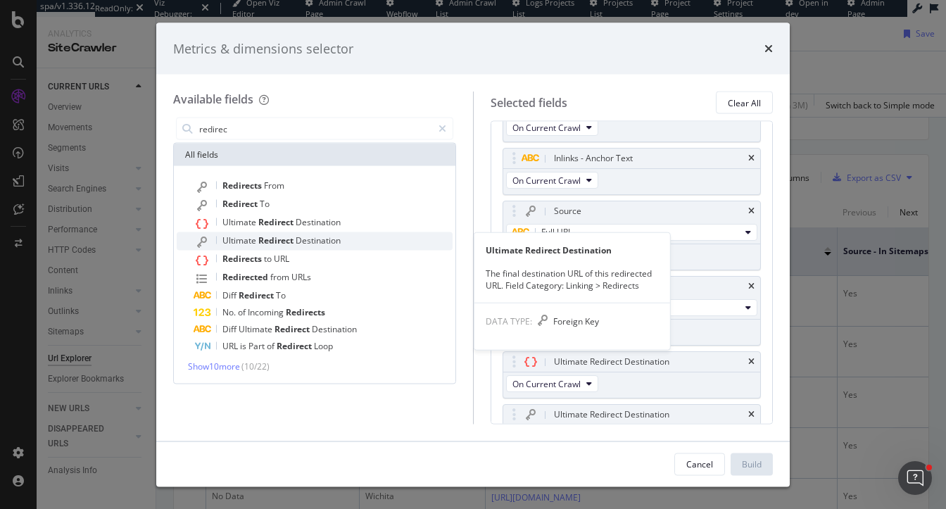
scroll to position [60, 0]
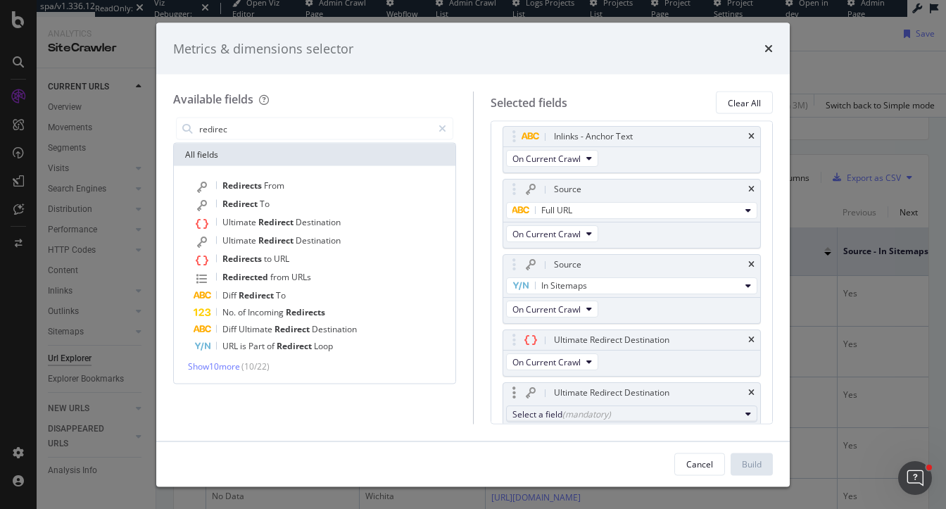
click at [721, 412] on div "Select a field (mandatory)" at bounding box center [626, 414] width 228 height 12
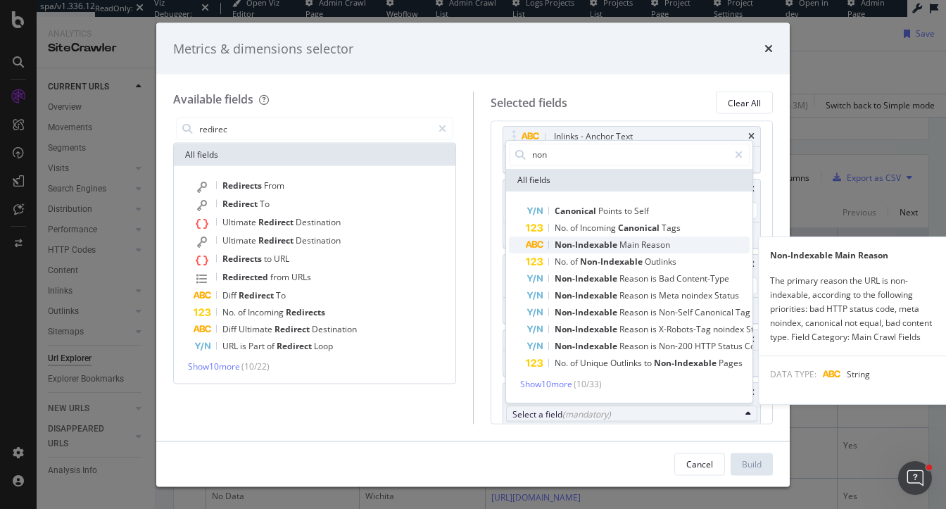
type input "non"
click at [637, 247] on span "Main" at bounding box center [630, 245] width 22 height 12
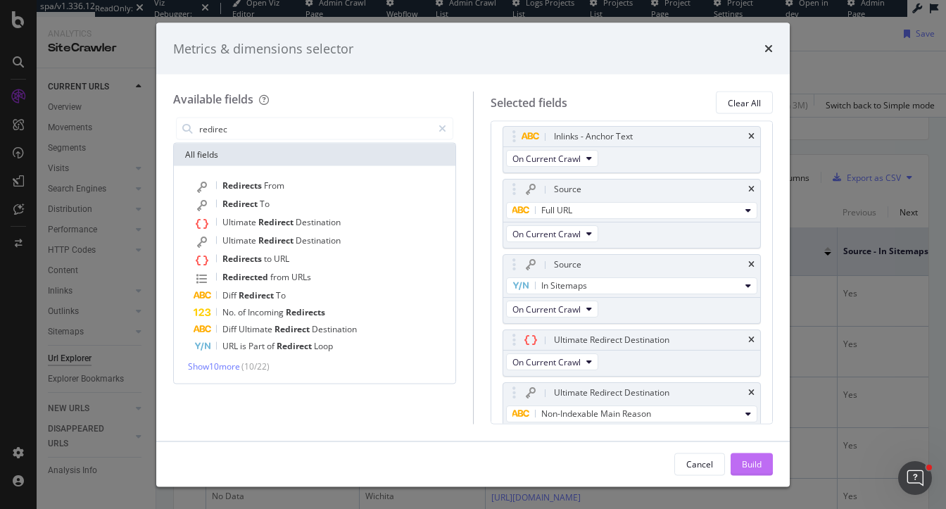
click at [751, 465] on div "Build" at bounding box center [752, 463] width 20 height 12
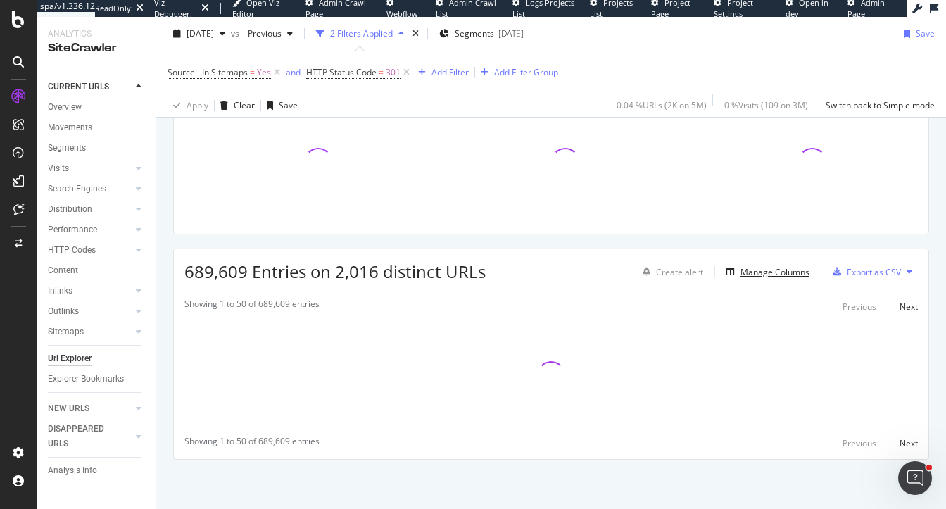
scroll to position [209, 0]
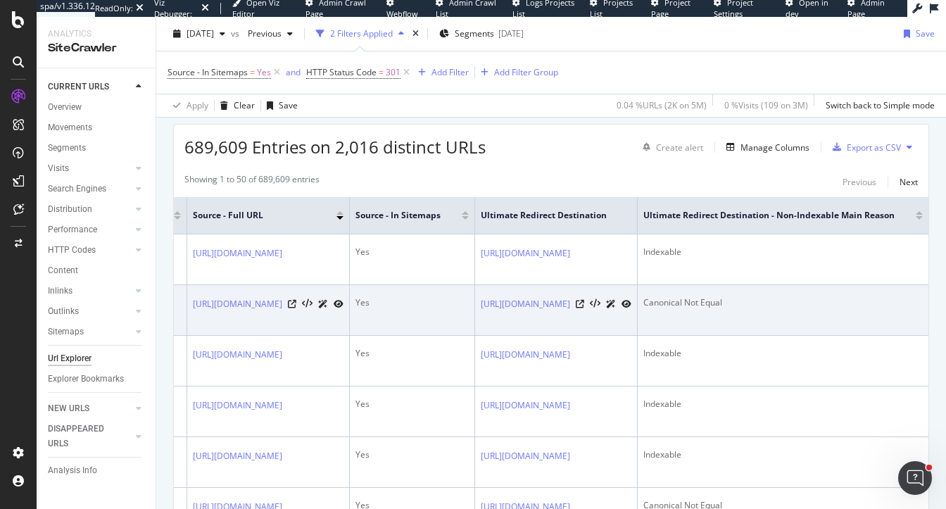
scroll to position [0, 736]
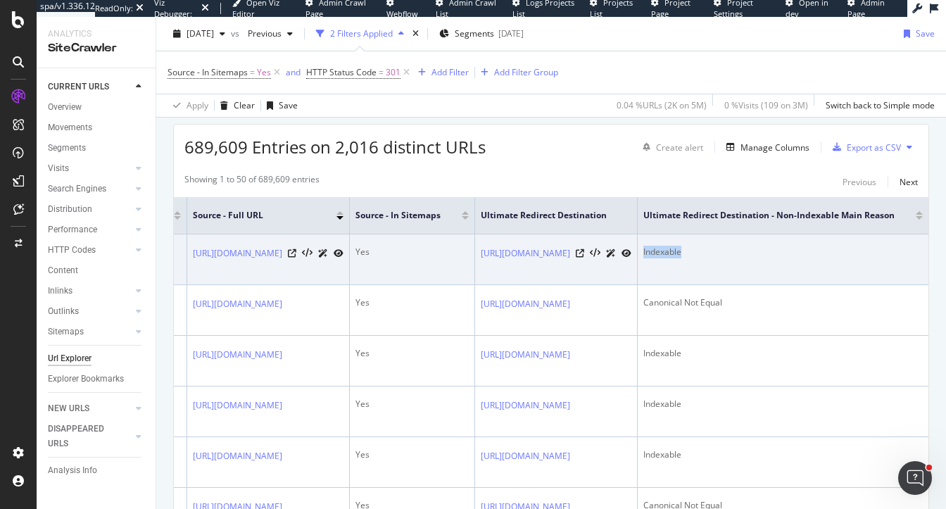
drag, startPoint x: 864, startPoint y: 247, endPoint x: 812, endPoint y: 247, distance: 52.8
click at [812, 247] on tr "301 Moved Permanently https://www.bizjournals.com/wichita/datacenter/leads Navi…" at bounding box center [337, 259] width 1184 height 51
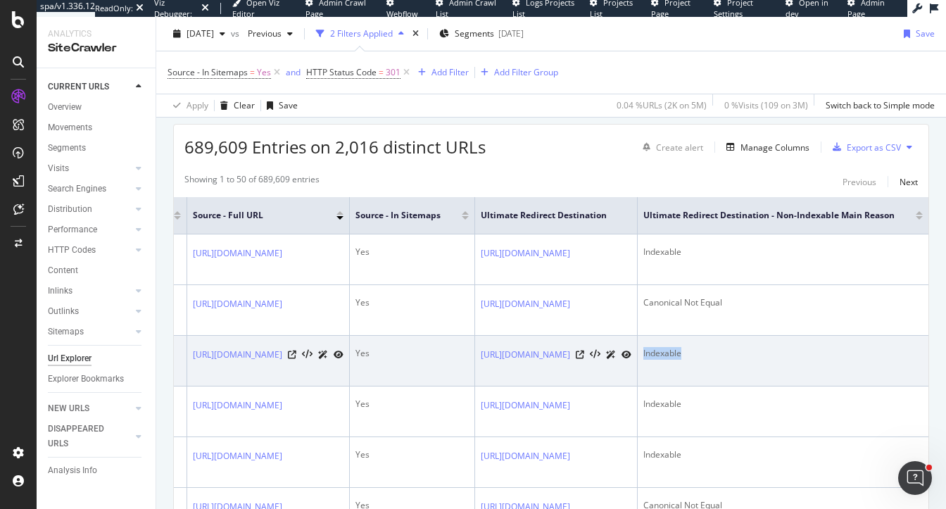
drag, startPoint x: 863, startPoint y: 348, endPoint x: 820, endPoint y: 348, distance: 42.9
click at [820, 348] on td "Indexable" at bounding box center [783, 361] width 291 height 51
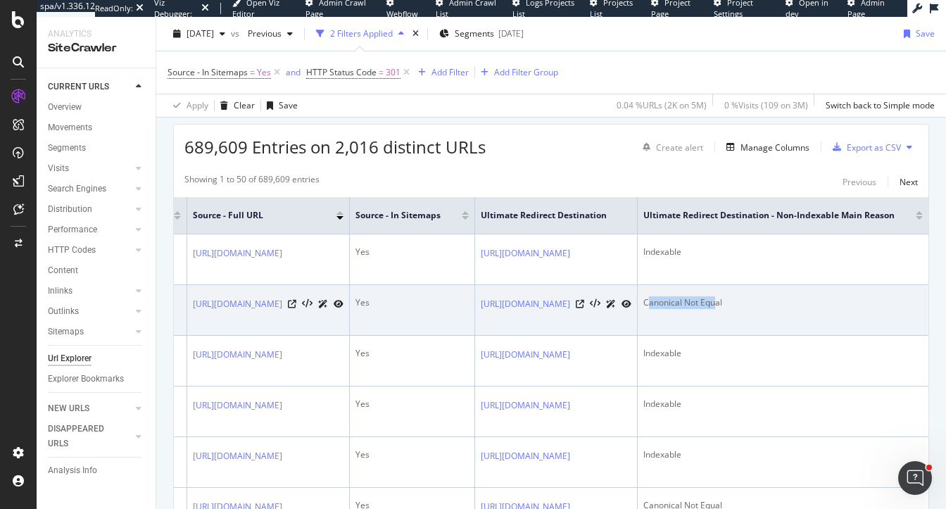
drag, startPoint x: 830, startPoint y: 302, endPoint x: 900, endPoint y: 302, distance: 69.7
click at [900, 302] on div "Canonical Not Equal" at bounding box center [782, 302] width 279 height 13
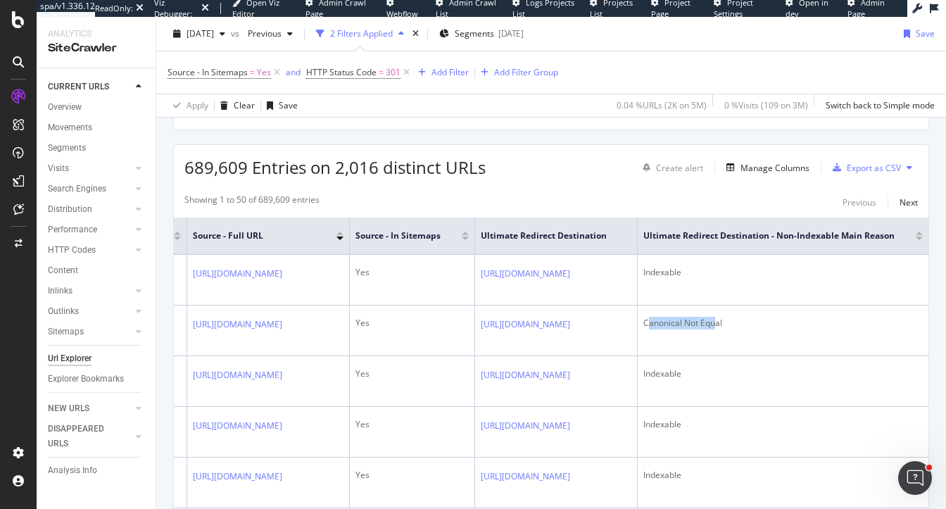
scroll to position [310, 0]
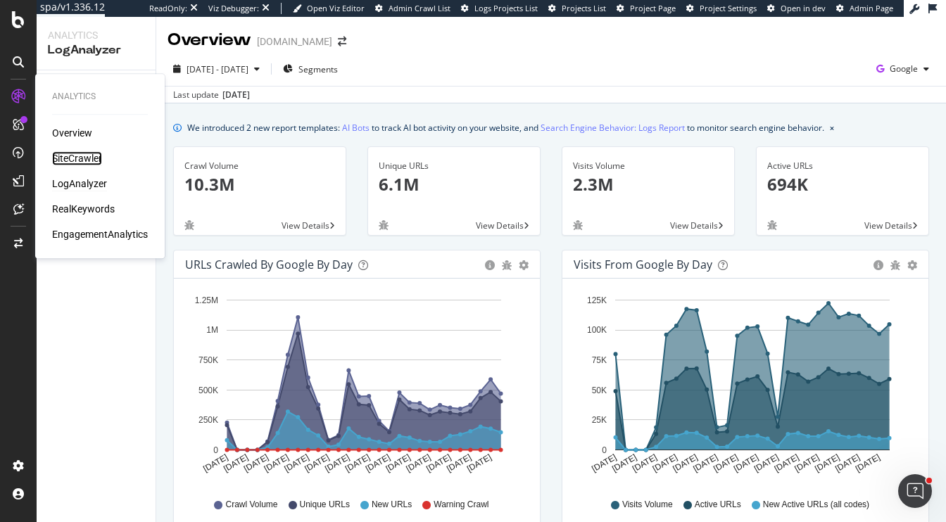
click at [77, 161] on div "SiteCrawler" at bounding box center [77, 158] width 50 height 14
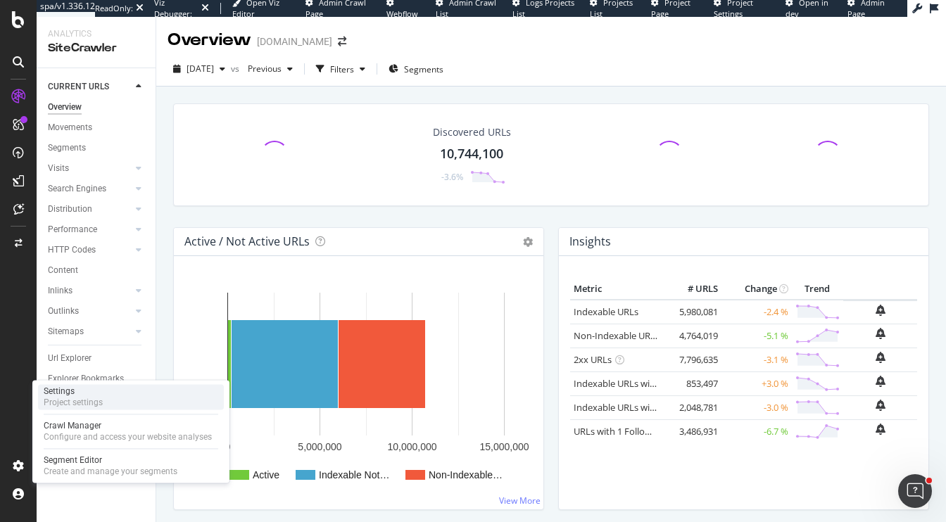
click at [84, 398] on div "Project settings" at bounding box center [73, 402] width 59 height 11
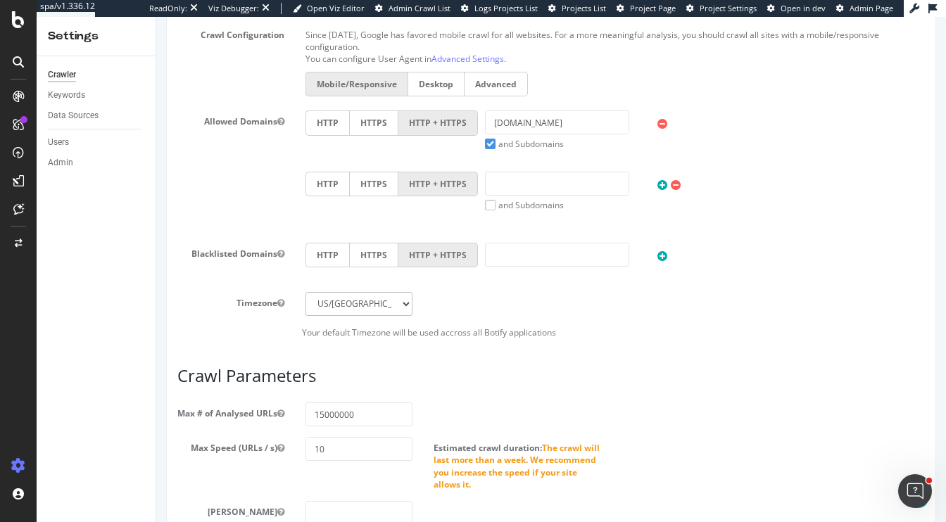
scroll to position [662, 0]
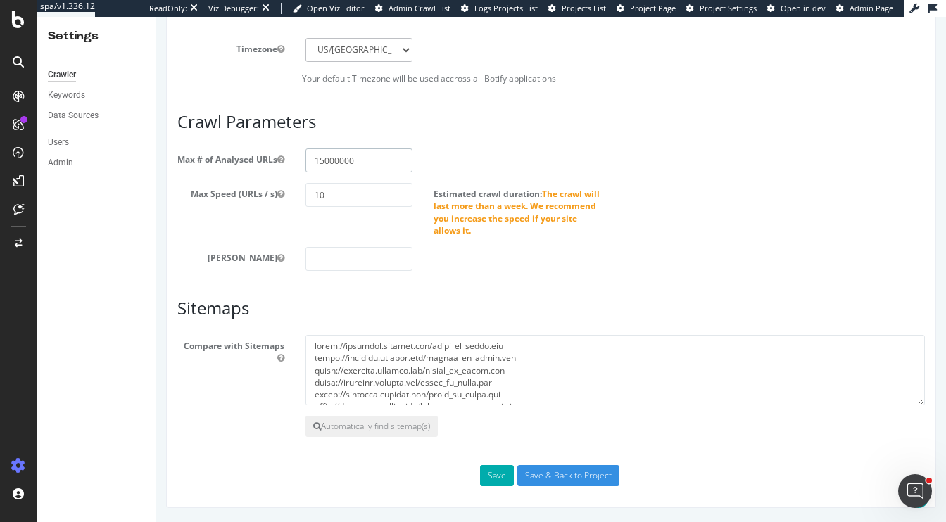
click at [366, 160] on input "15000000" at bounding box center [358, 161] width 107 height 24
click at [18, 239] on icon at bounding box center [19, 243] width 8 height 8
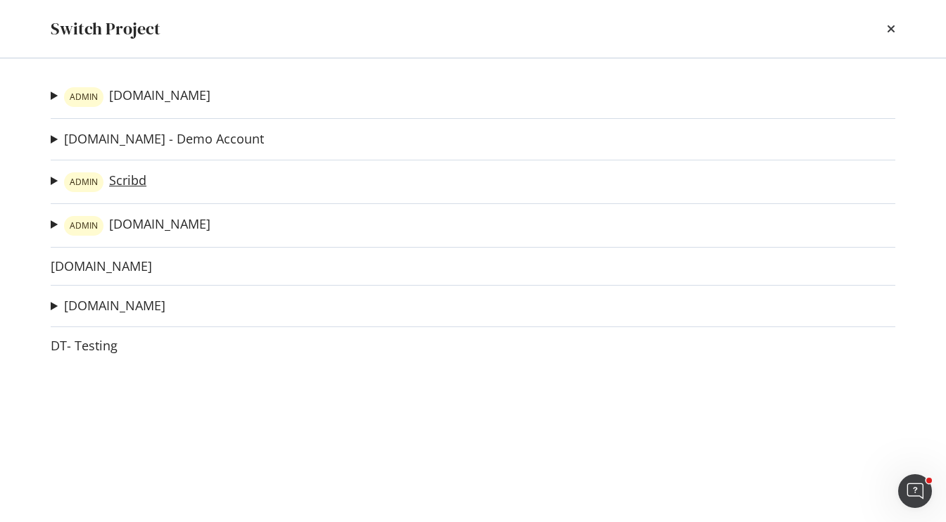
click at [134, 182] on link "ADMIN Scribd" at bounding box center [105, 182] width 82 height 20
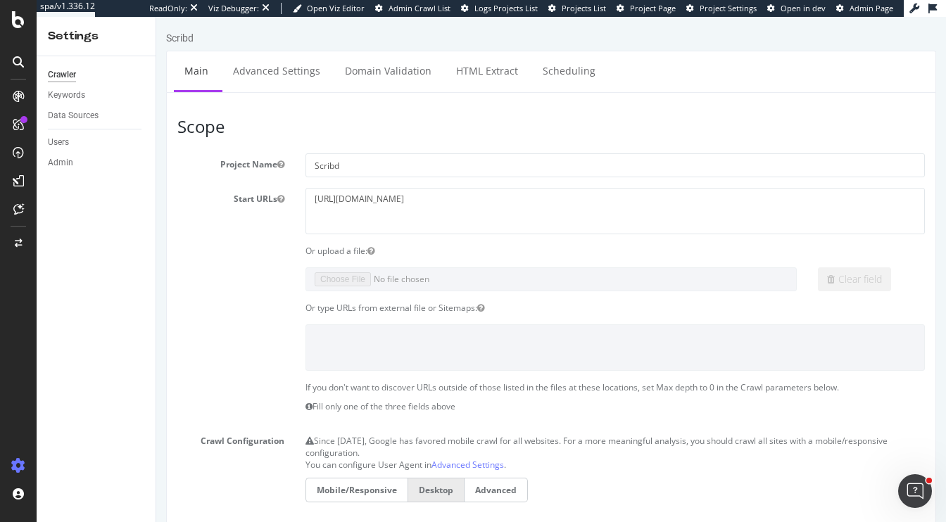
scroll to position [666, 0]
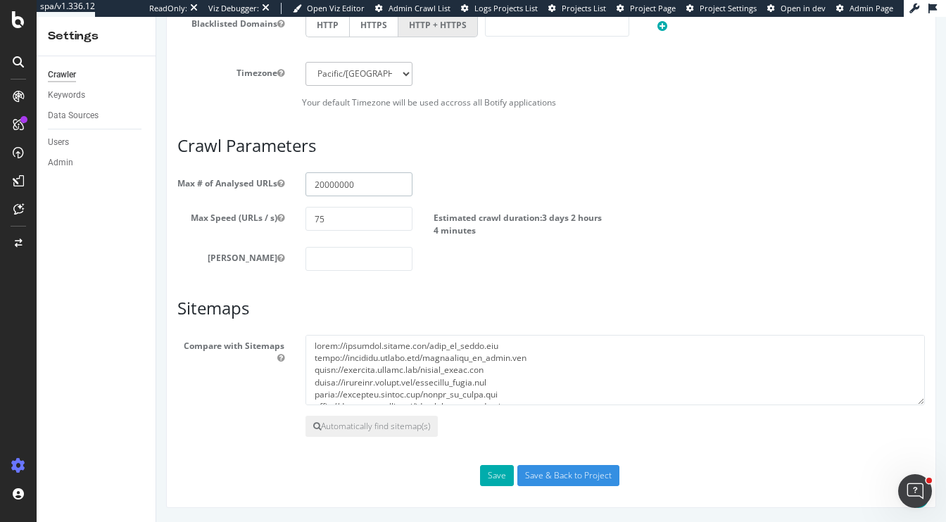
click at [379, 185] on input "20000000" at bounding box center [358, 184] width 107 height 24
click at [10, 244] on div at bounding box center [18, 243] width 34 height 23
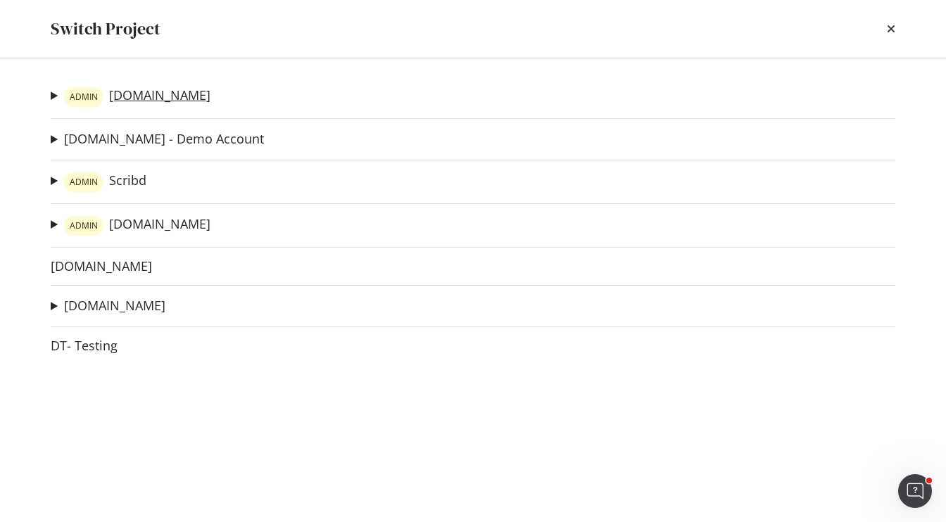
click at [149, 93] on link "ADMIN slideshare.net" at bounding box center [137, 97] width 146 height 20
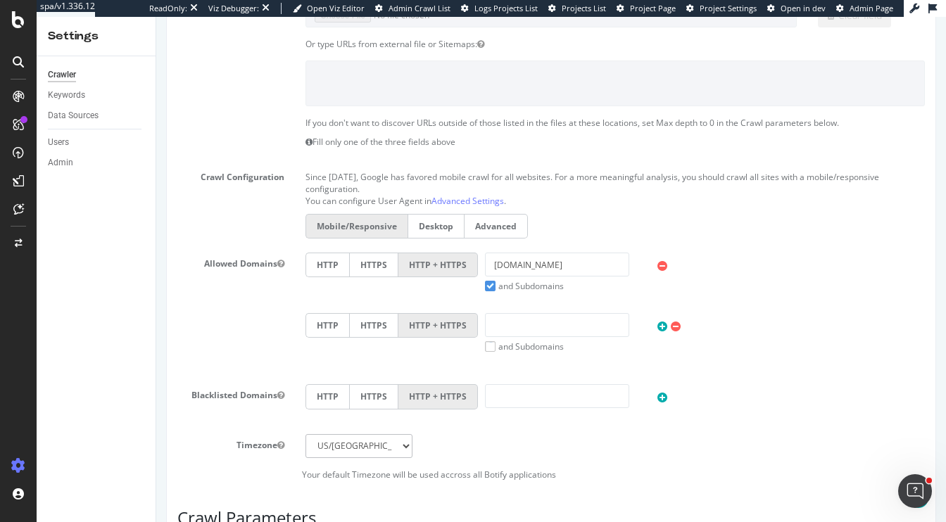
scroll to position [773, 0]
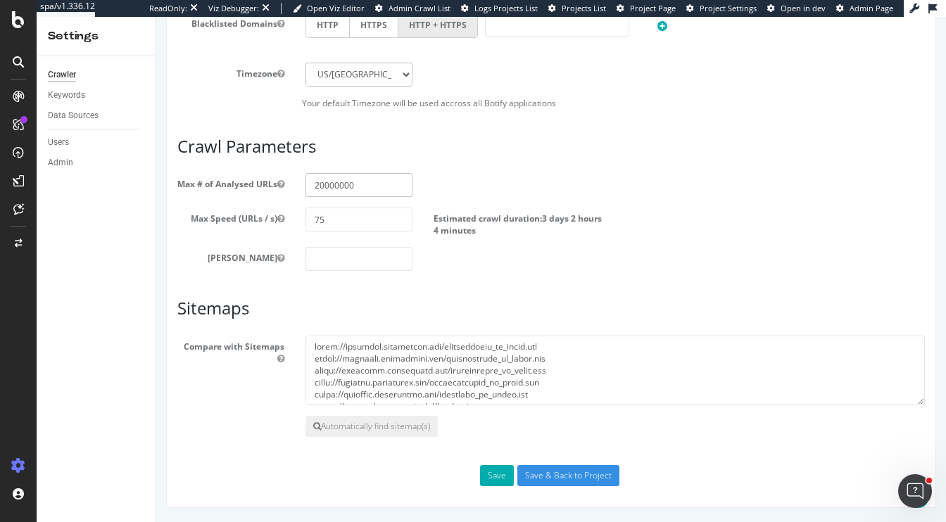
click at [378, 181] on input "20000000" at bounding box center [358, 185] width 107 height 24
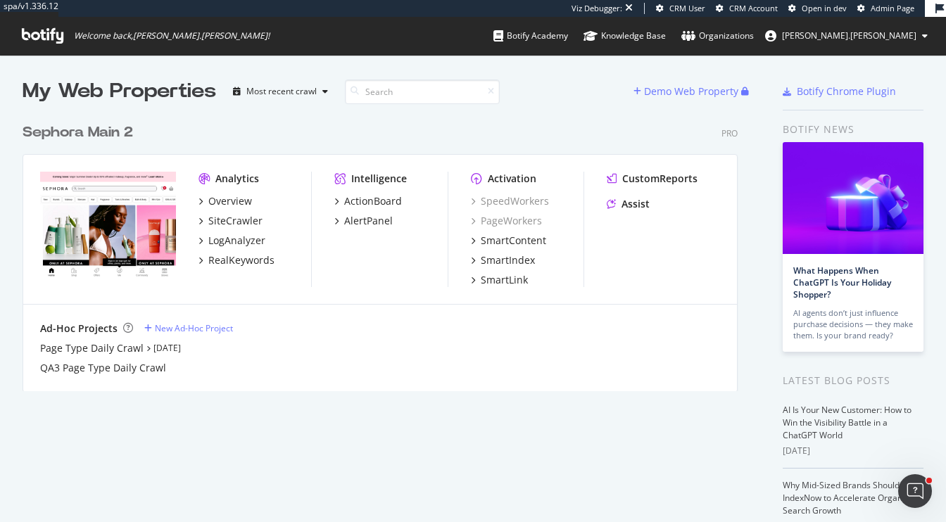
click at [87, 133] on div "Sephora Main 2" at bounding box center [78, 132] width 111 height 20
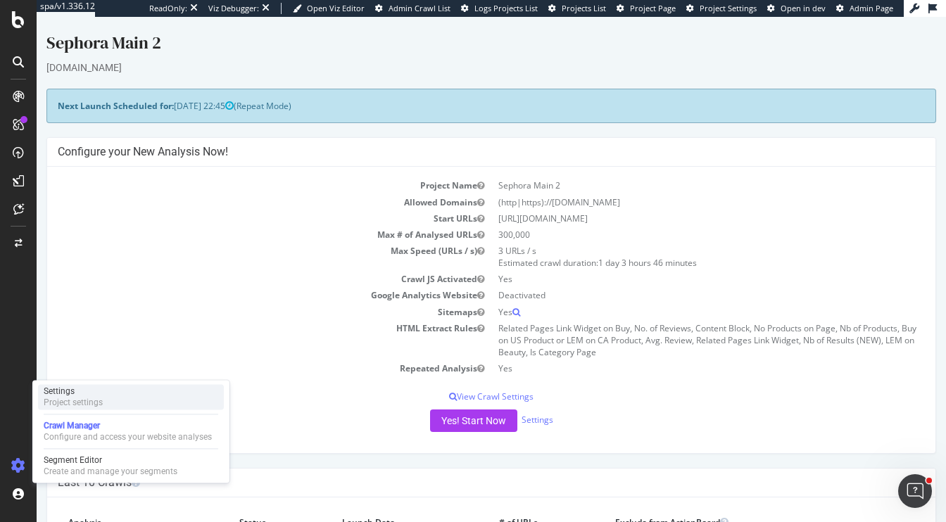
click at [74, 399] on div "Project settings" at bounding box center [73, 402] width 59 height 11
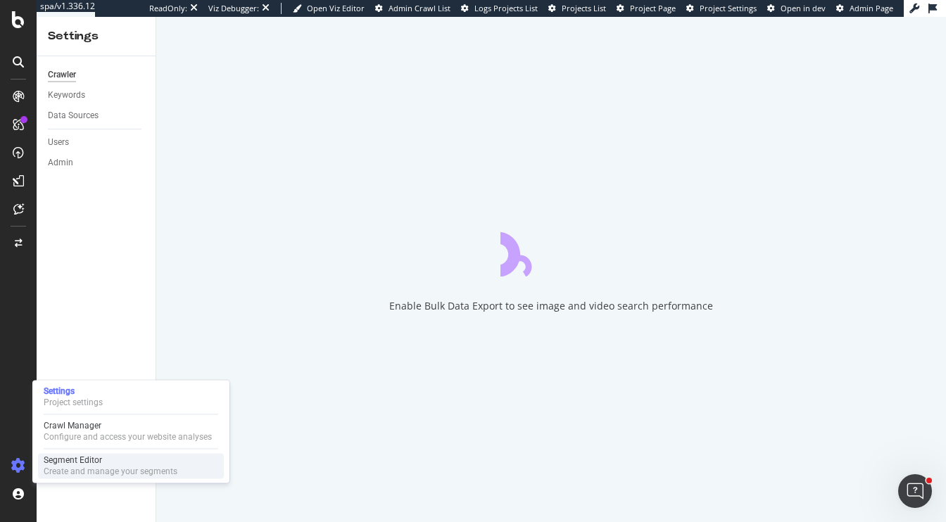
click at [70, 461] on div "Segment Editor" at bounding box center [111, 460] width 134 height 11
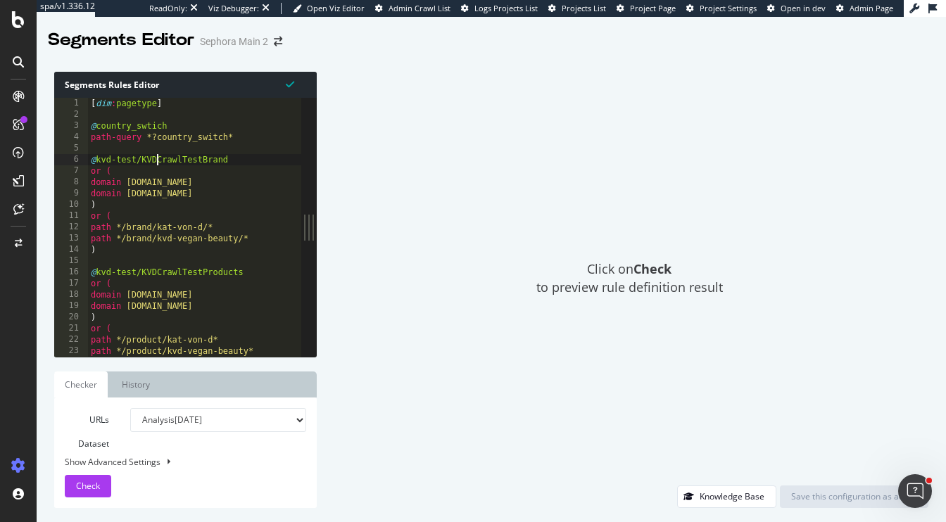
click at [157, 156] on div "[ dim : pagetype ] @ country_swtich path-query *?country_switch* @ kvd-test/KVD…" at bounding box center [258, 239] width 340 height 282
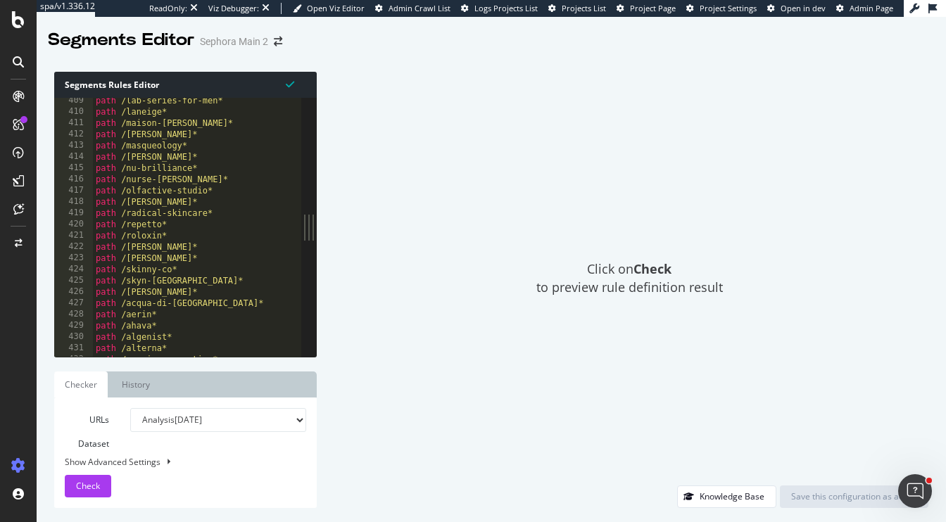
scroll to position [2462, 0]
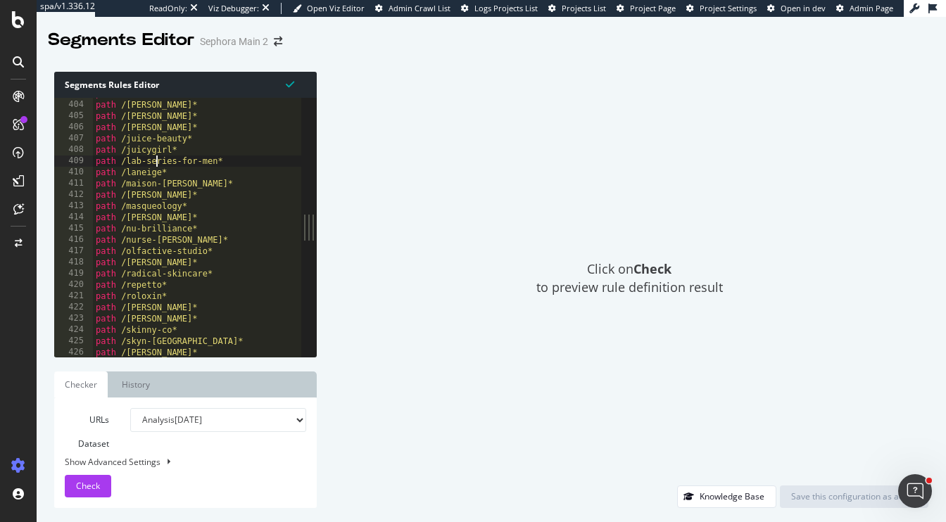
click at [157, 156] on div "path /ecobrow* path /elie-saab* path /ermenegildo-zegna* path /jean-paul-gaulti…" at bounding box center [263, 229] width 340 height 282
type textarea "path /lab-series-for-men*"
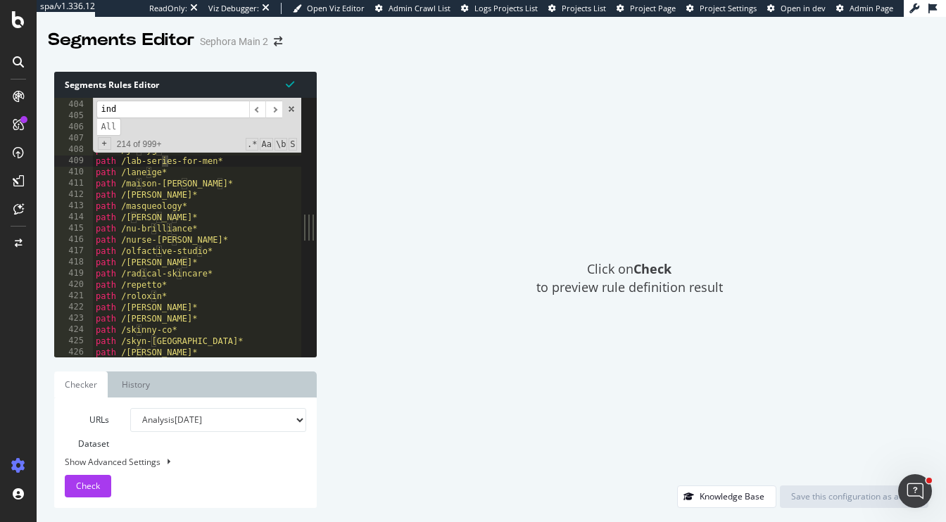
scroll to position [3352, 0]
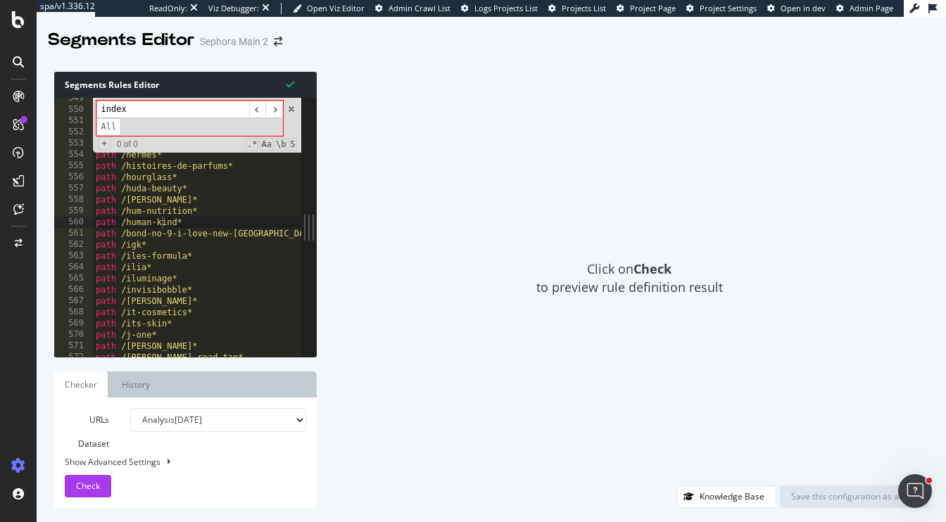
click at [147, 104] on input "index" at bounding box center [172, 110] width 153 height 18
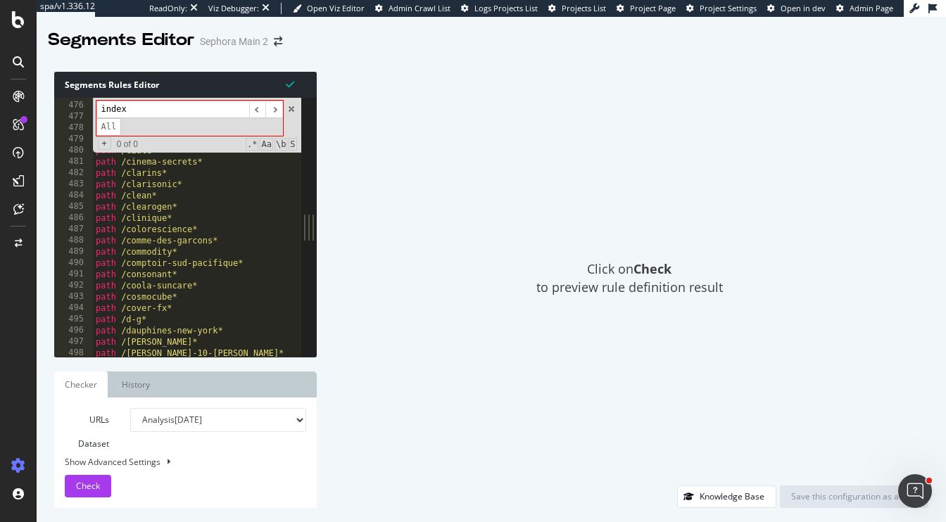
scroll to position [2902, 0]
drag, startPoint x: 147, startPoint y: 115, endPoint x: 44, endPoint y: 104, distance: 104.0
click at [44, 104] on div "Segments Rules Editor path /lab-series-for-men* 475 476 477 478 479 480 481 482…" at bounding box center [491, 290] width 909 height 465
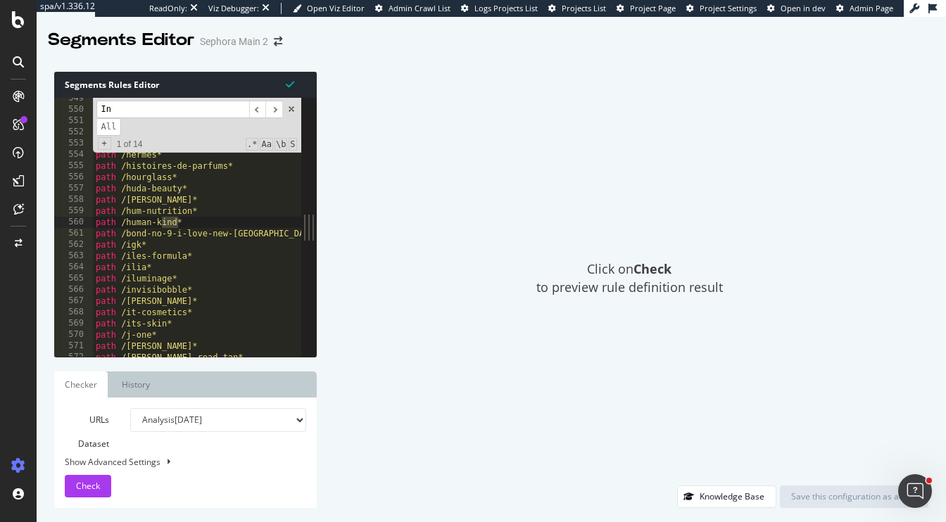
type input "I"
click at [20, 20] on icon at bounding box center [18, 19] width 13 height 17
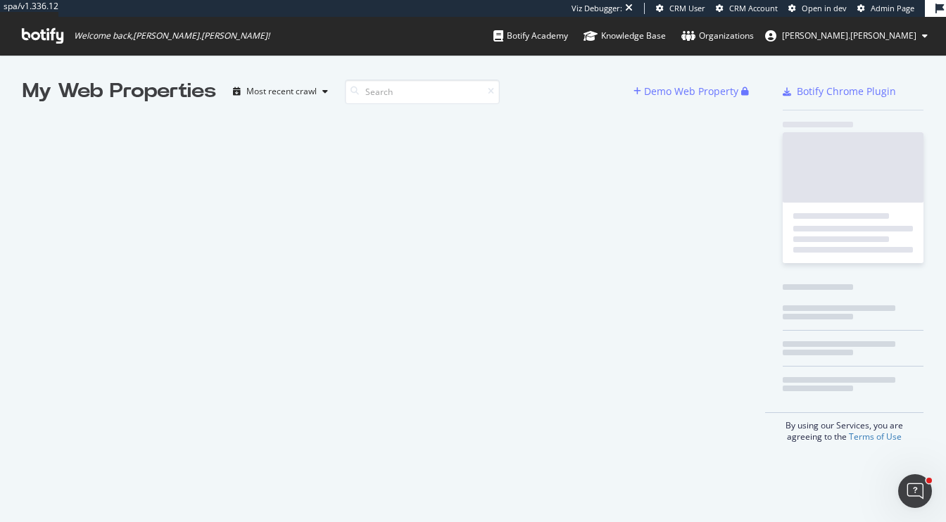
scroll to position [522, 946]
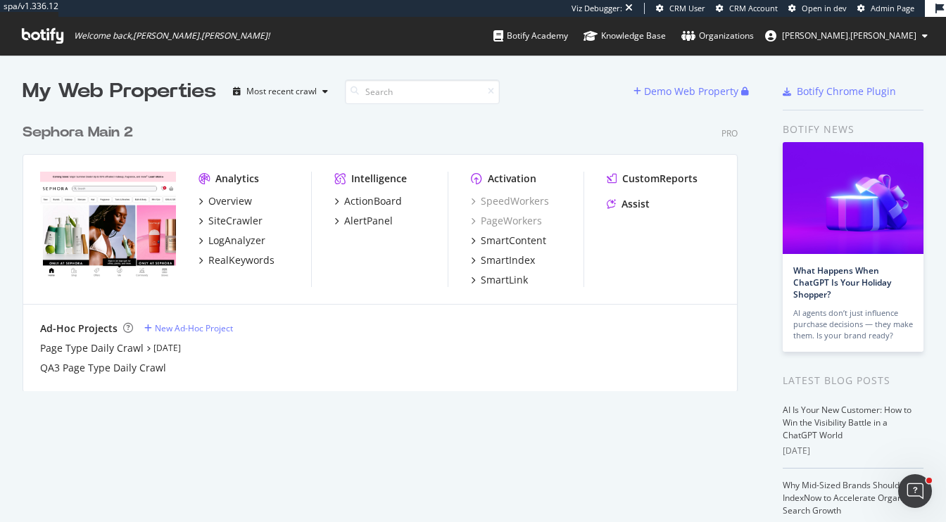
click at [107, 132] on div "Sephora Main 2" at bounding box center [78, 132] width 111 height 20
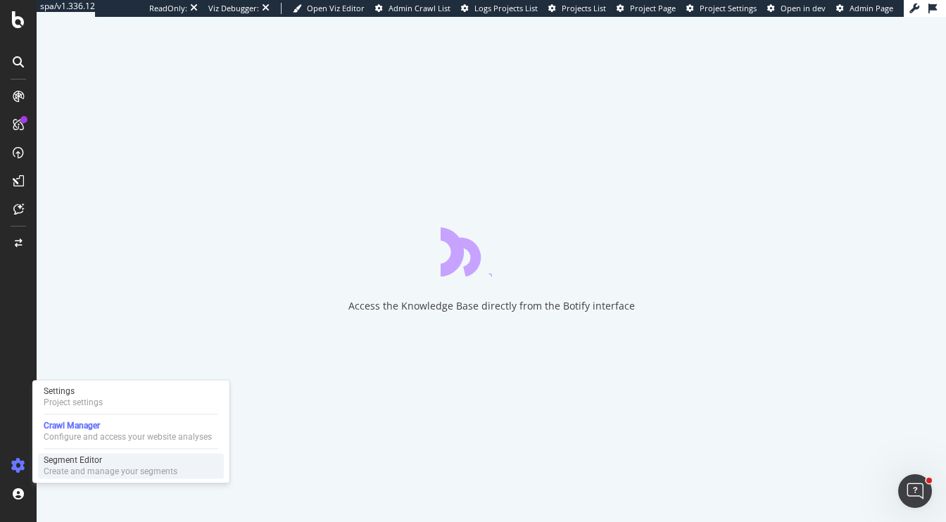
click at [65, 469] on div "Create and manage your segments" at bounding box center [111, 471] width 134 height 11
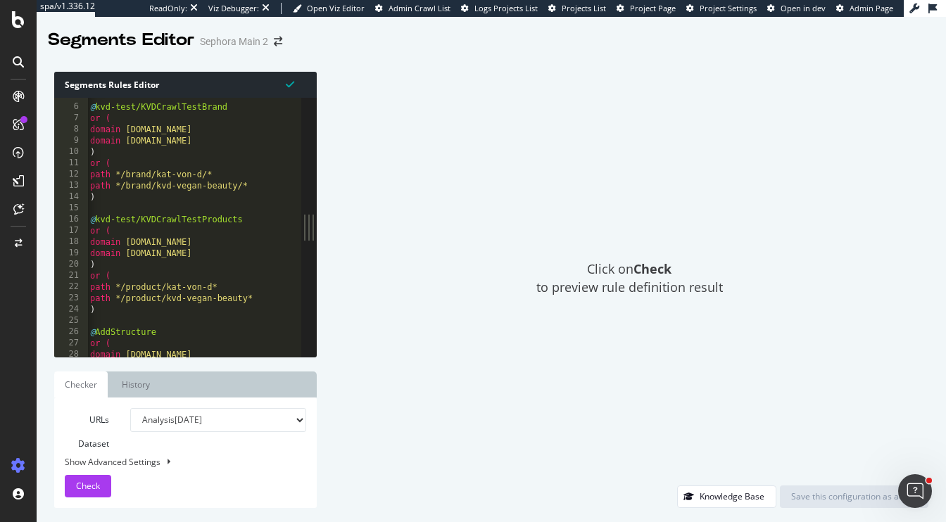
scroll to position [28, 0]
type textarea "domain [DOMAIN_NAME]"
click at [170, 144] on div "@ kvd-test/KVDCrawlTestBrand or ( domain [DOMAIN_NAME] domain [DOMAIN_NAME] ) o…" at bounding box center [257, 231] width 340 height 282
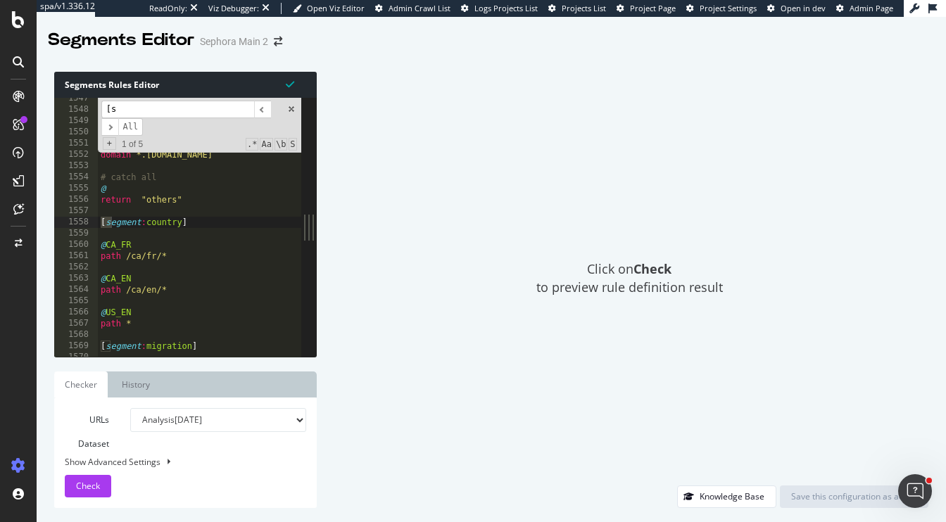
scroll to position [0, 0]
type input "[segment"
click at [264, 109] on span "​" at bounding box center [262, 110] width 17 height 18
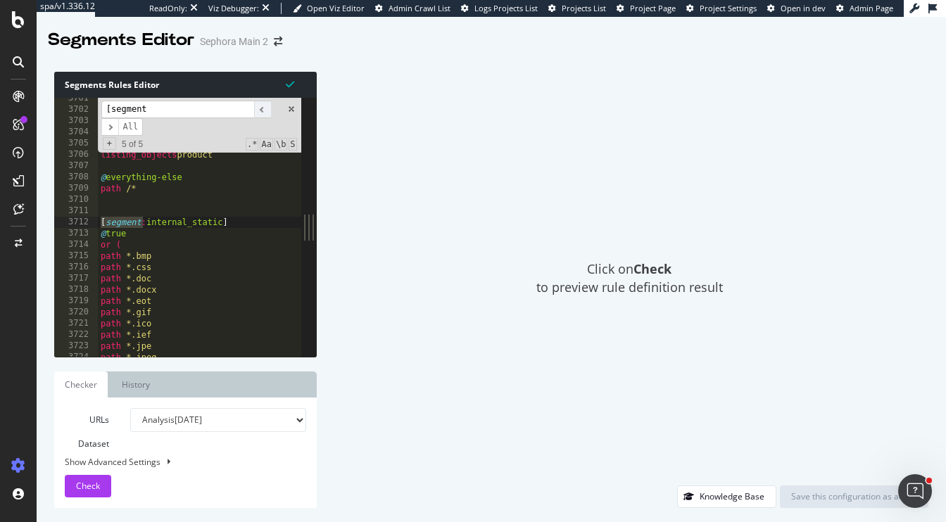
click at [264, 109] on span "​" at bounding box center [262, 110] width 17 height 18
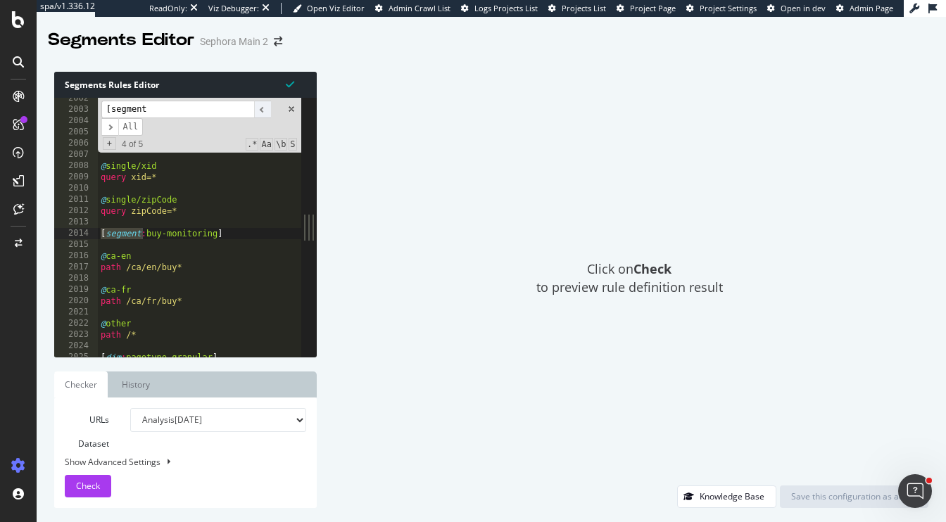
scroll to position [12234, 0]
click at [264, 109] on span "​" at bounding box center [262, 110] width 17 height 18
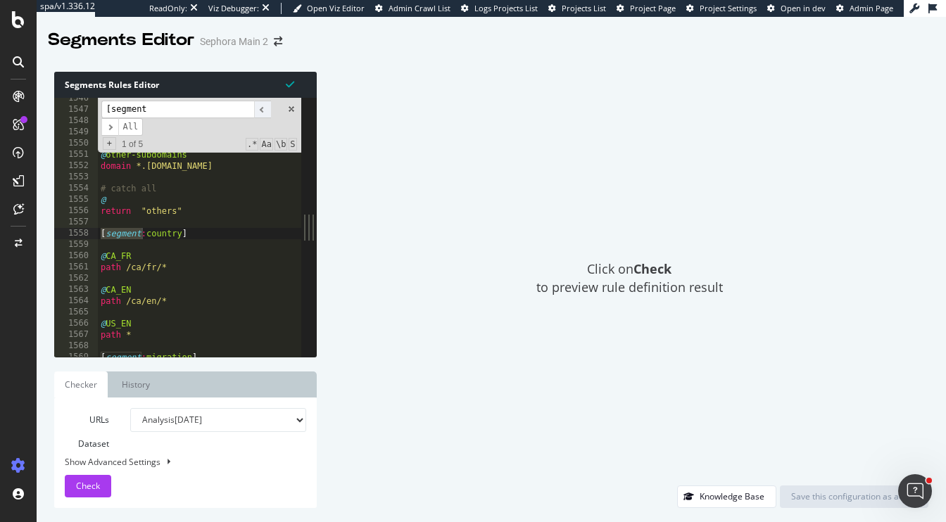
click at [264, 109] on span "​" at bounding box center [262, 110] width 17 height 18
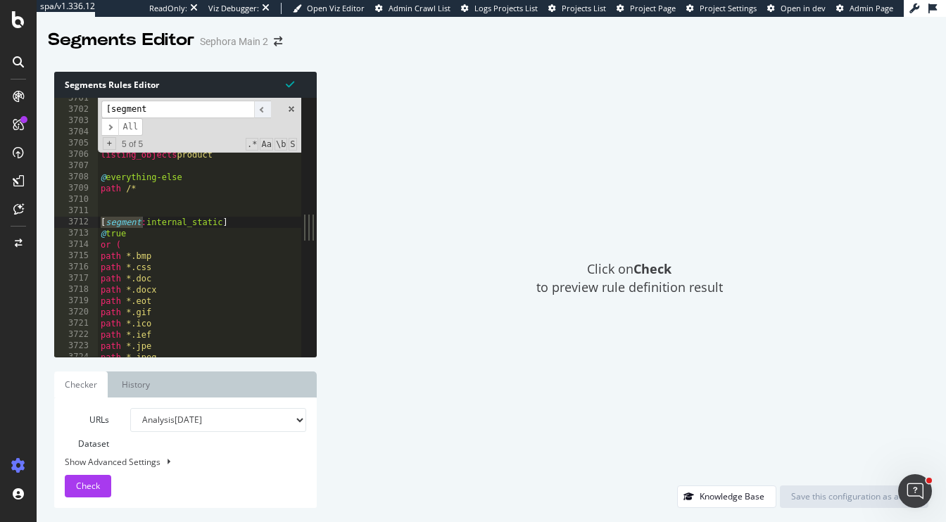
scroll to position [22620, 0]
